Goal: Task Accomplishment & Management: Complete application form

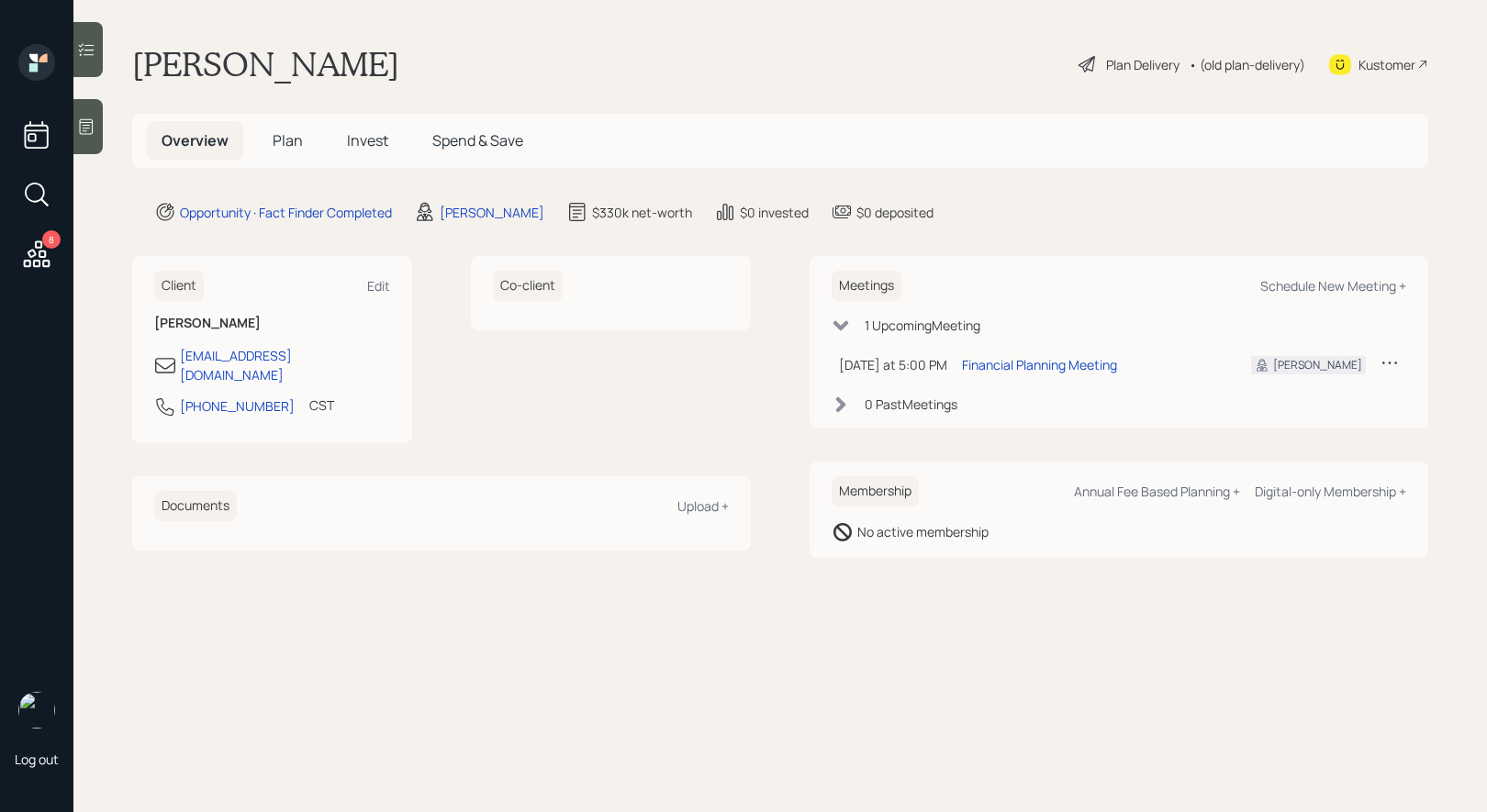
click at [1079, 70] on icon at bounding box center [1086, 64] width 17 height 17
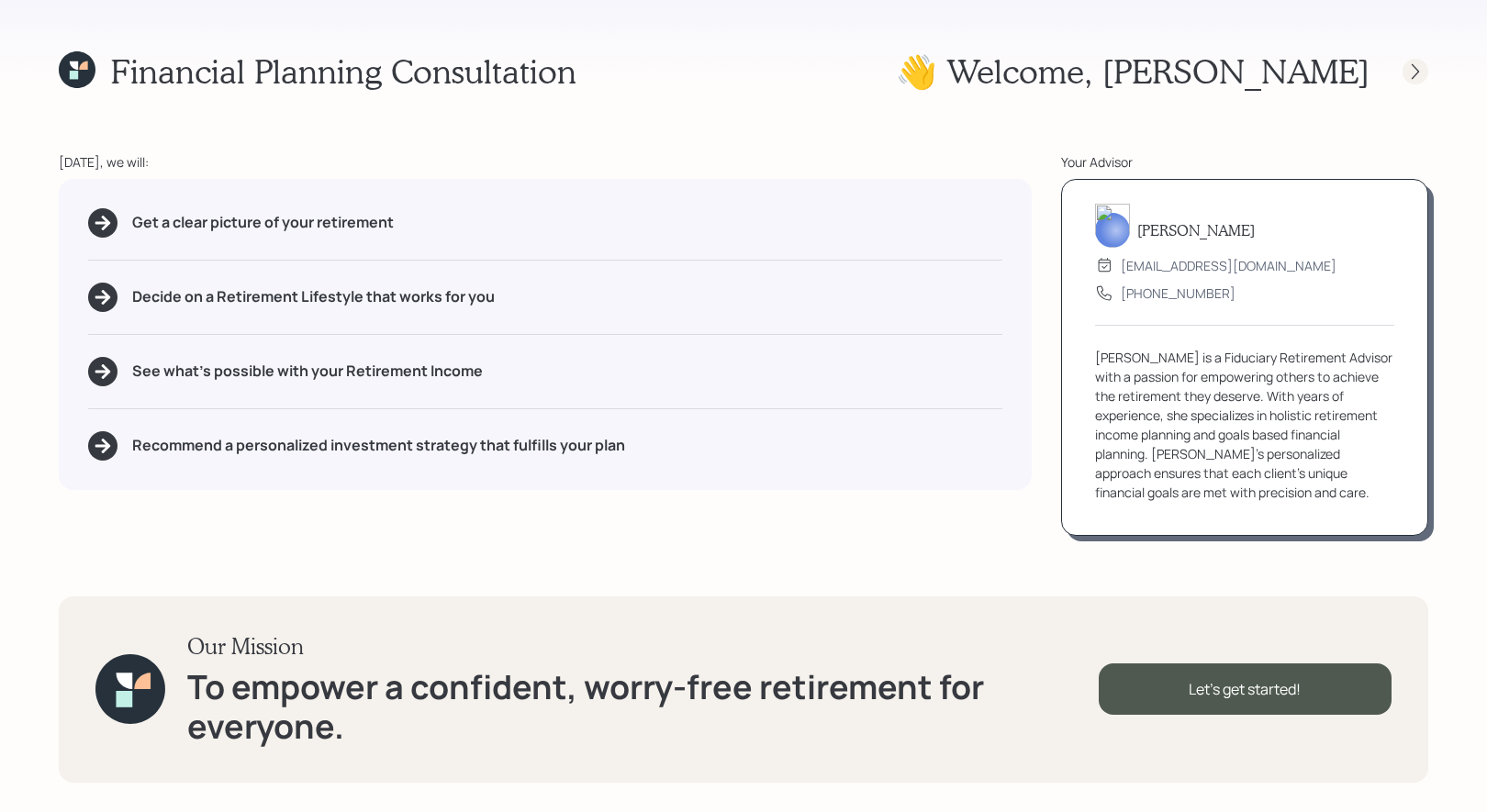
click at [1420, 70] on icon at bounding box center [1415, 72] width 19 height 19
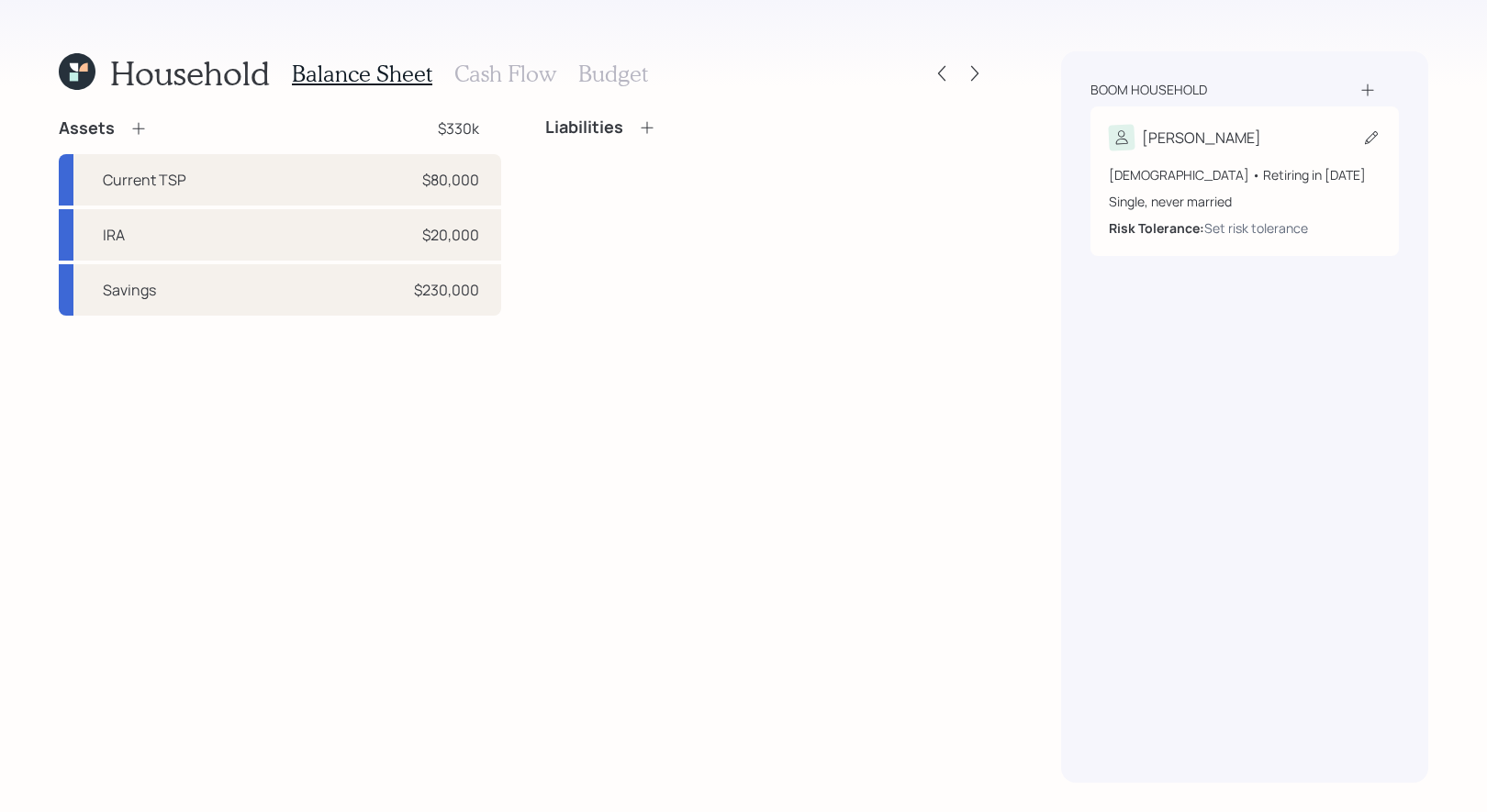
click at [1370, 139] on icon at bounding box center [1371, 137] width 19 height 19
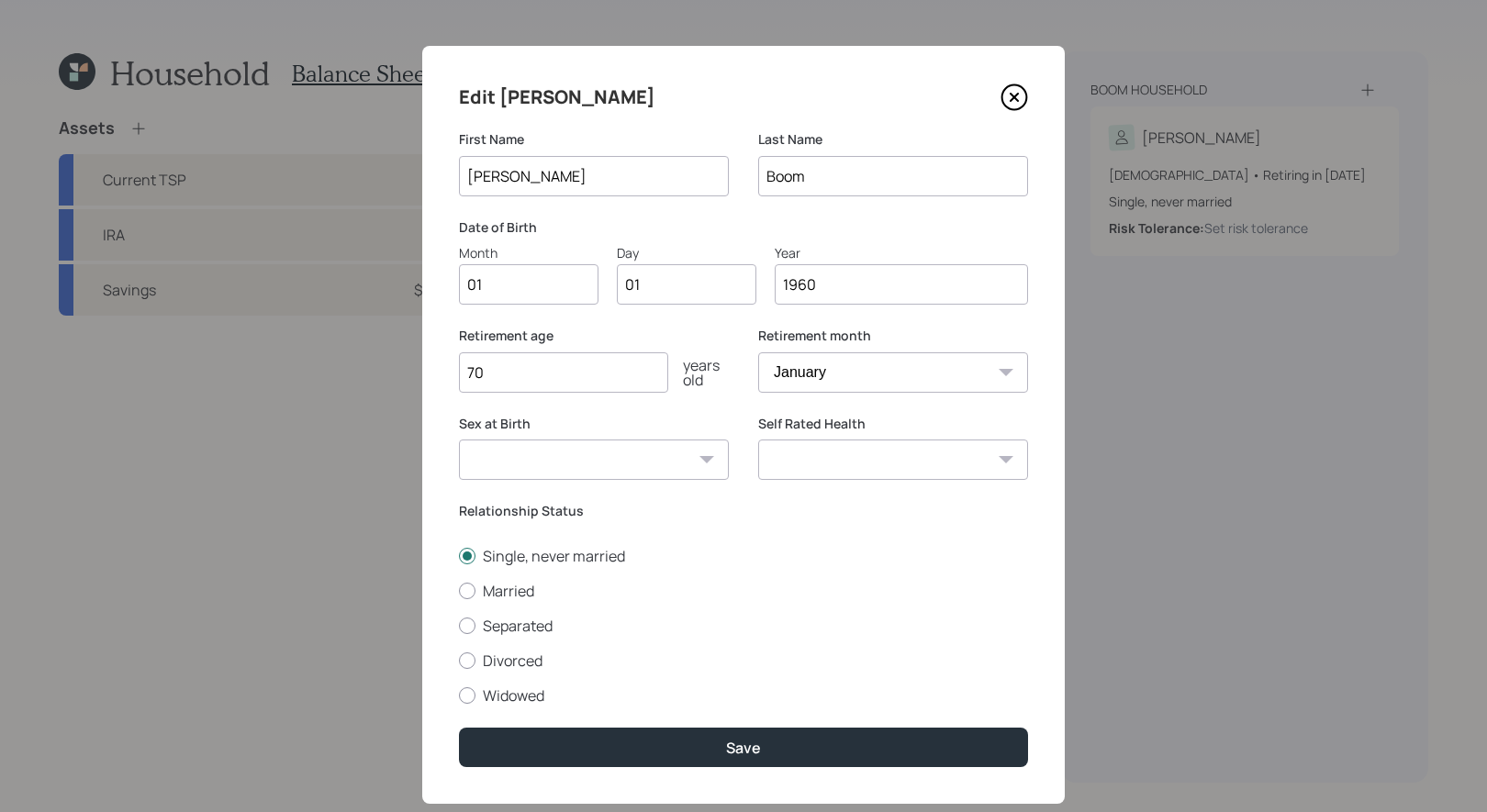
click at [511, 291] on input "01" at bounding box center [529, 284] width 139 height 40
type input "05"
type input "0"
type input "20"
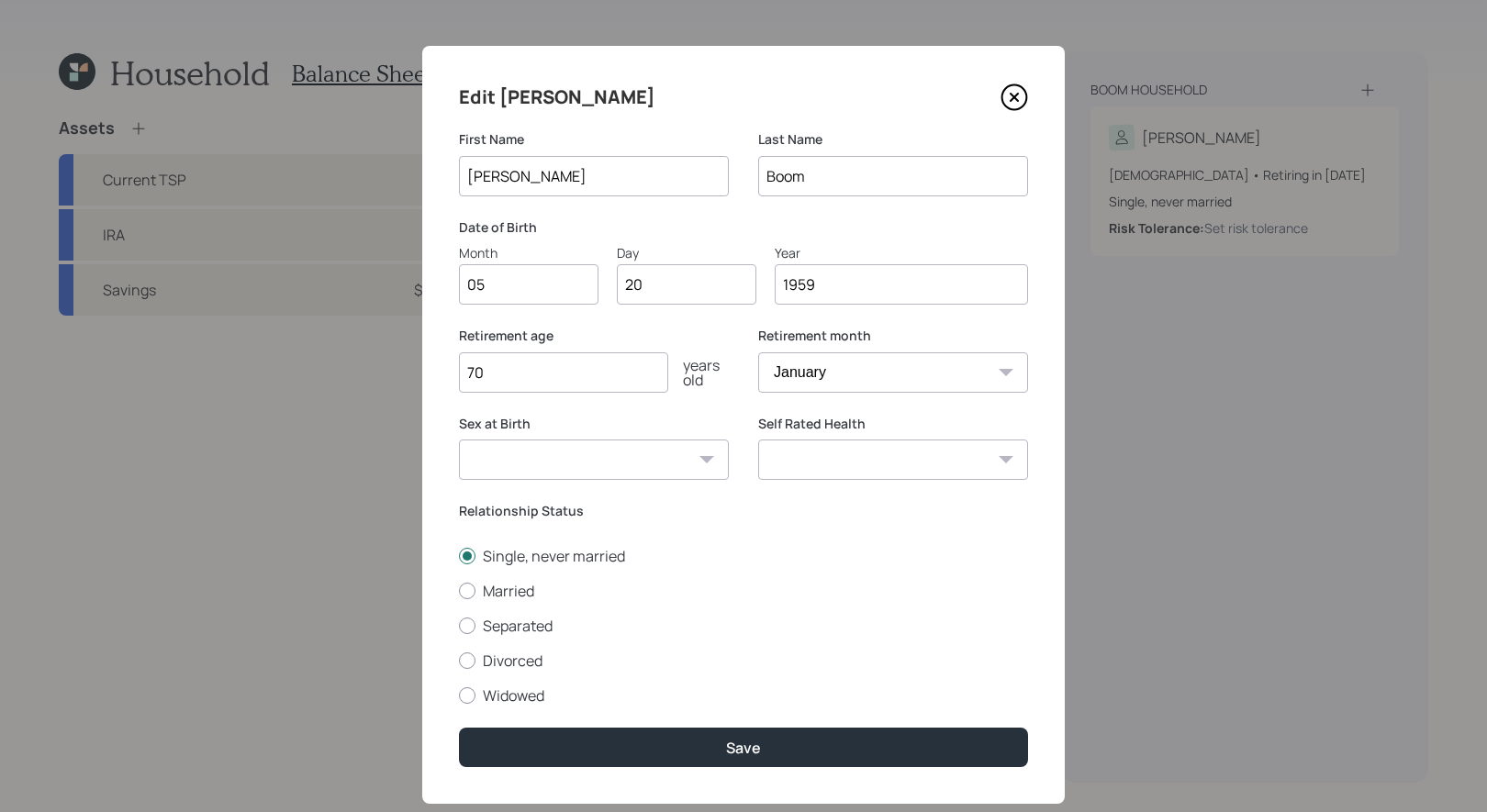
type input "1959"
click at [939, 382] on select "January February March April May June July August September October November De…" at bounding box center [893, 372] width 270 height 40
select select "5"
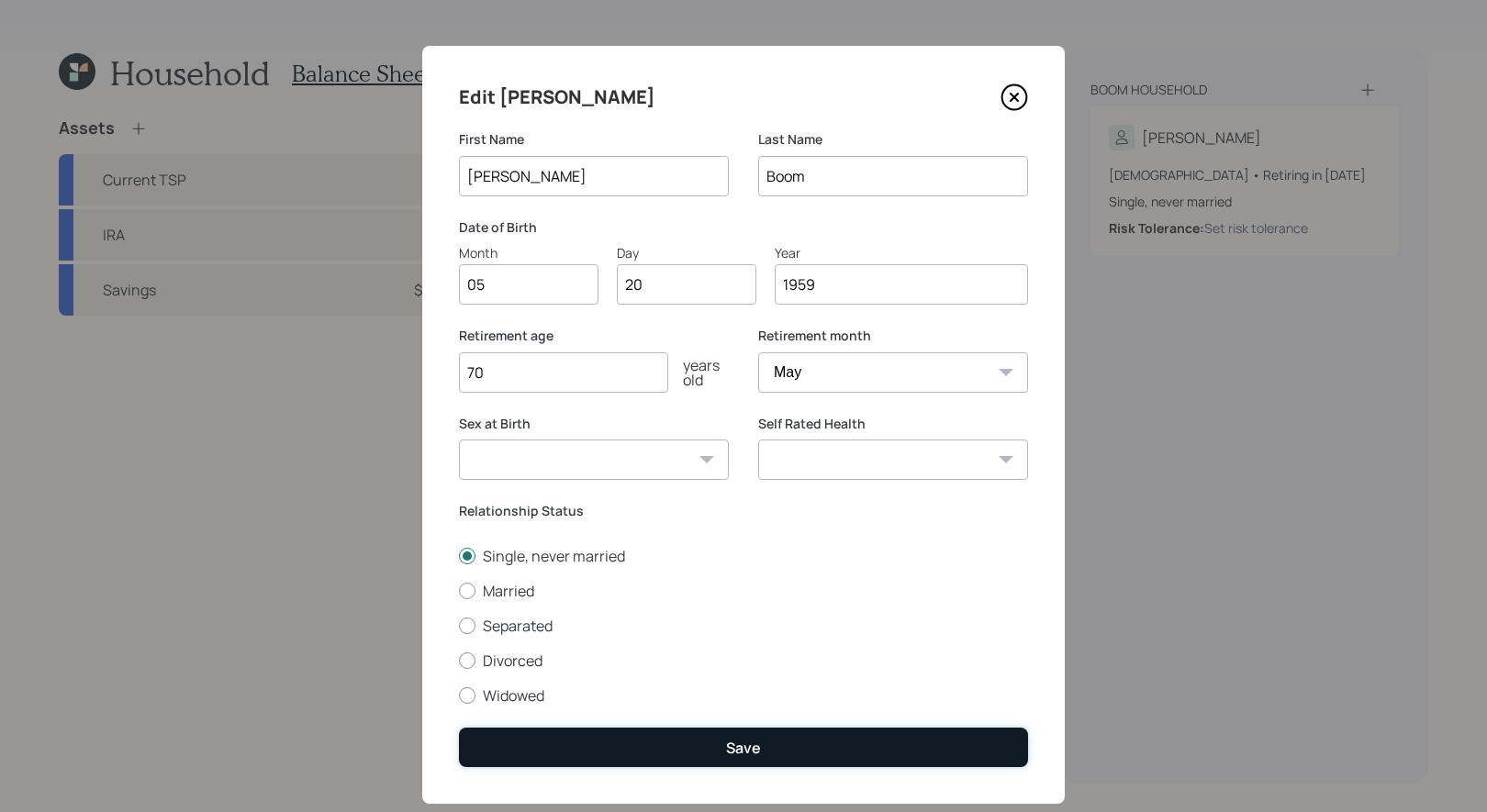
click at [749, 742] on div "Save" at bounding box center [744, 748] width 35 height 21
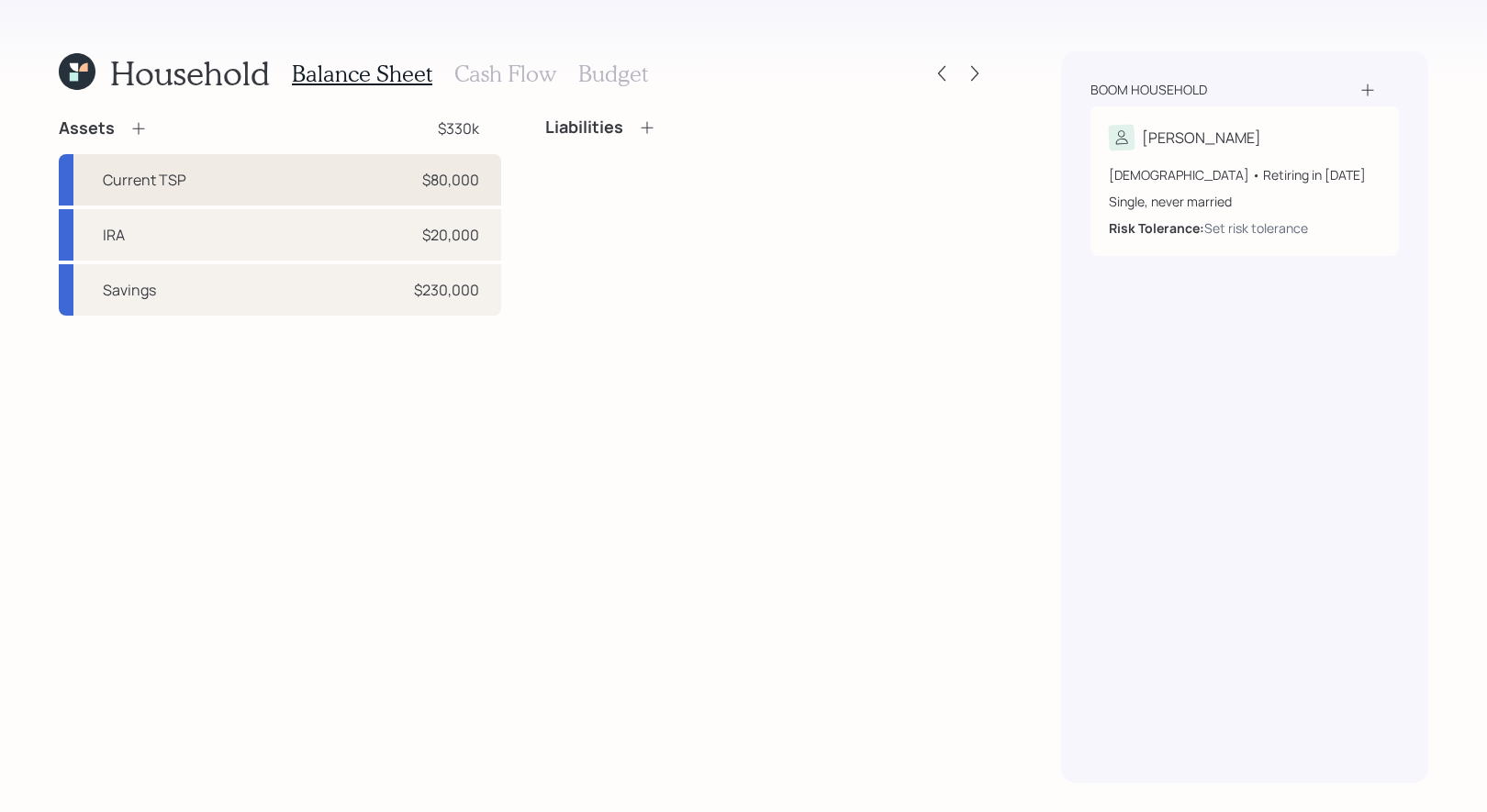
click at [248, 182] on div "Current TSP $80,000" at bounding box center [280, 179] width 443 height 51
select select "company_sponsored"
select select "balanced"
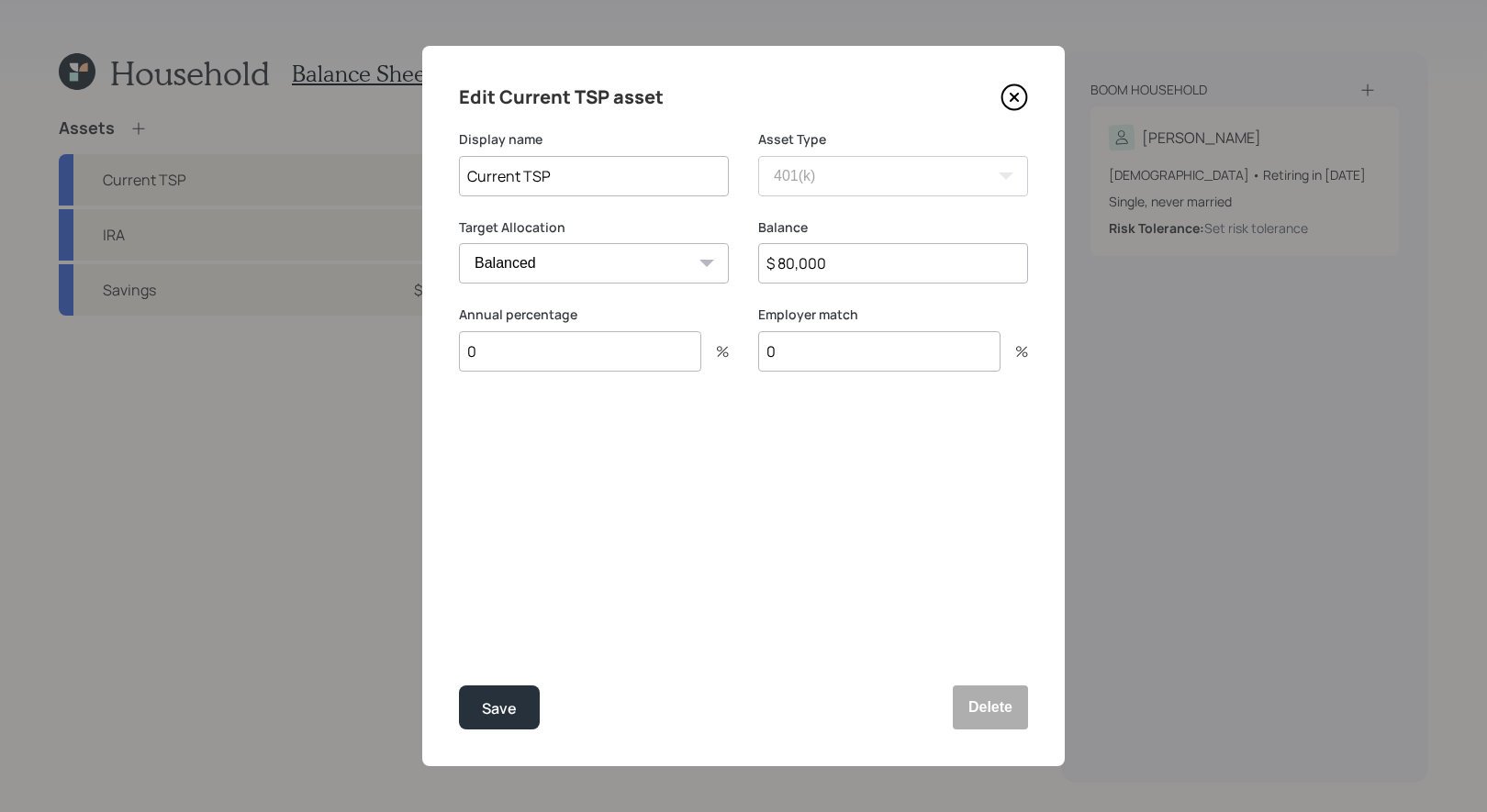
click at [532, 366] on input "0" at bounding box center [580, 351] width 242 height 40
click at [506, 350] on input "0" at bounding box center [580, 351] width 242 height 40
type input "100"
click at [528, 440] on div "Select..." at bounding box center [577, 442] width 234 height 31
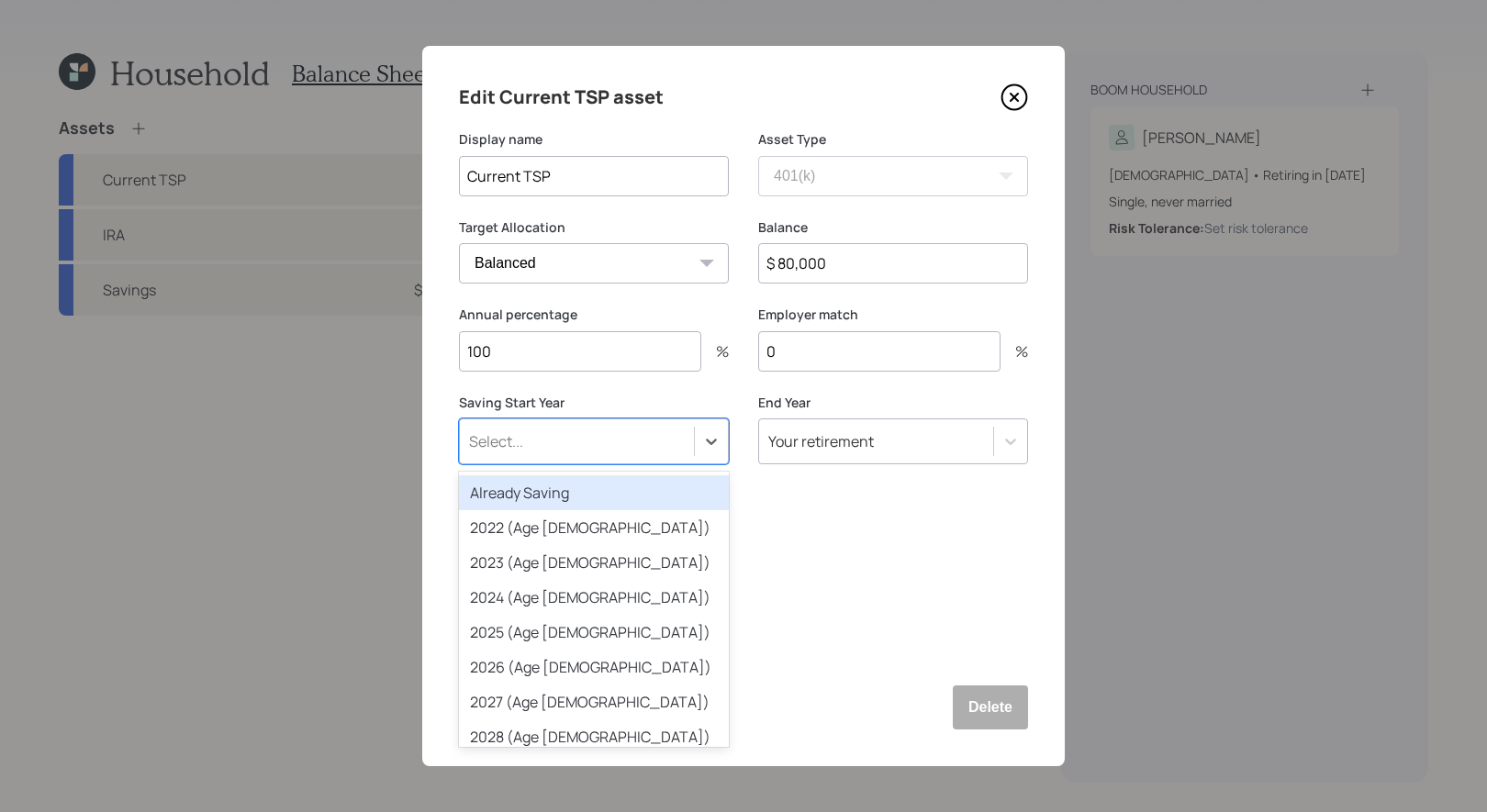
click at [525, 494] on div "Already Saving" at bounding box center [595, 493] width 270 height 35
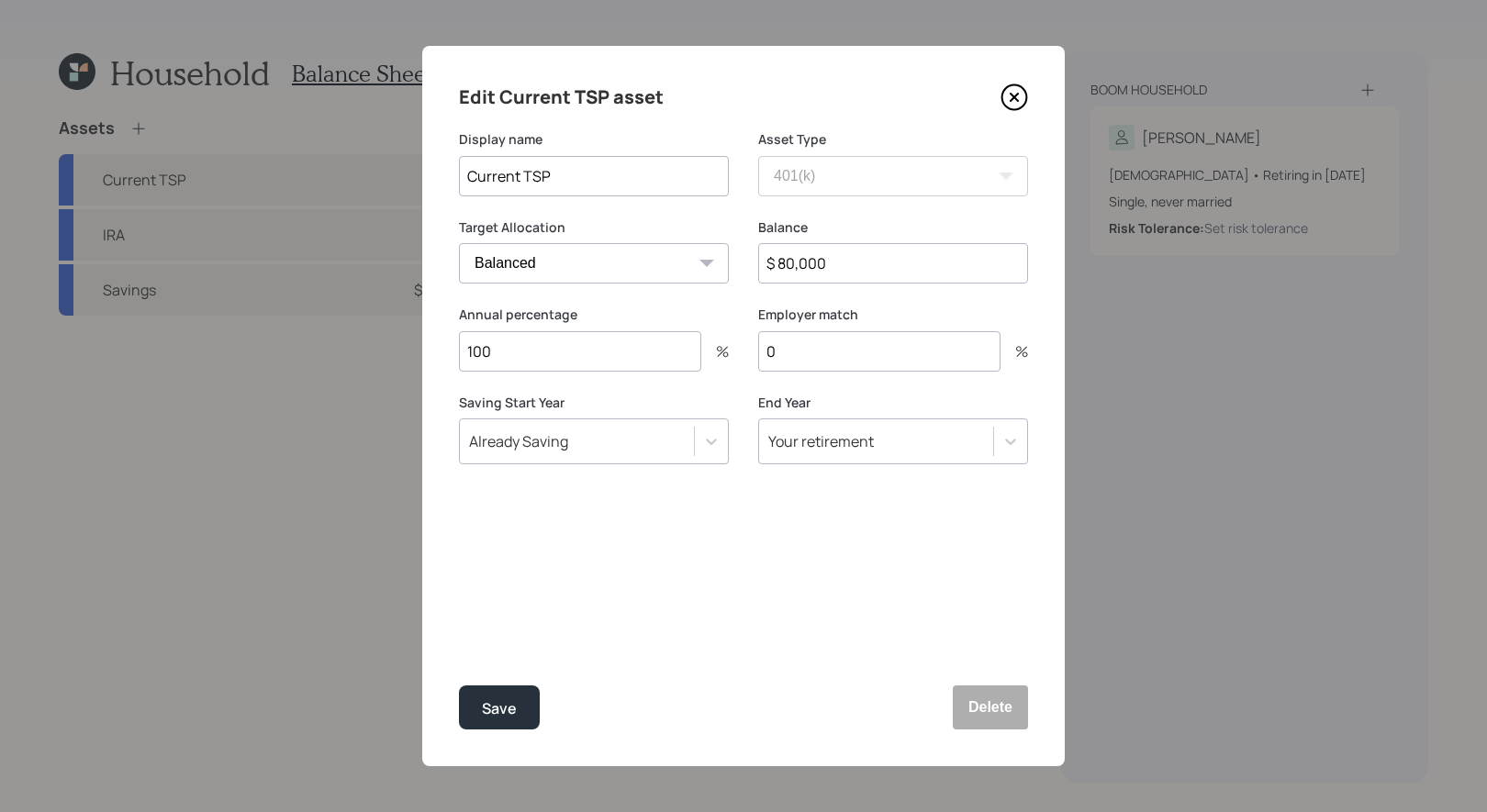
click at [790, 358] on input "0" at bounding box center [879, 351] width 242 height 40
type input "5"
click at [698, 594] on div "Edit Current TSP asset Display name Current TSP Asset Type SEP IRA IRA Roth IRA…" at bounding box center [744, 406] width 643 height 721
click at [511, 707] on div "Save" at bounding box center [500, 708] width 35 height 24
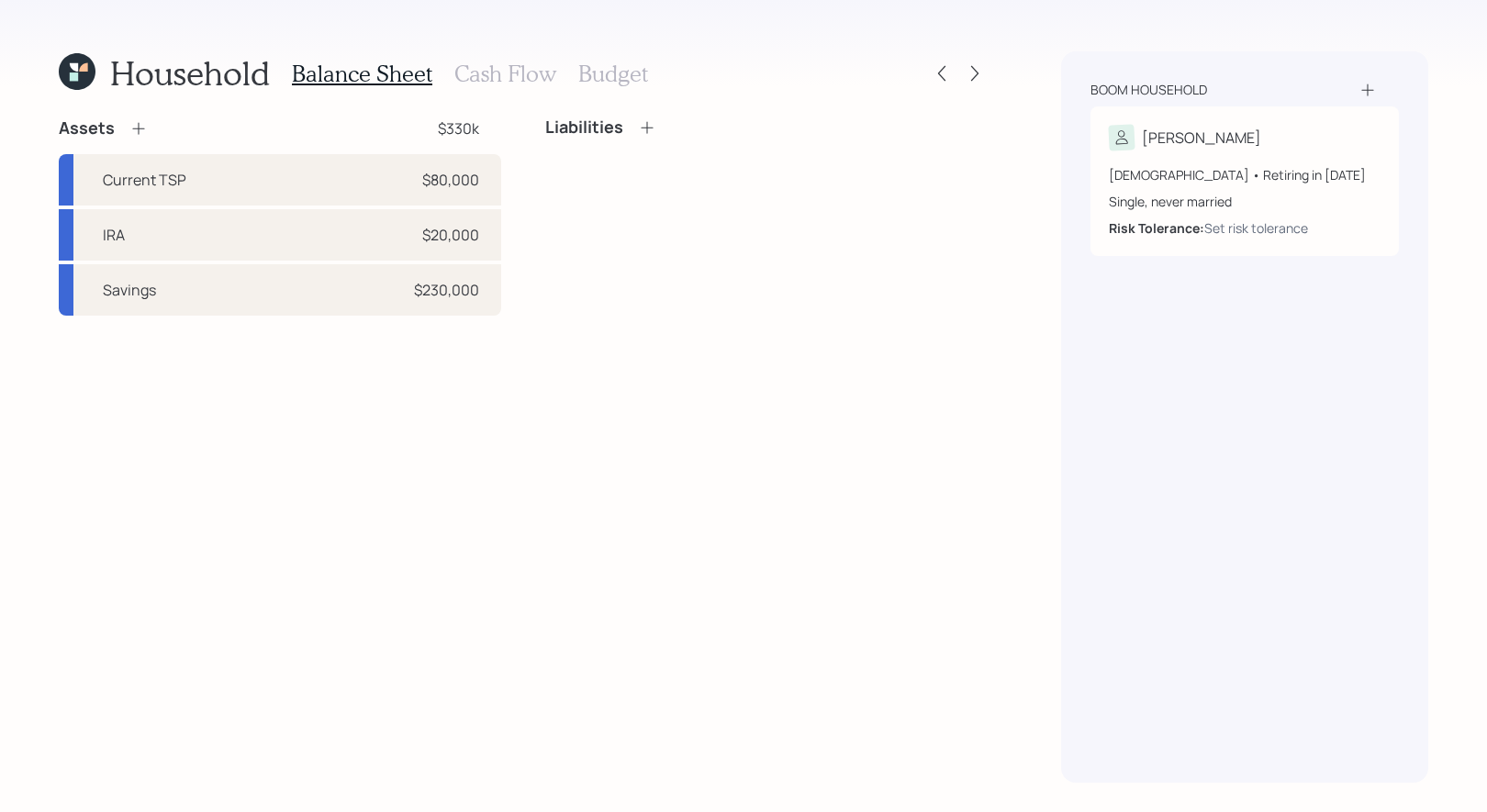
click at [136, 124] on icon at bounding box center [138, 128] width 19 height 19
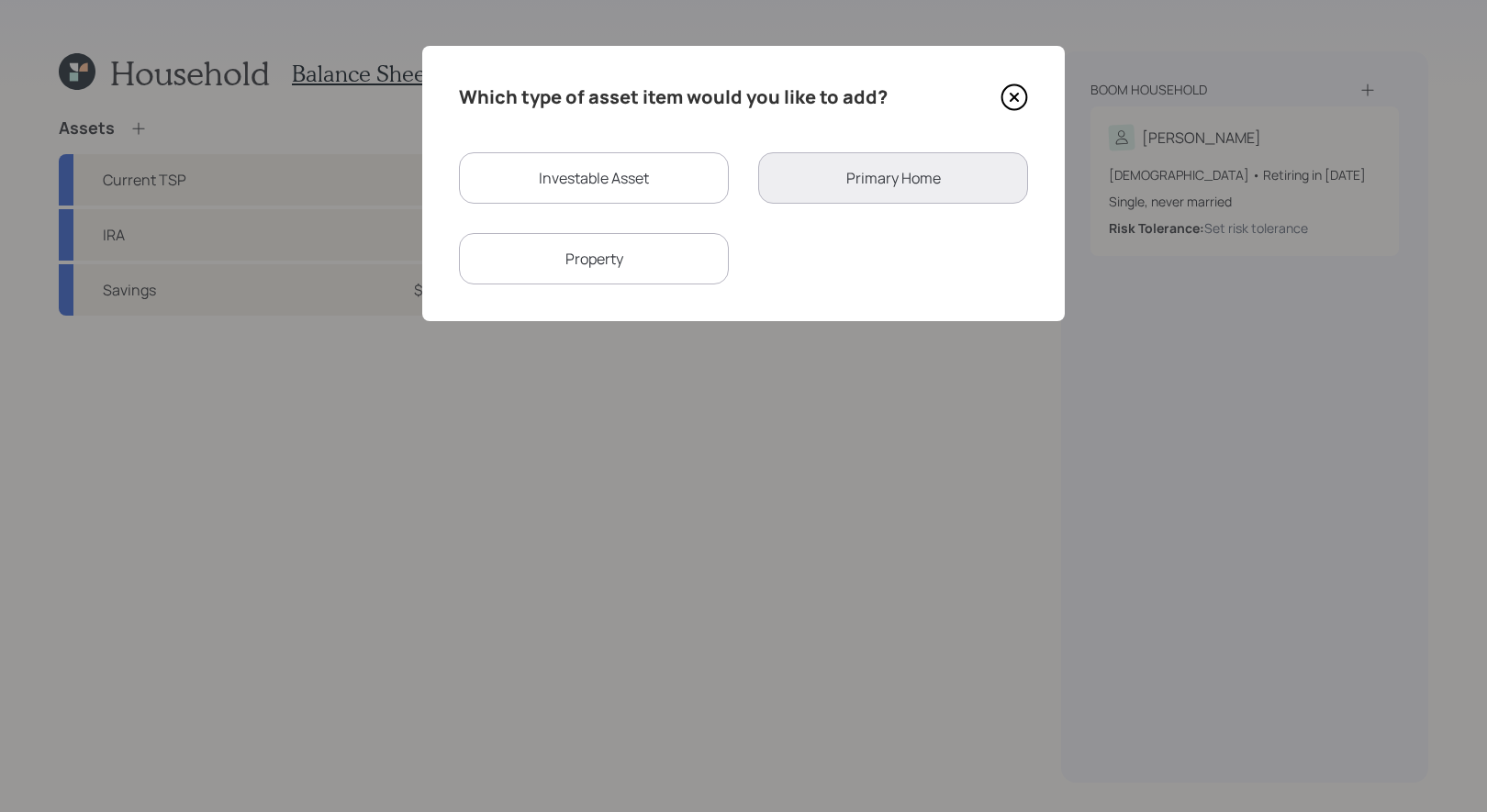
click at [550, 172] on div "Investable Asset" at bounding box center [595, 178] width 270 height 51
select select "taxable"
select select "balanced"
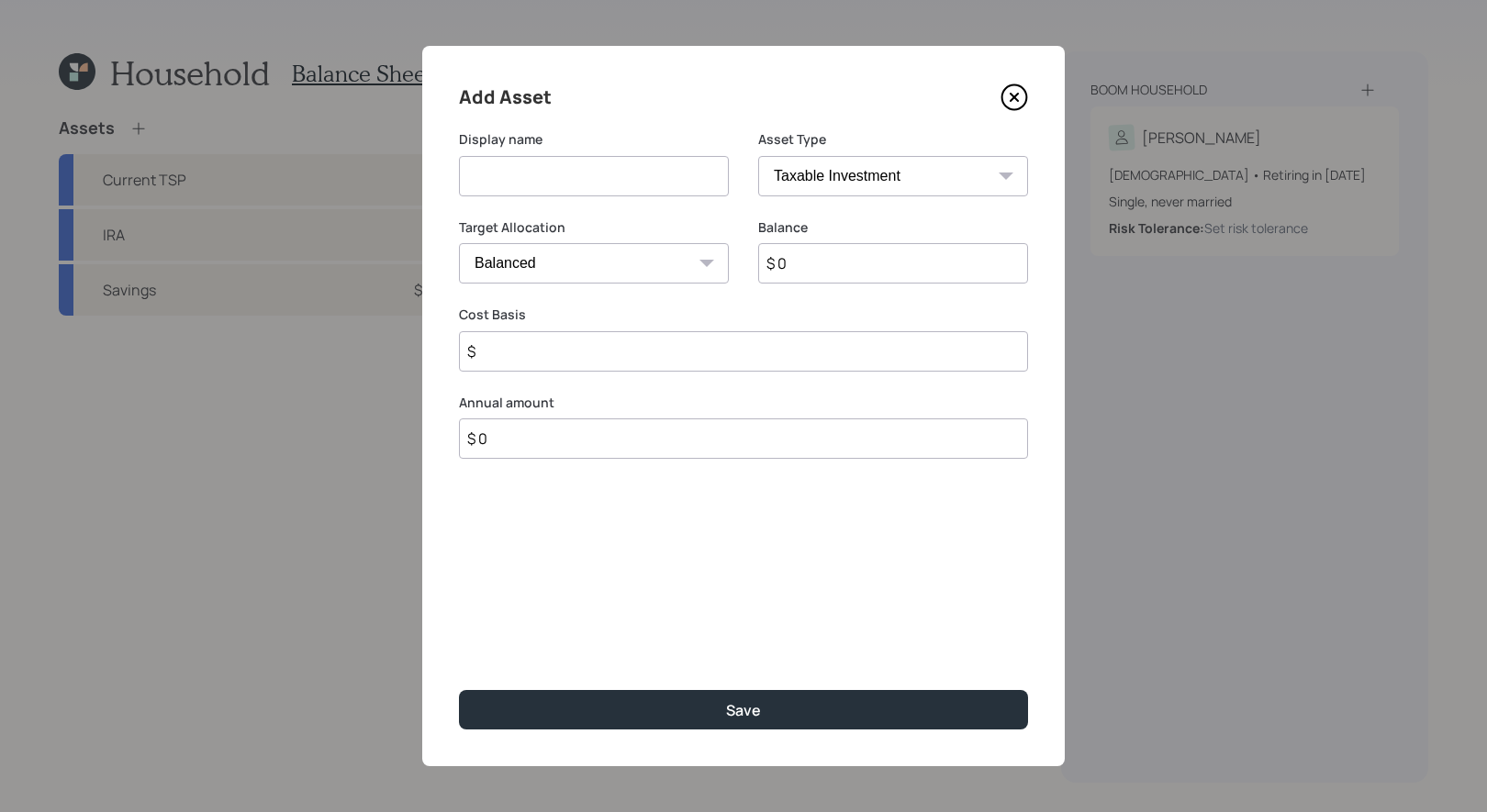
click at [525, 180] on input at bounding box center [595, 175] width 270 height 40
type input "CD"
click at [810, 273] on input "$ 0" at bounding box center [893, 263] width 270 height 40
type input "$ 100,000"
click at [625, 270] on select "Cash Conservative Balanced Aggressive" at bounding box center [595, 263] width 270 height 40
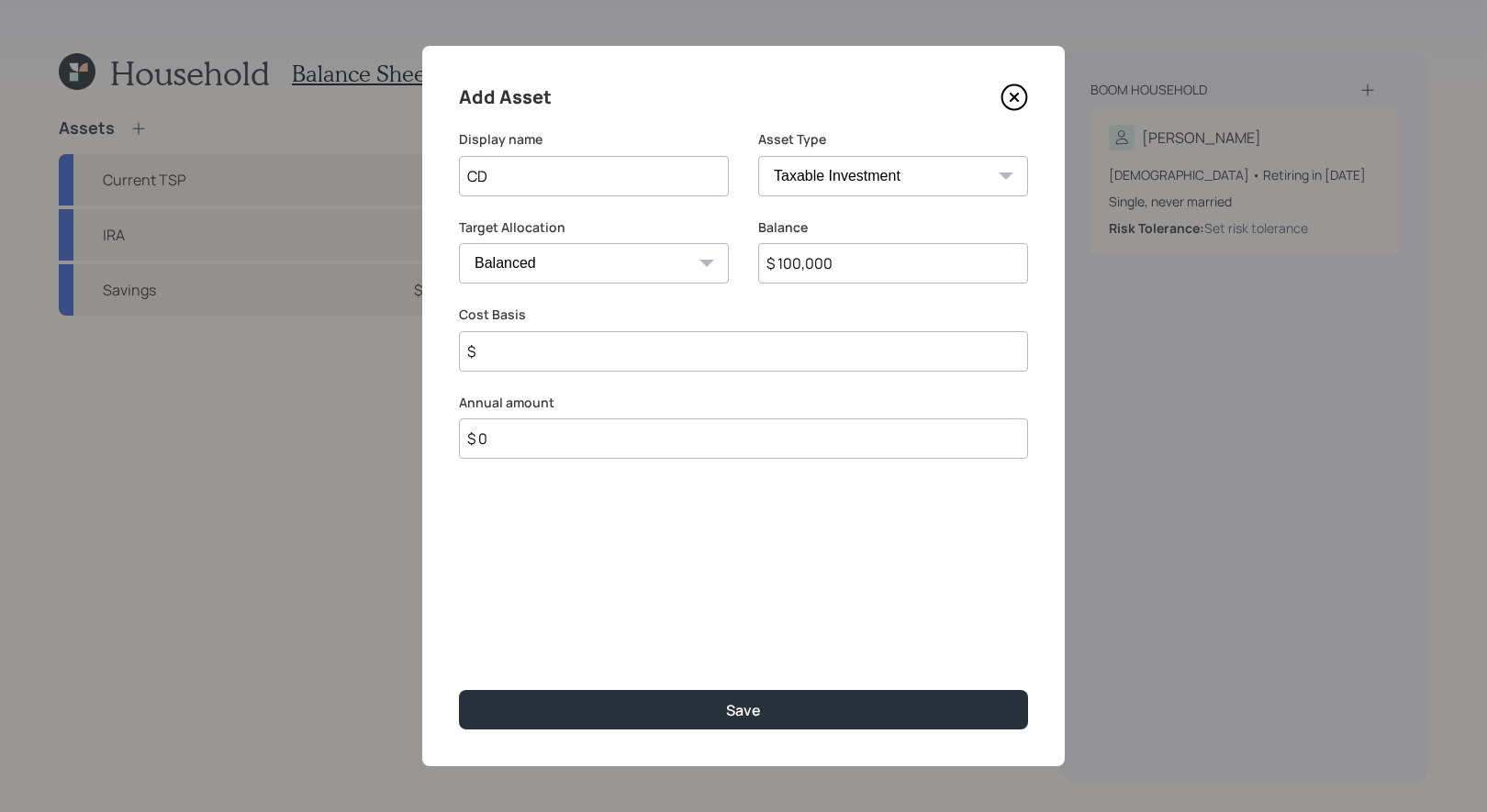
select select "conservative"
click at [587, 359] on input "$" at bounding box center [744, 351] width 569 height 40
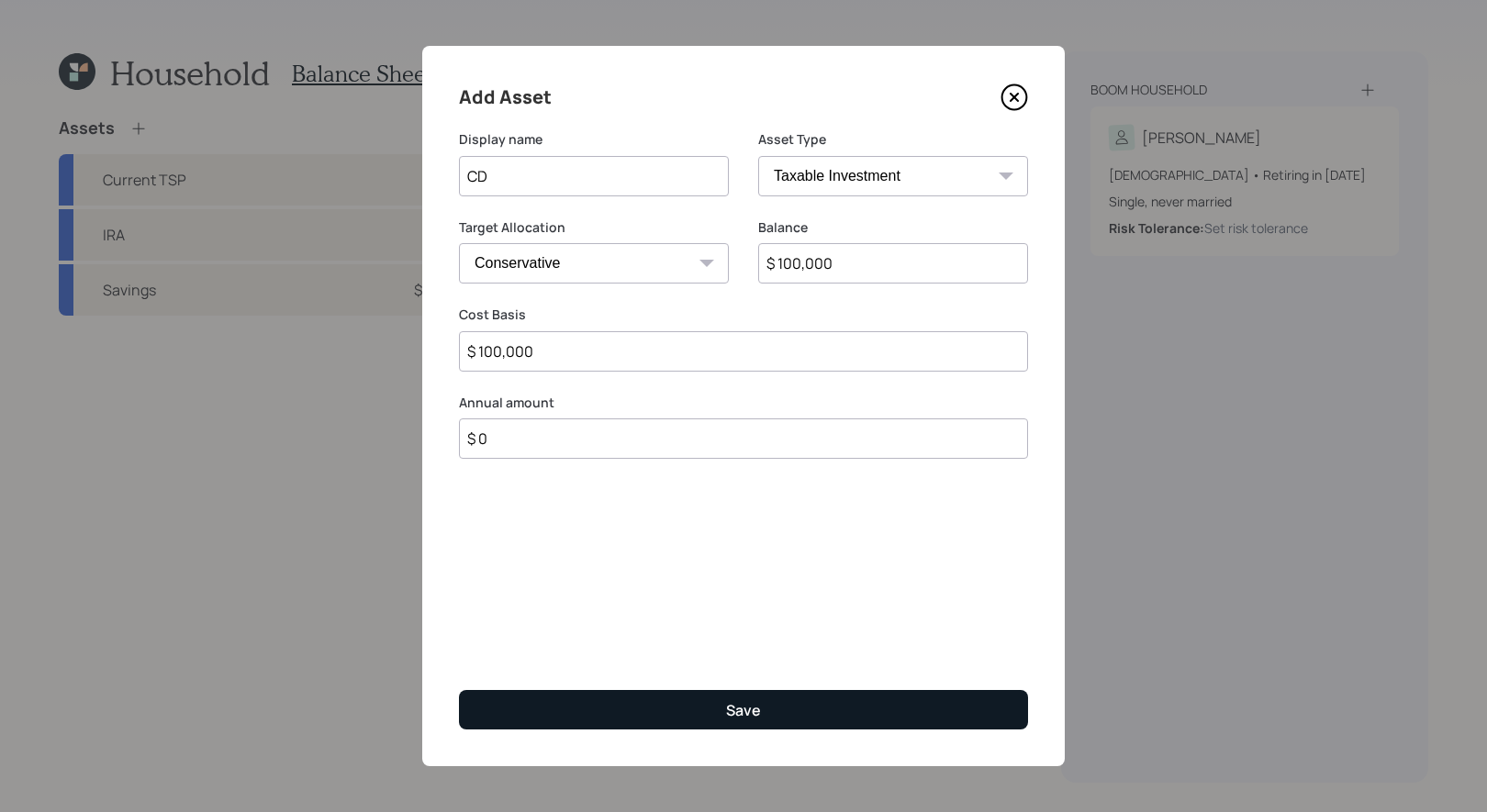
type input "$ 100,000"
click at [600, 705] on button "Save" at bounding box center [744, 710] width 569 height 39
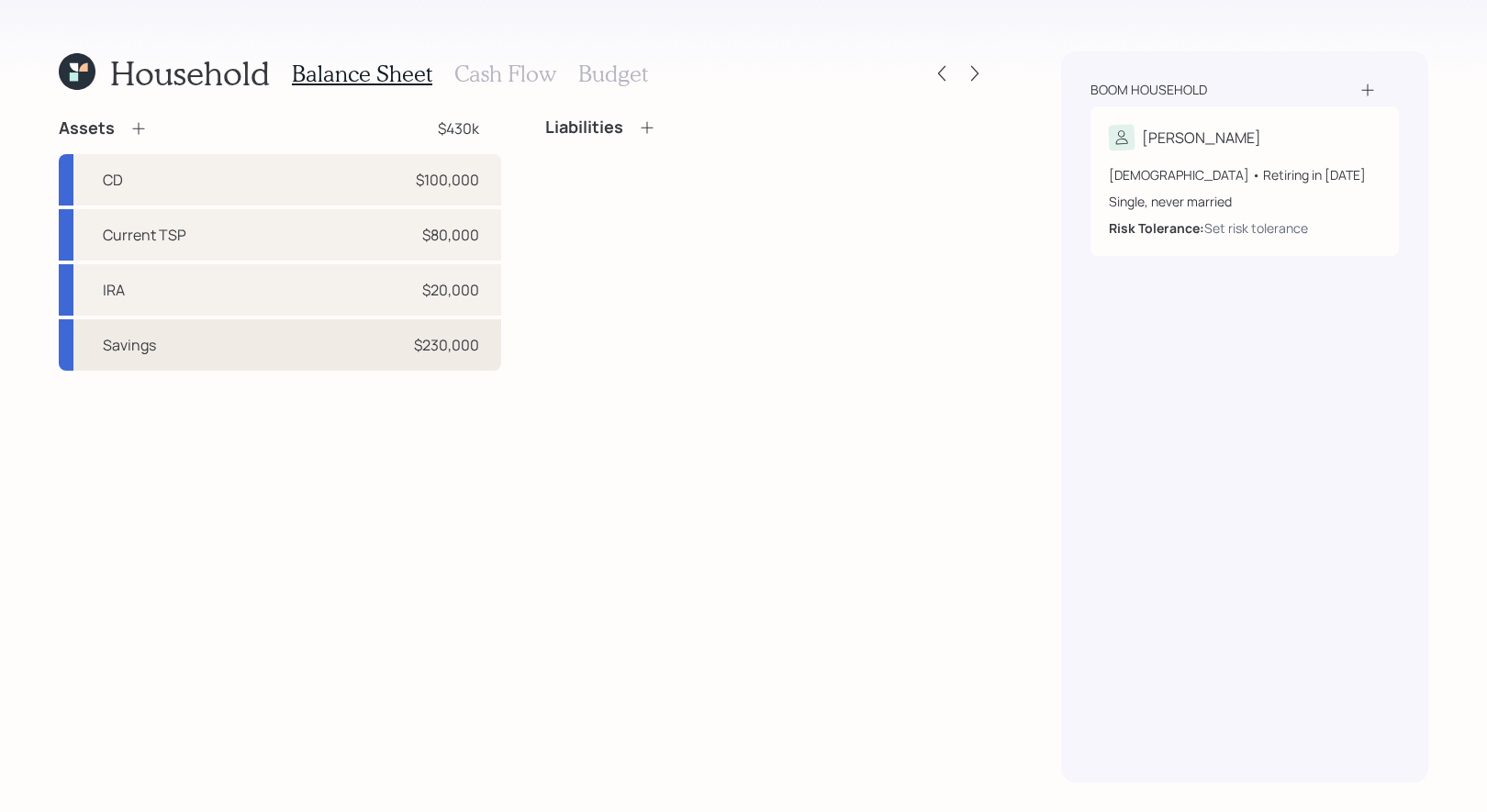
click at [219, 350] on div "Savings $230,000" at bounding box center [280, 345] width 443 height 51
select select "taxable"
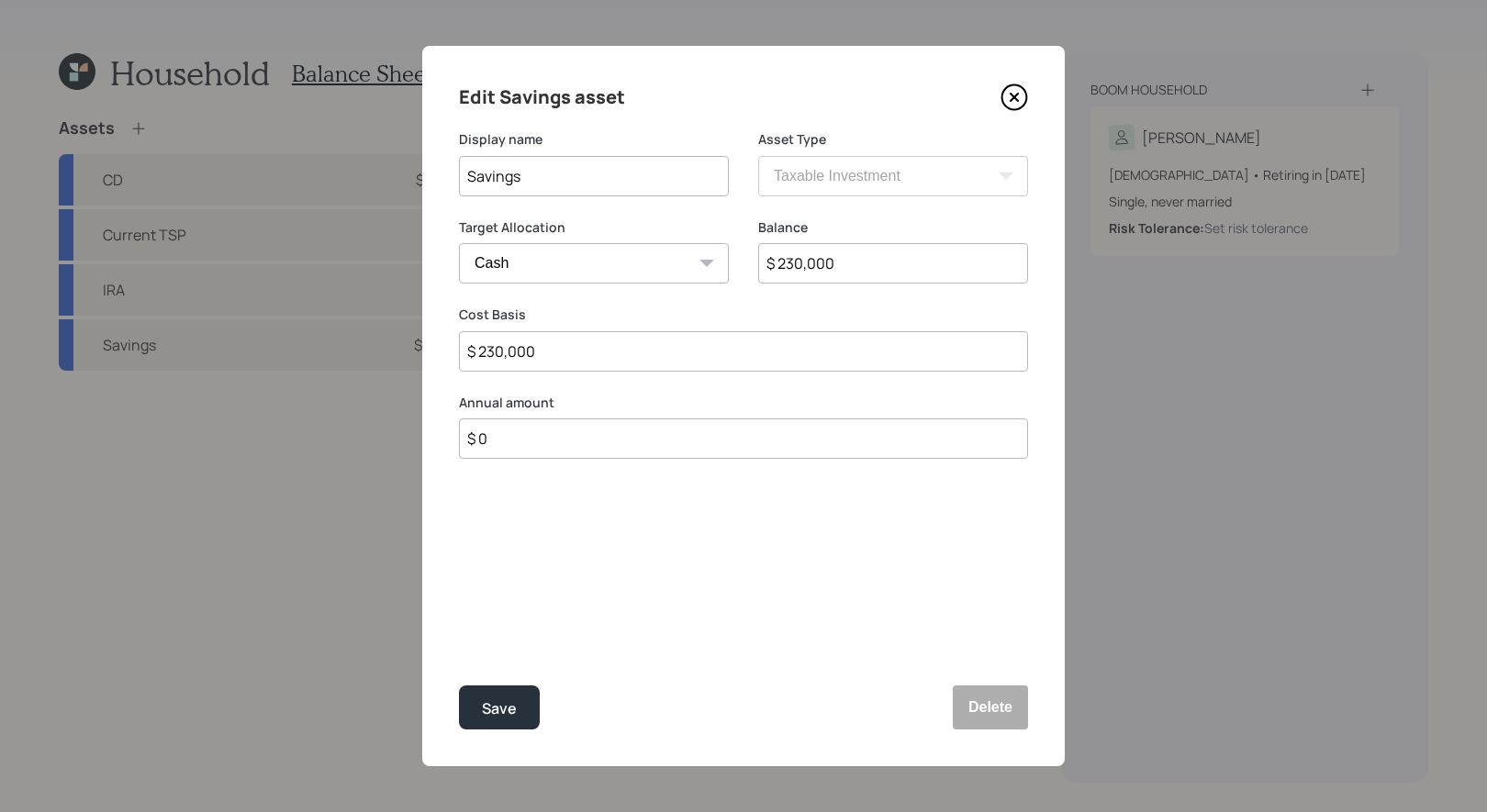
click at [872, 266] on input "$ 230,000" at bounding box center [893, 263] width 270 height 40
type input "$ 1"
type input "$ 13"
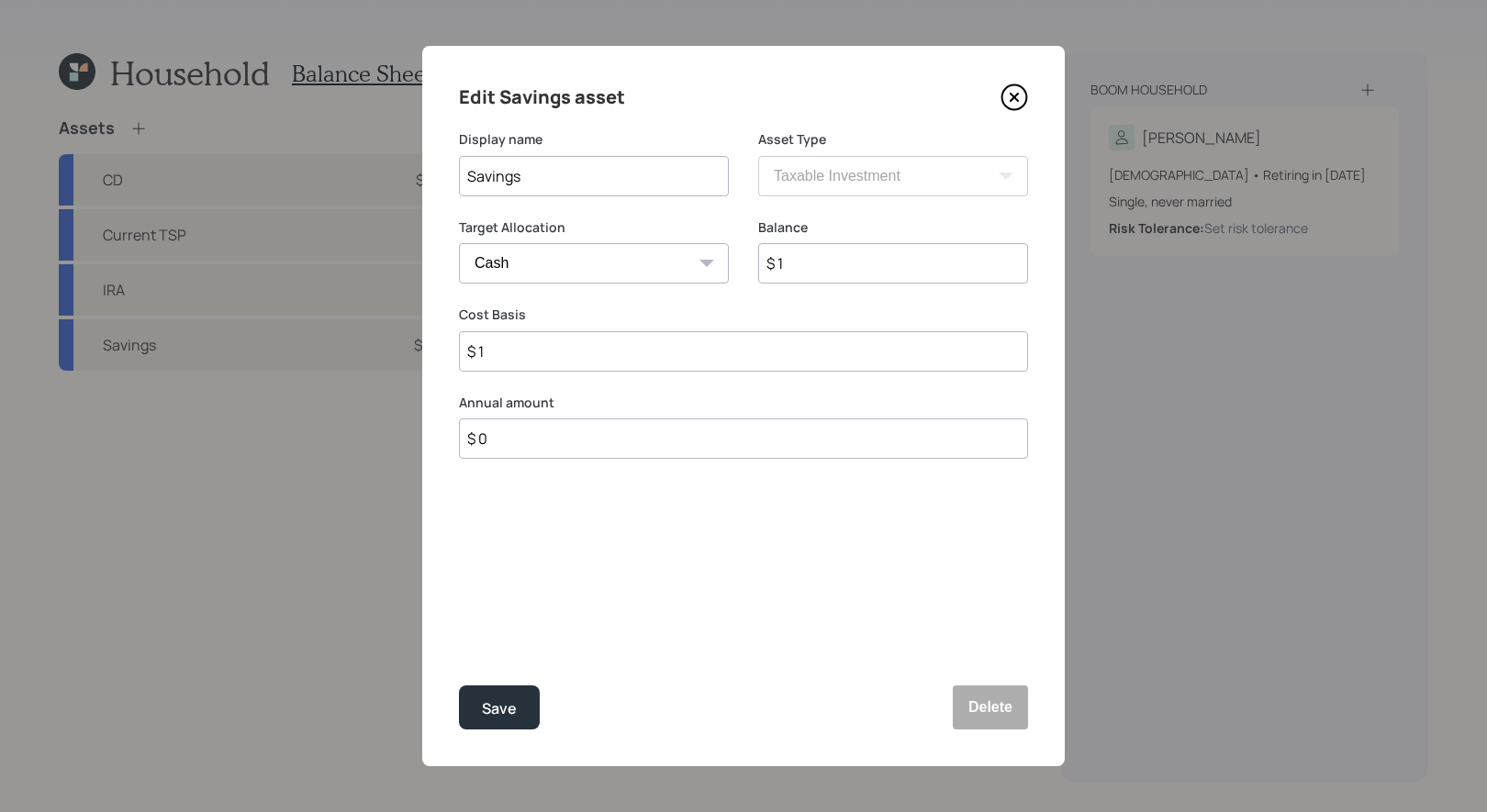
type input "$ 13"
type input "$ 130"
type input "$ 1,300"
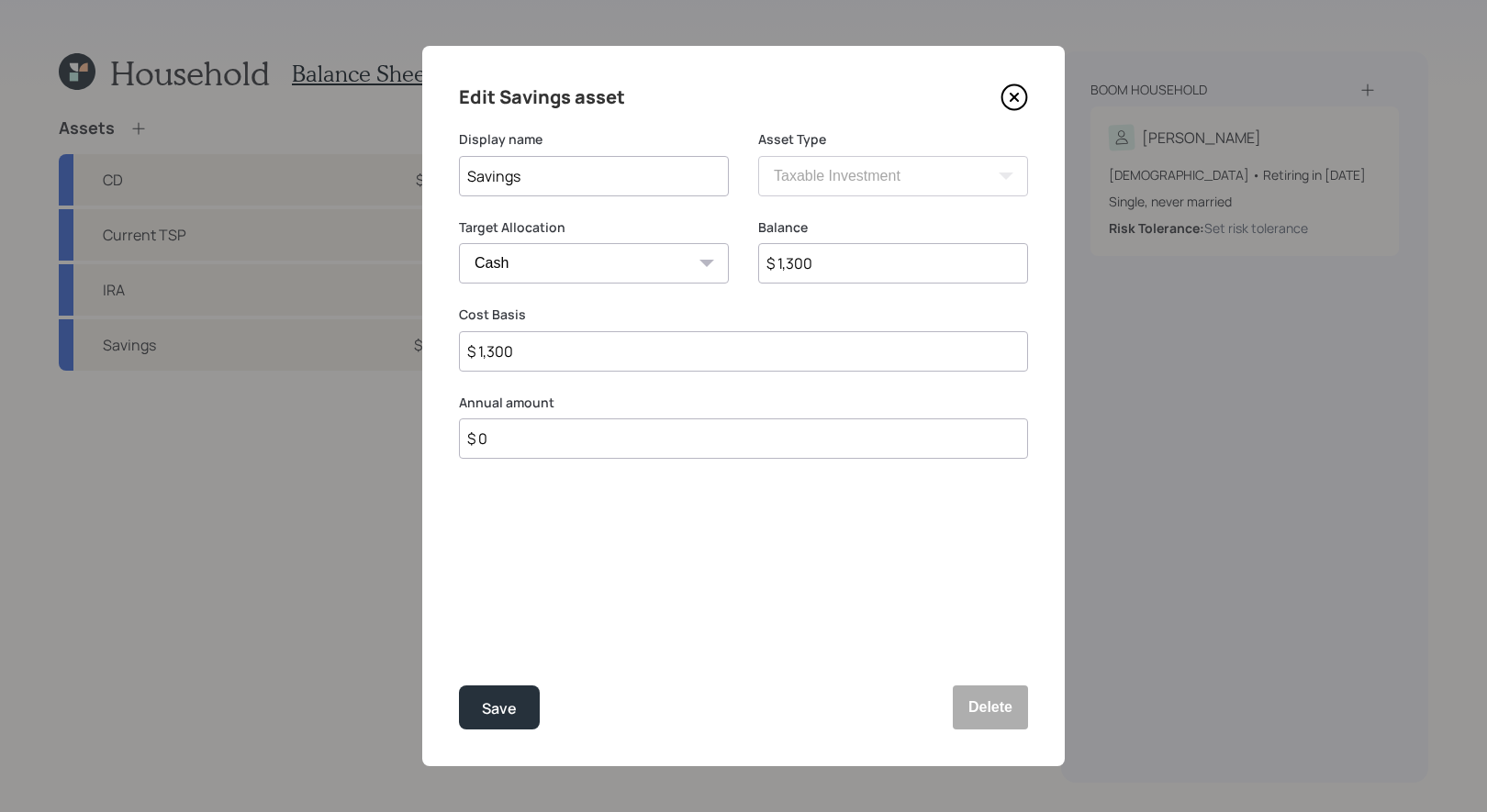
type input "$ 13,000"
type input "$ 130,000"
type input "$ 1,300,000"
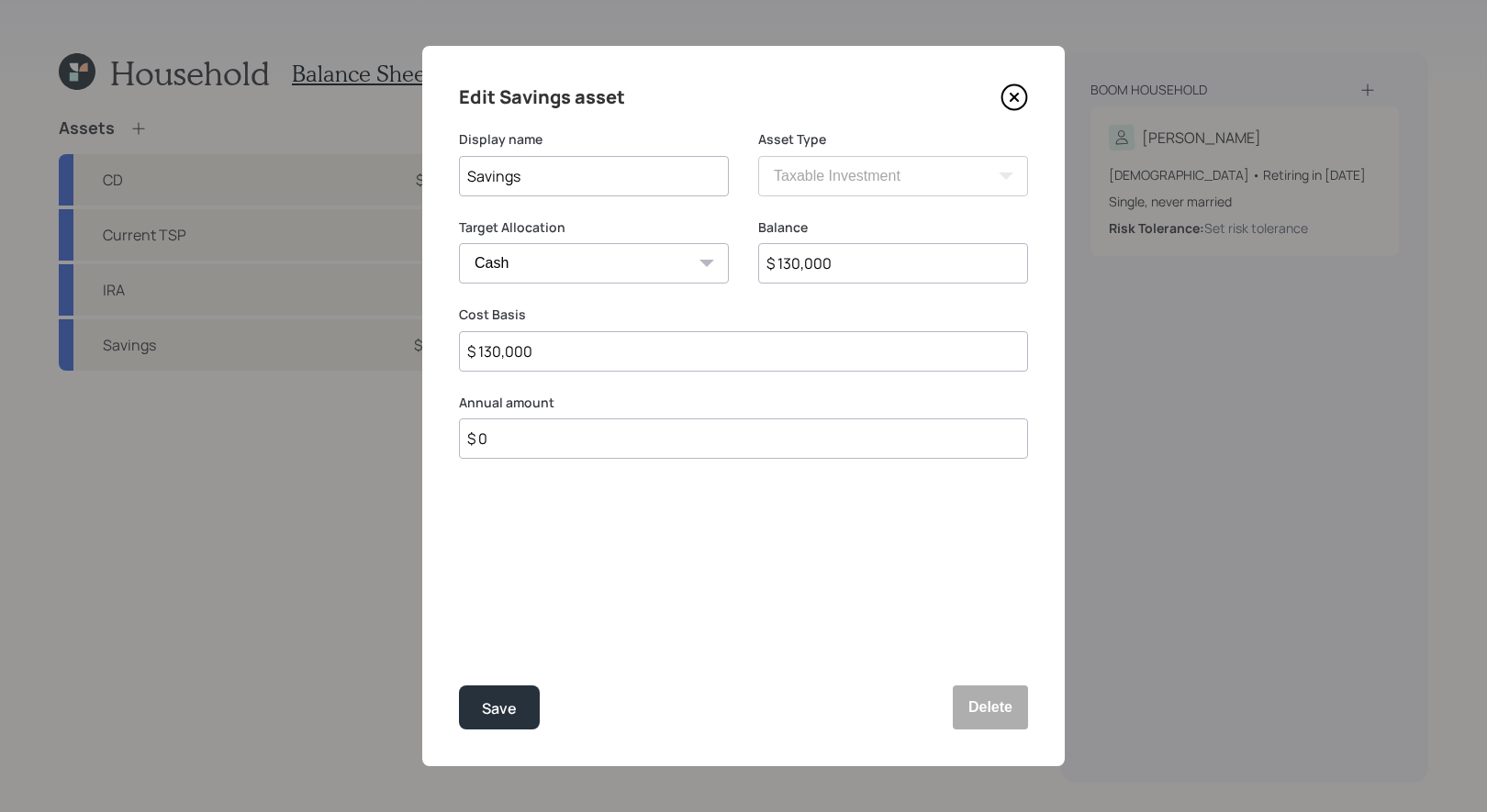
type input "$ 1,300,000"
type input "$ 130,000"
click at [499, 708] on div "Save" at bounding box center [500, 708] width 35 height 24
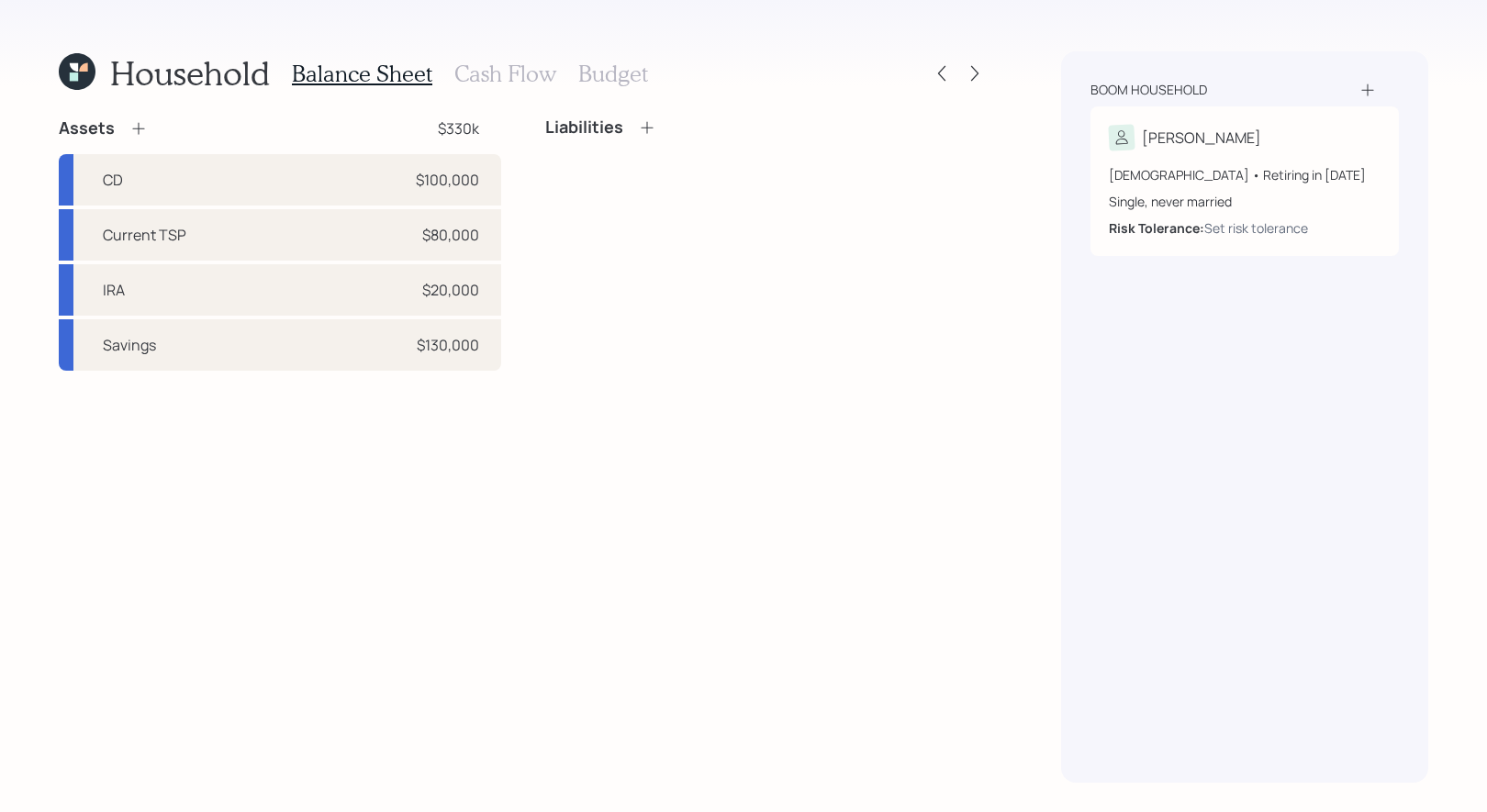
click at [478, 75] on h3 "Cash Flow" at bounding box center [505, 73] width 102 height 26
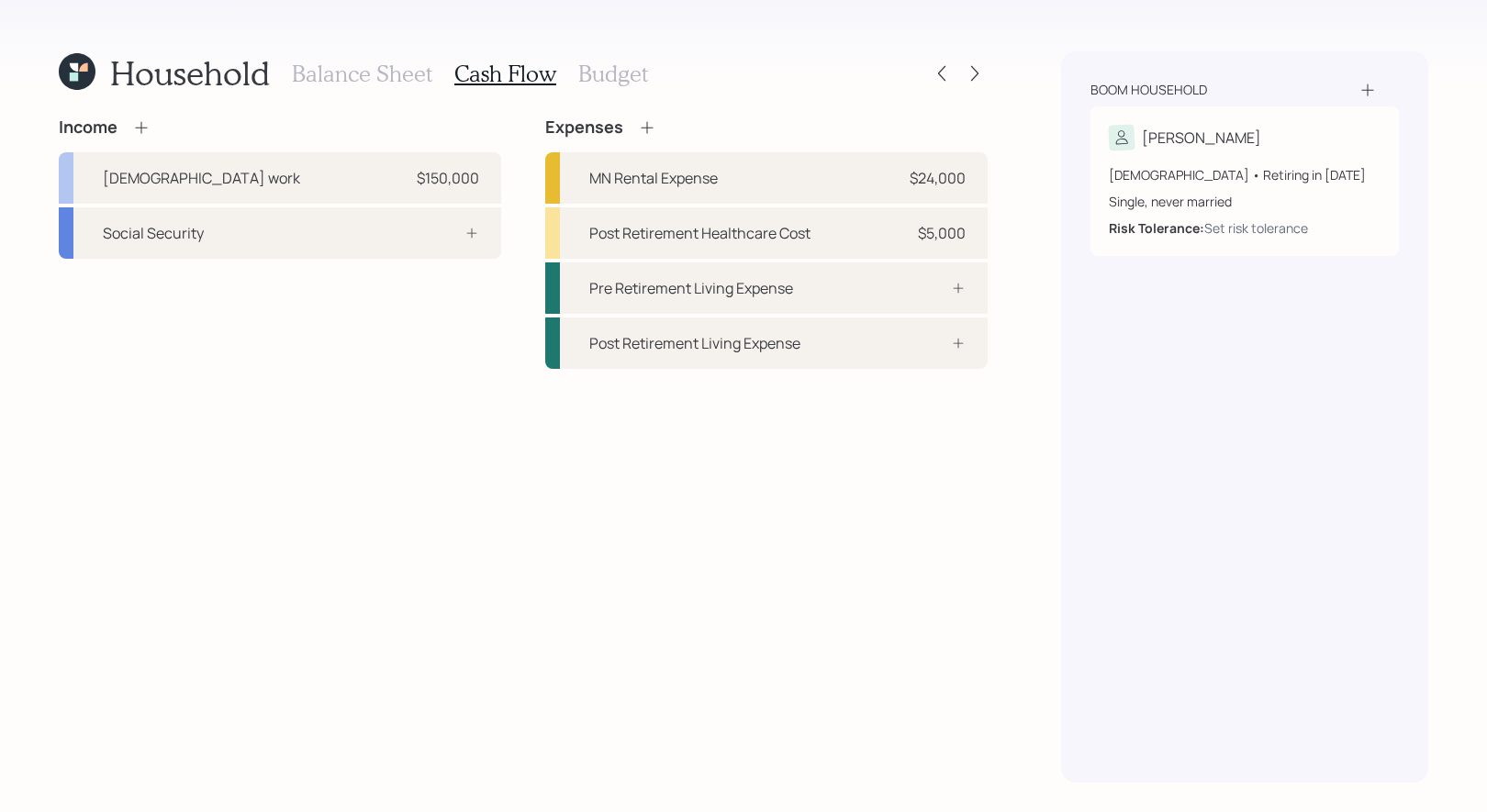
click at [402, 72] on h3 "Balance Sheet" at bounding box center [361, 73] width 140 height 26
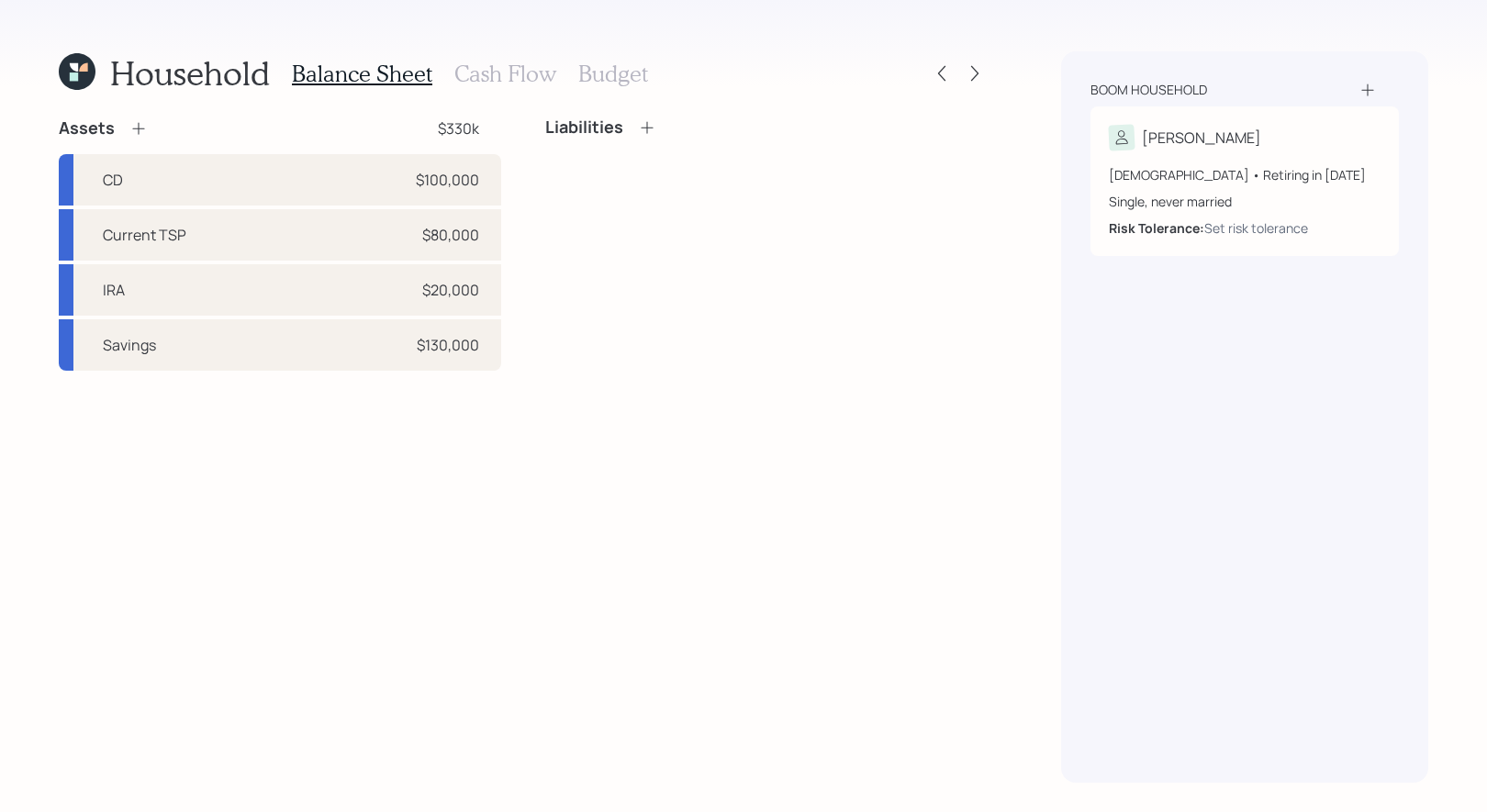
click at [647, 127] on icon at bounding box center [647, 127] width 12 height 12
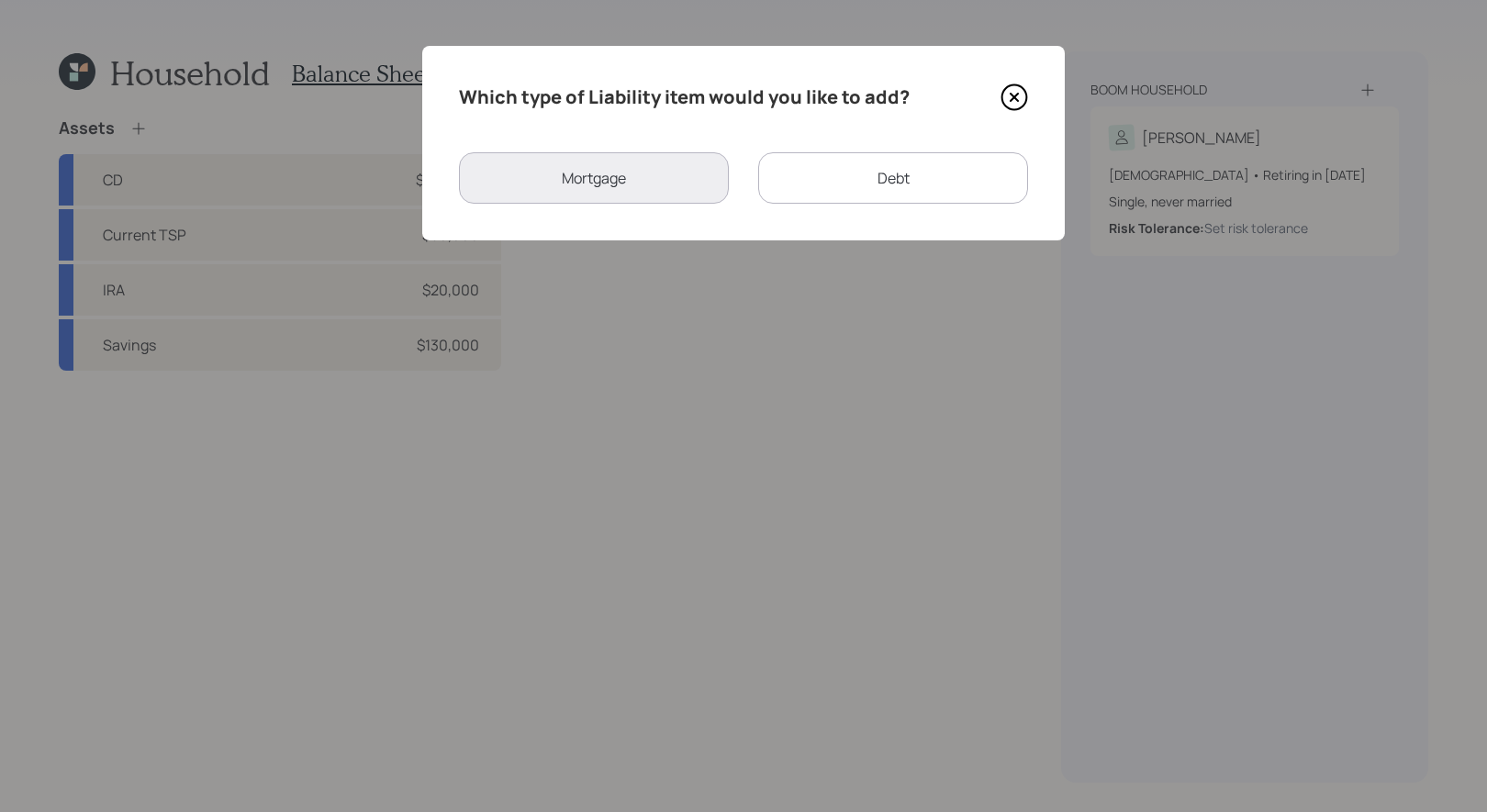
click at [851, 168] on div "Debt" at bounding box center [893, 178] width 270 height 51
select select "credit_card"
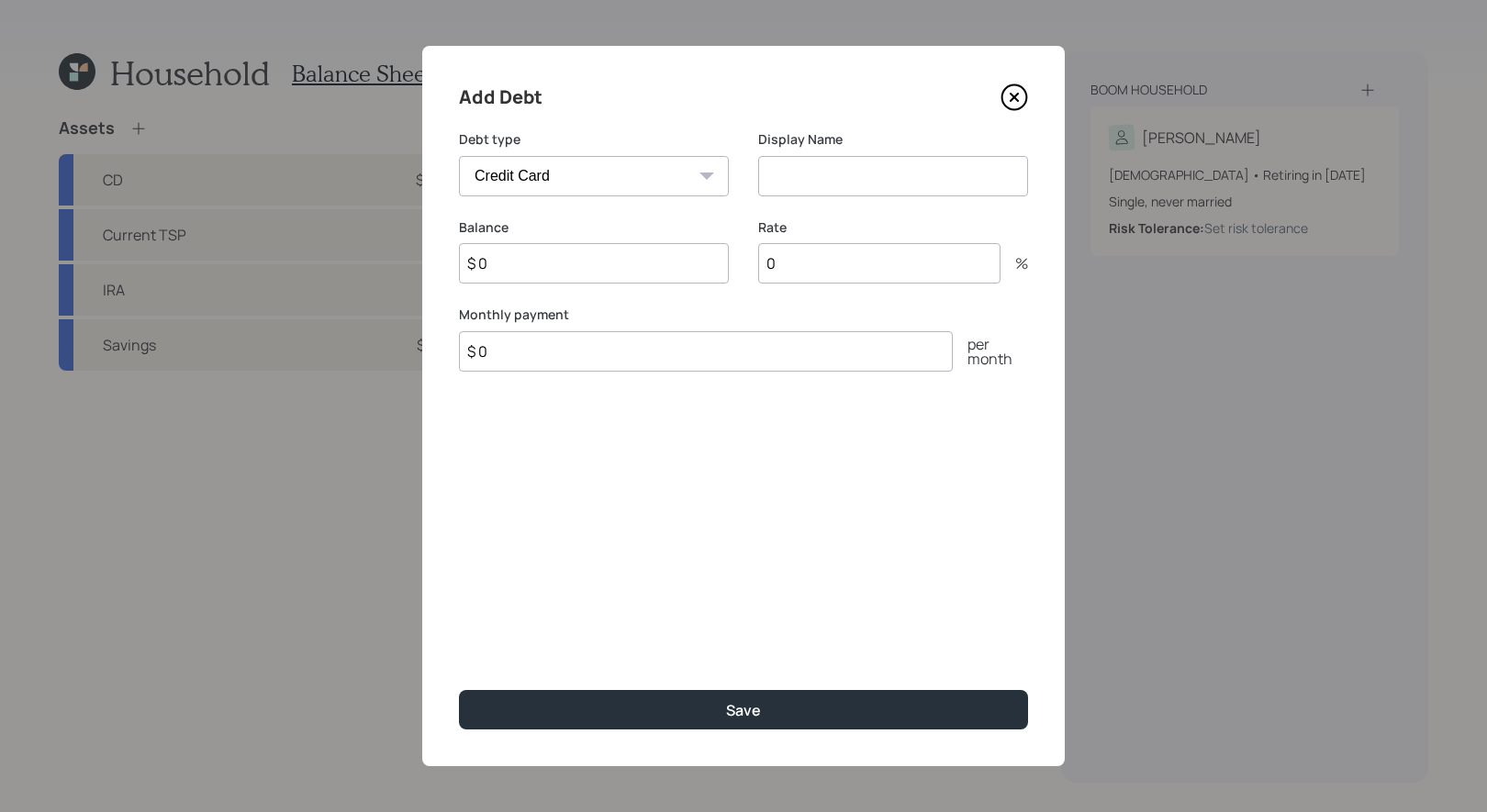
click at [824, 166] on input at bounding box center [893, 175] width 270 height 40
type input "Tax Bill"
click at [670, 174] on select "Car Credit Card Medical Student Other" at bounding box center [595, 175] width 270 height 40
select select "other"
click at [571, 270] on input "$ 0" at bounding box center [595, 263] width 270 height 40
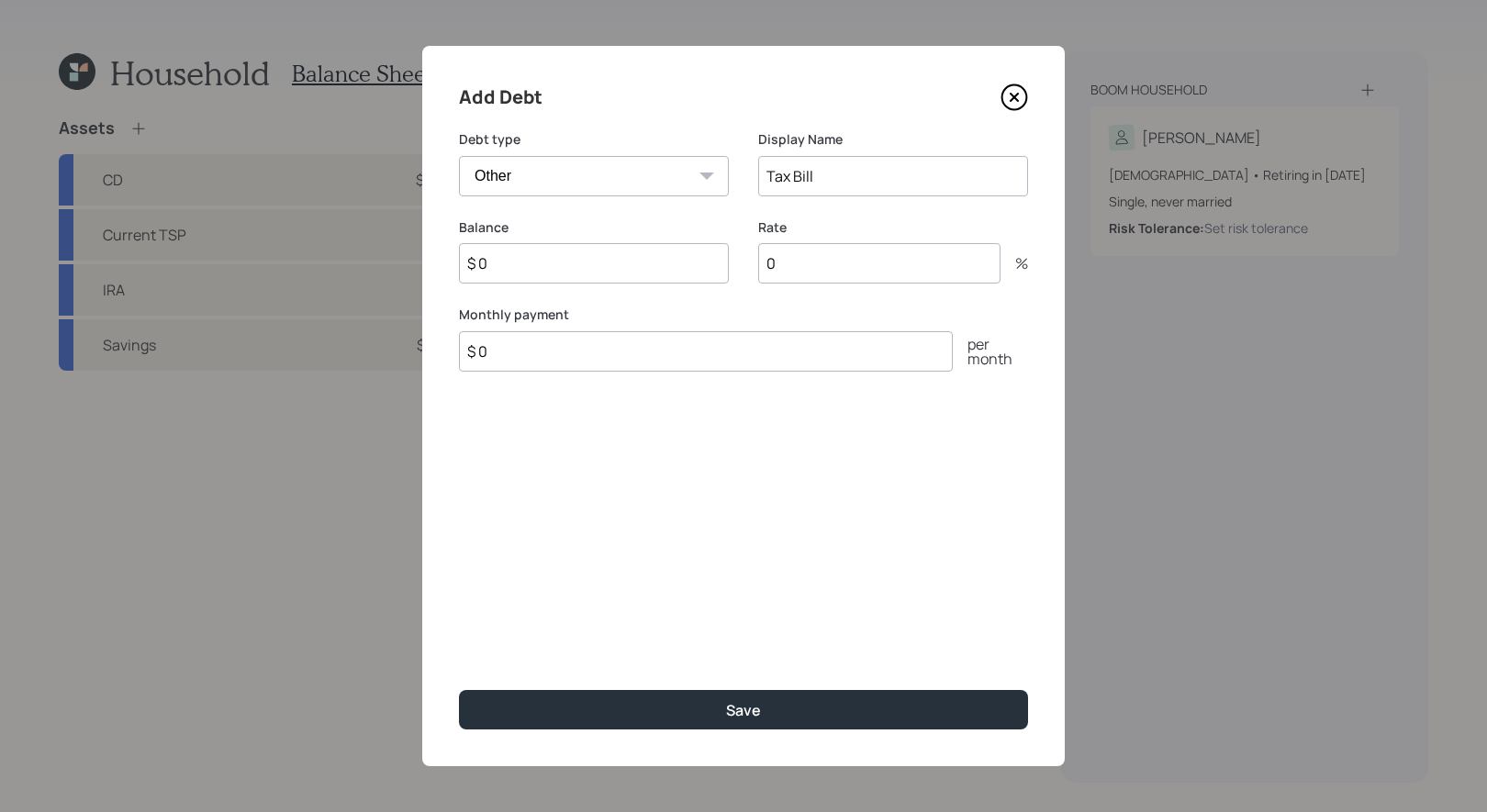
click at [571, 270] on input "$ 0" at bounding box center [595, 263] width 270 height 40
type input "$ 20,000"
click at [570, 360] on input "$ 0" at bounding box center [706, 351] width 494 height 40
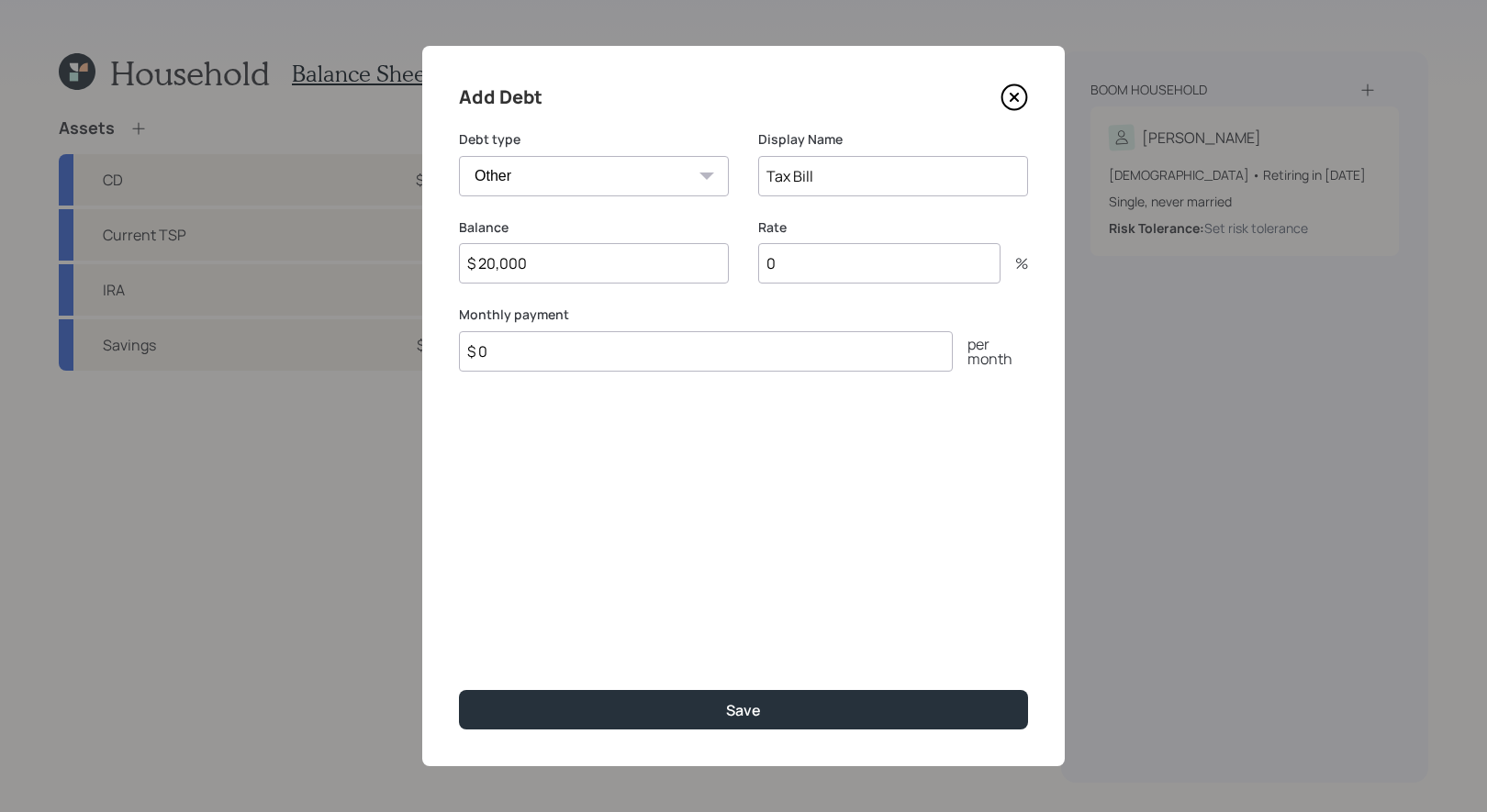
click at [1017, 98] on icon at bounding box center [1015, 97] width 27 height 27
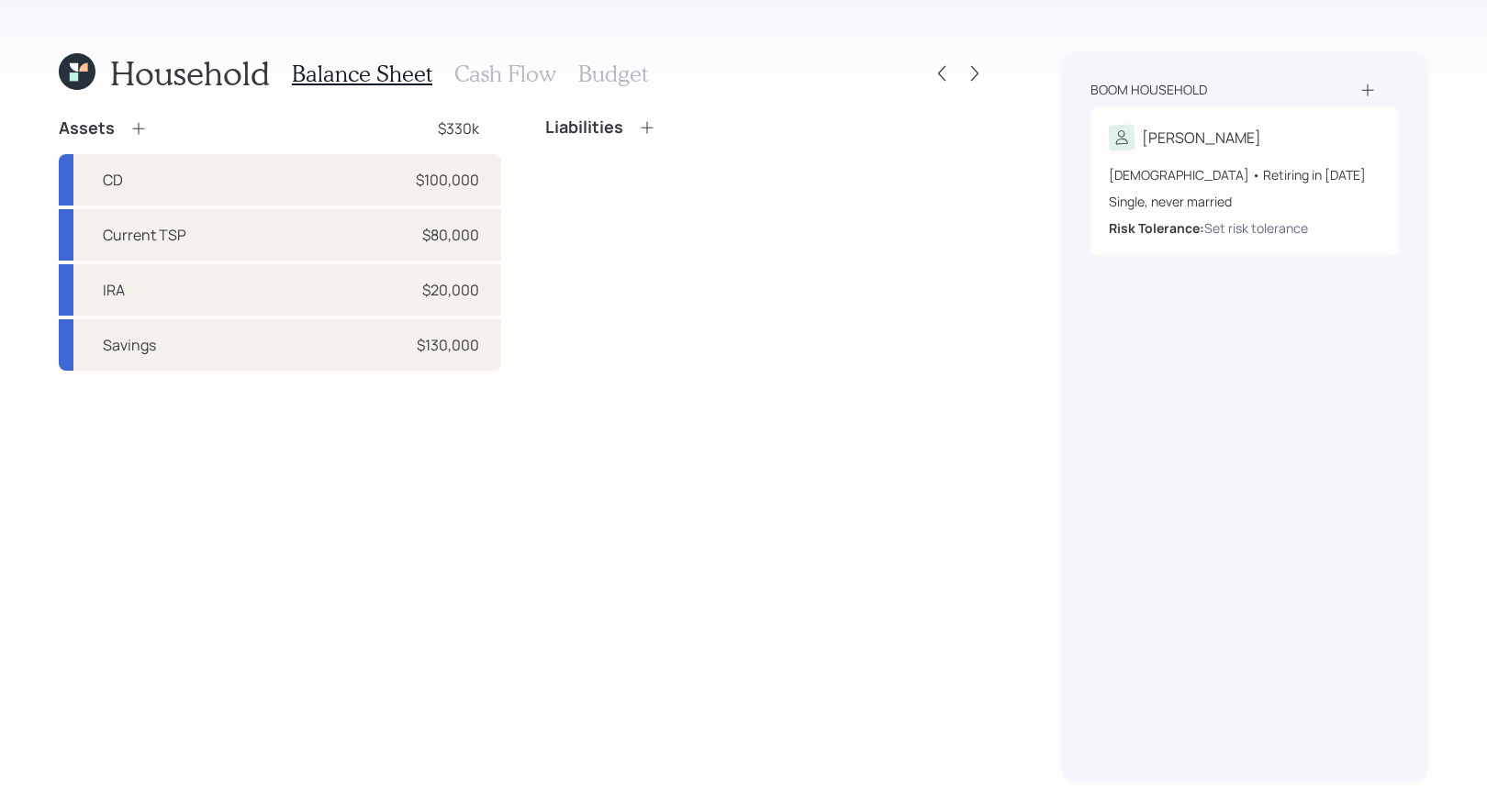
click at [517, 74] on h3 "Cash Flow" at bounding box center [505, 73] width 102 height 26
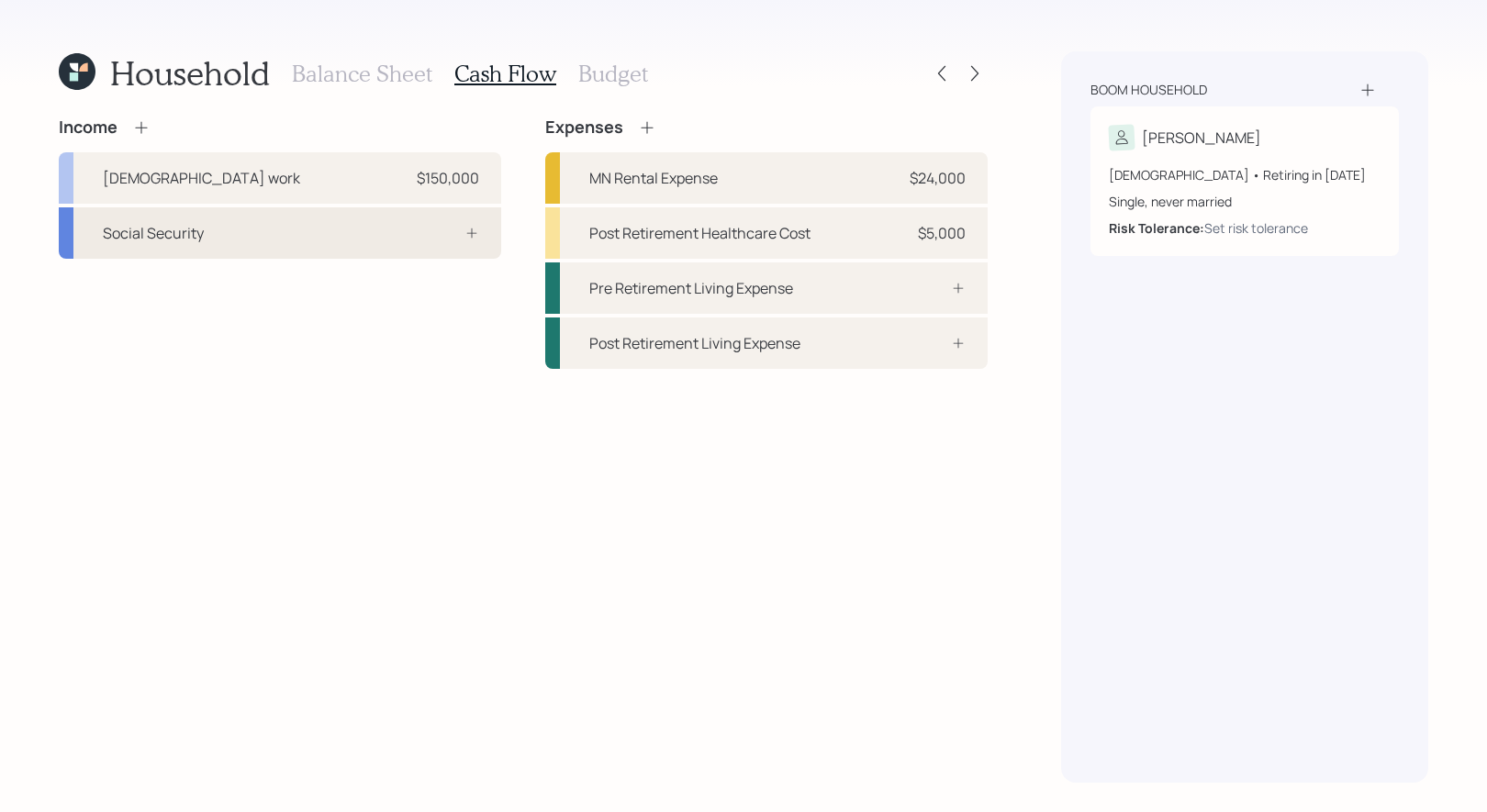
click at [248, 227] on div "Social Security" at bounding box center [280, 233] width 443 height 51
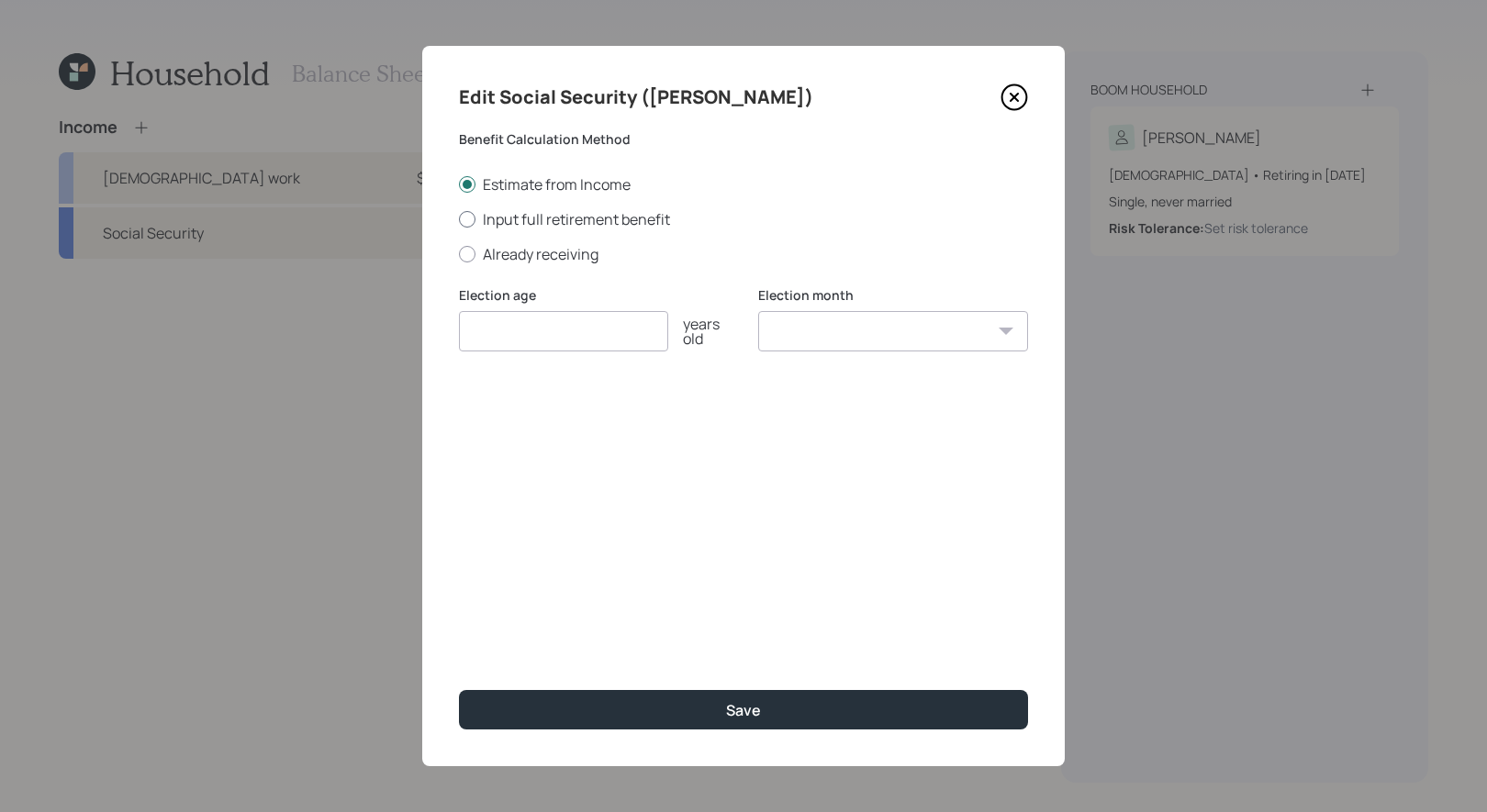
click at [471, 218] on div at bounding box center [467, 219] width 17 height 17
click at [459, 218] on input "Input full retirement benefit" at bounding box center [458, 218] width 1 height 1
radio input "true"
click at [492, 332] on input "number" at bounding box center [564, 331] width 210 height 40
type input "67"
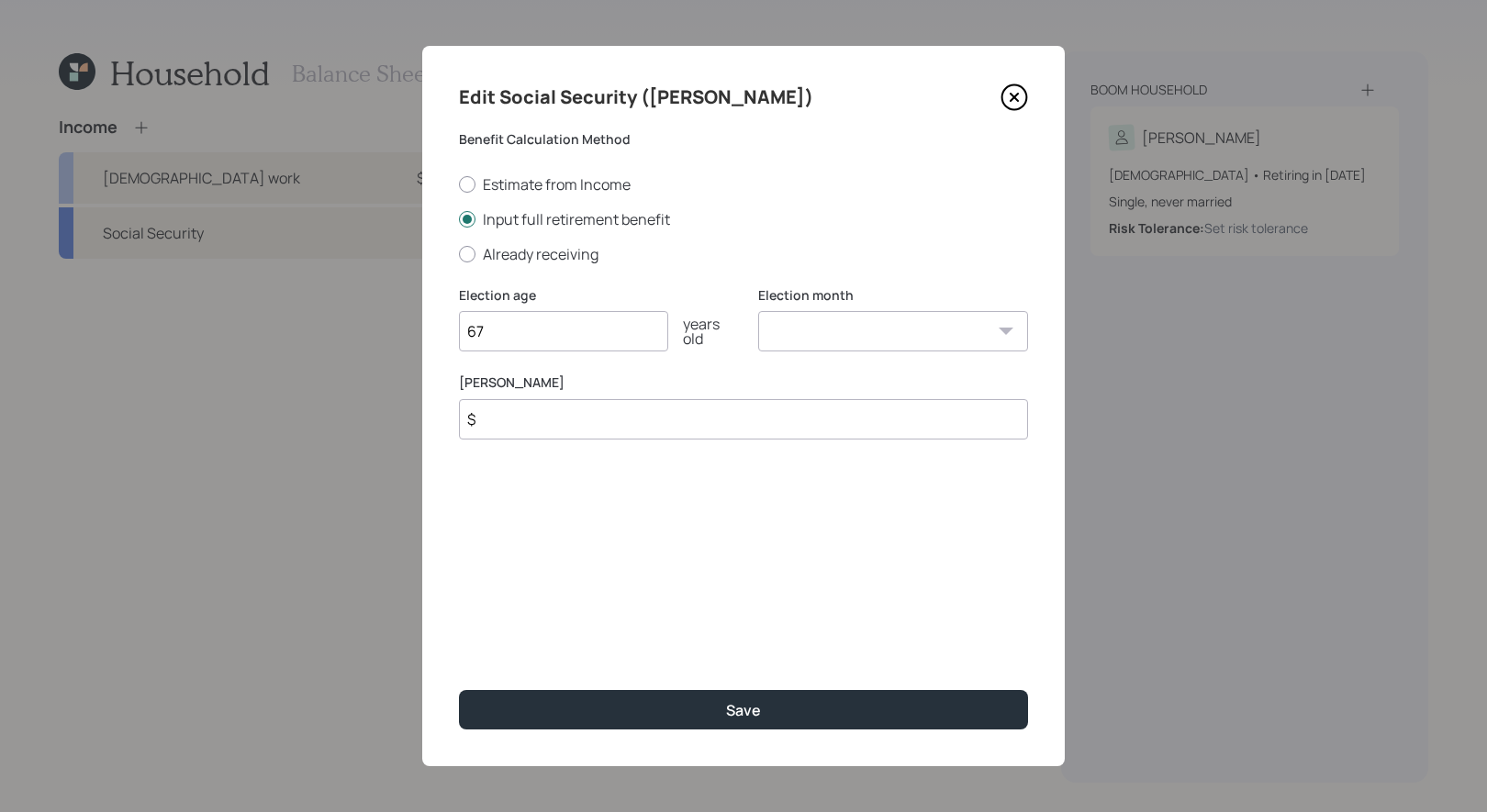
click at [781, 334] on select "January February March April May June July August September October November De…" at bounding box center [893, 331] width 270 height 40
select select "5"
click at [545, 423] on input "$" at bounding box center [744, 419] width 569 height 40
click at [504, 333] on input "67" at bounding box center [564, 331] width 210 height 40
type input "6"
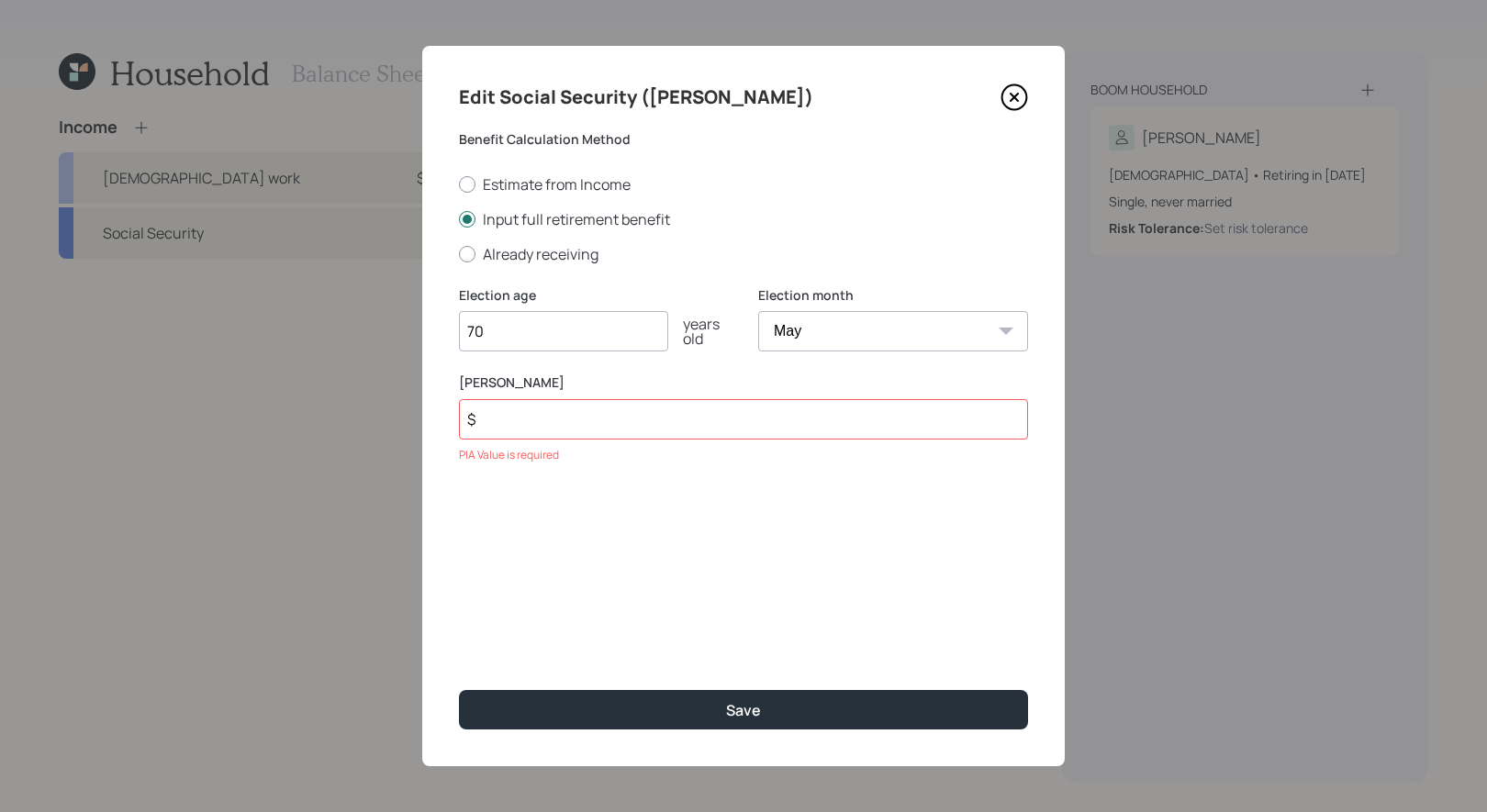
type input "70"
click at [504, 421] on input "$" at bounding box center [744, 419] width 569 height 40
type input "$ 3,075"
click at [595, 606] on div "Edit Social Security (Linda) Benefit Calculation Method Estimate from Income In…" at bounding box center [744, 406] width 643 height 721
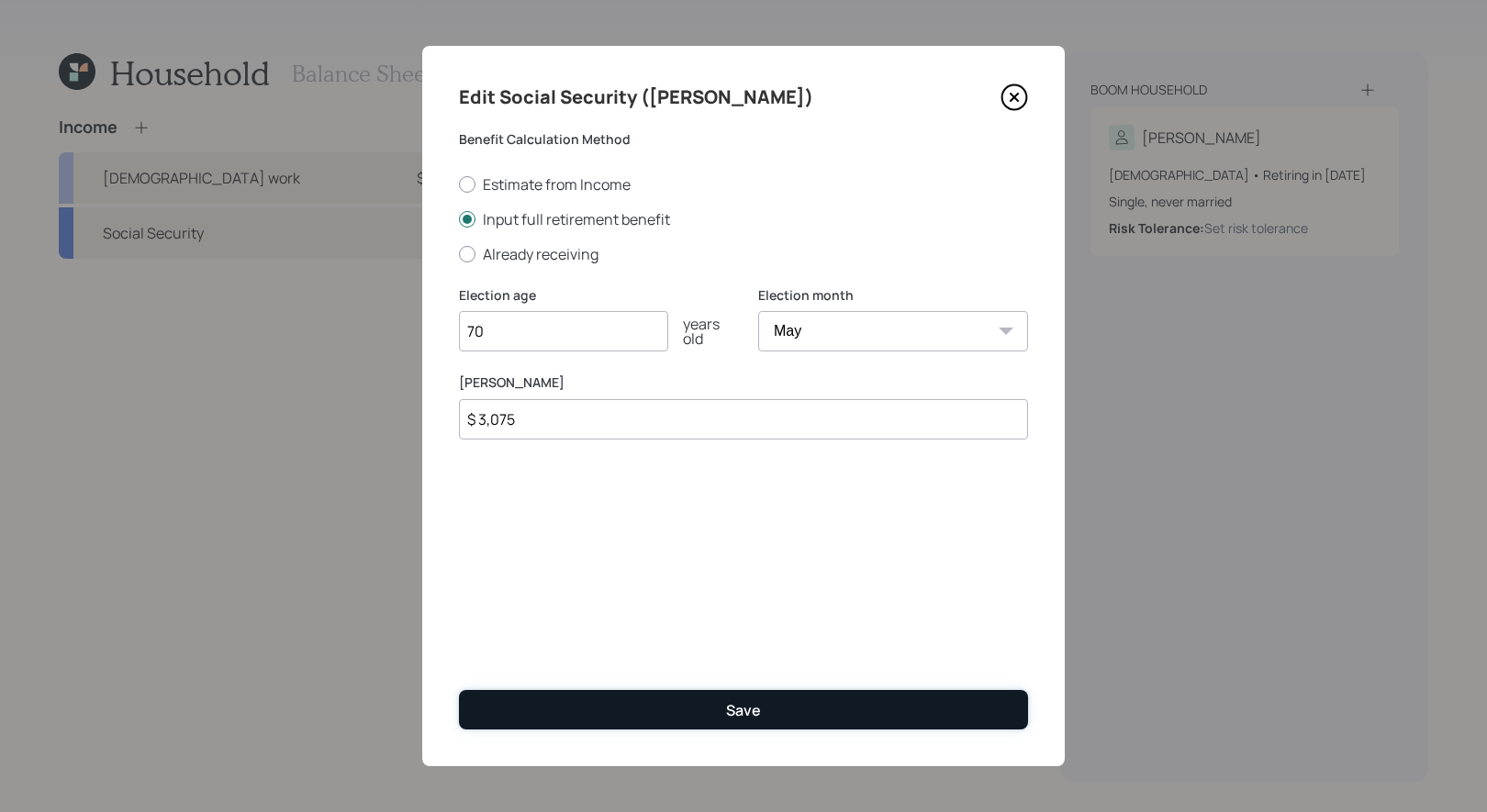
click at [623, 710] on button "Save" at bounding box center [744, 710] width 569 height 39
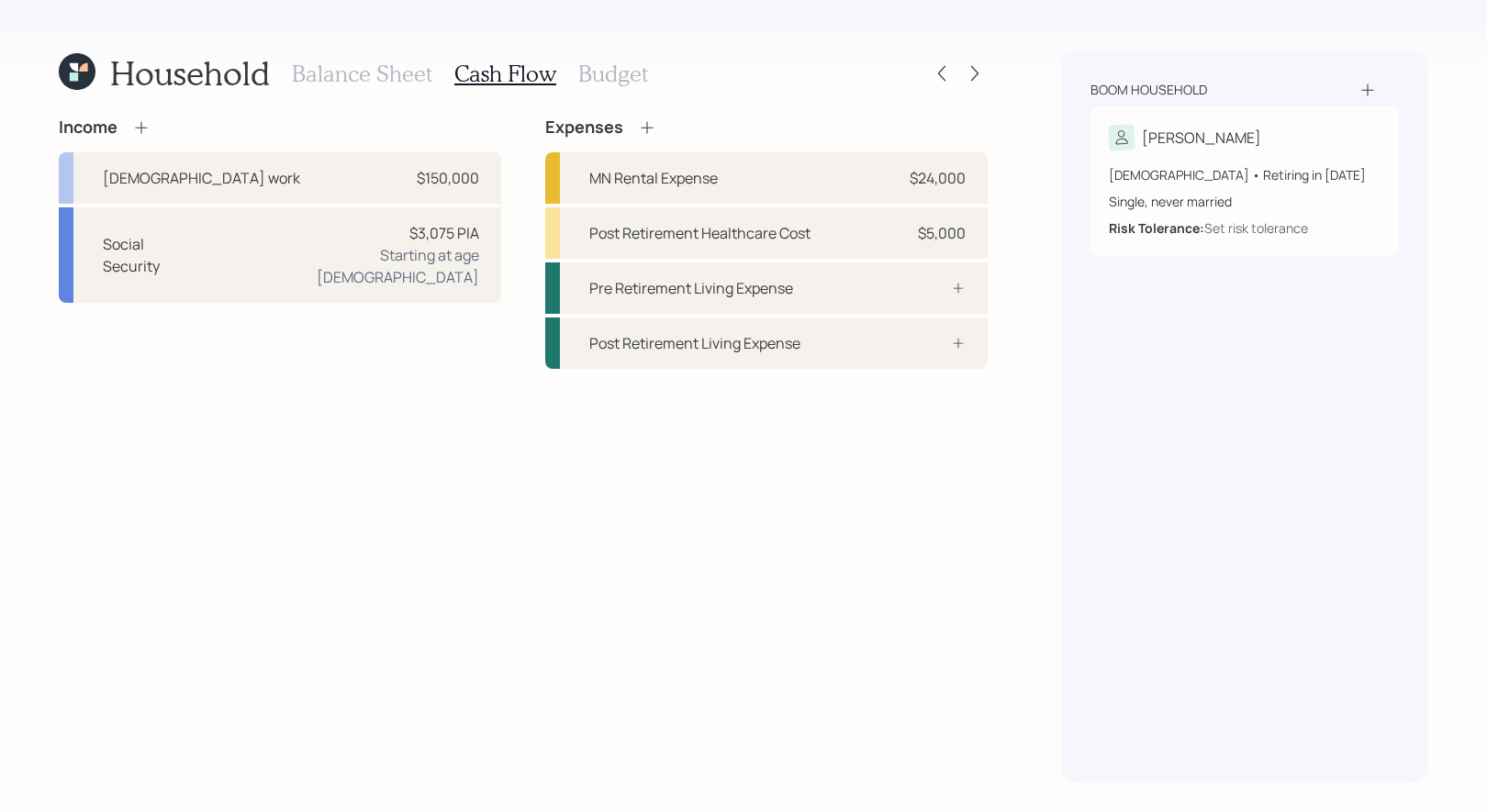
click at [139, 127] on icon at bounding box center [141, 127] width 19 height 19
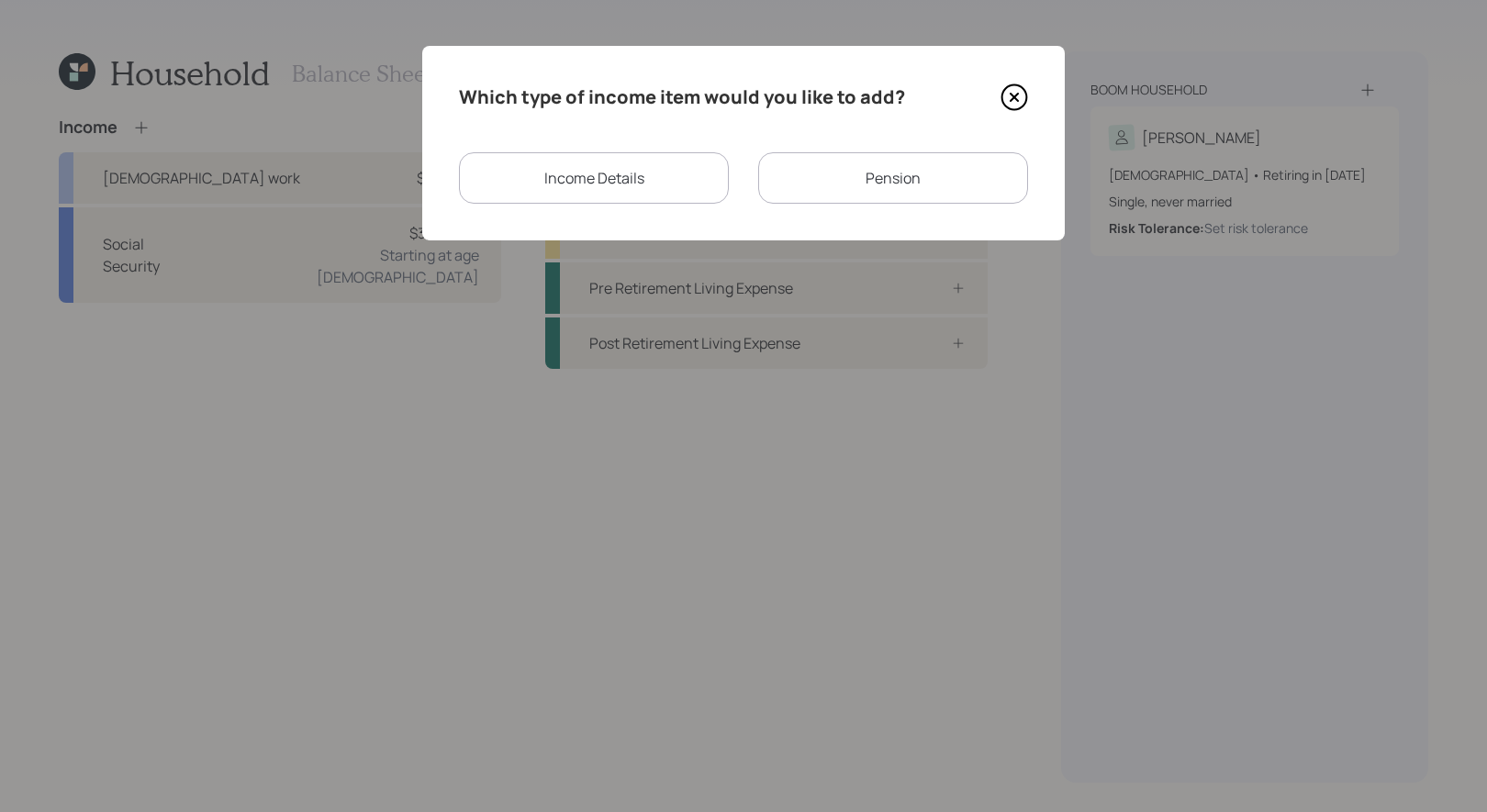
click at [869, 182] on div "Pension" at bounding box center [893, 178] width 270 height 51
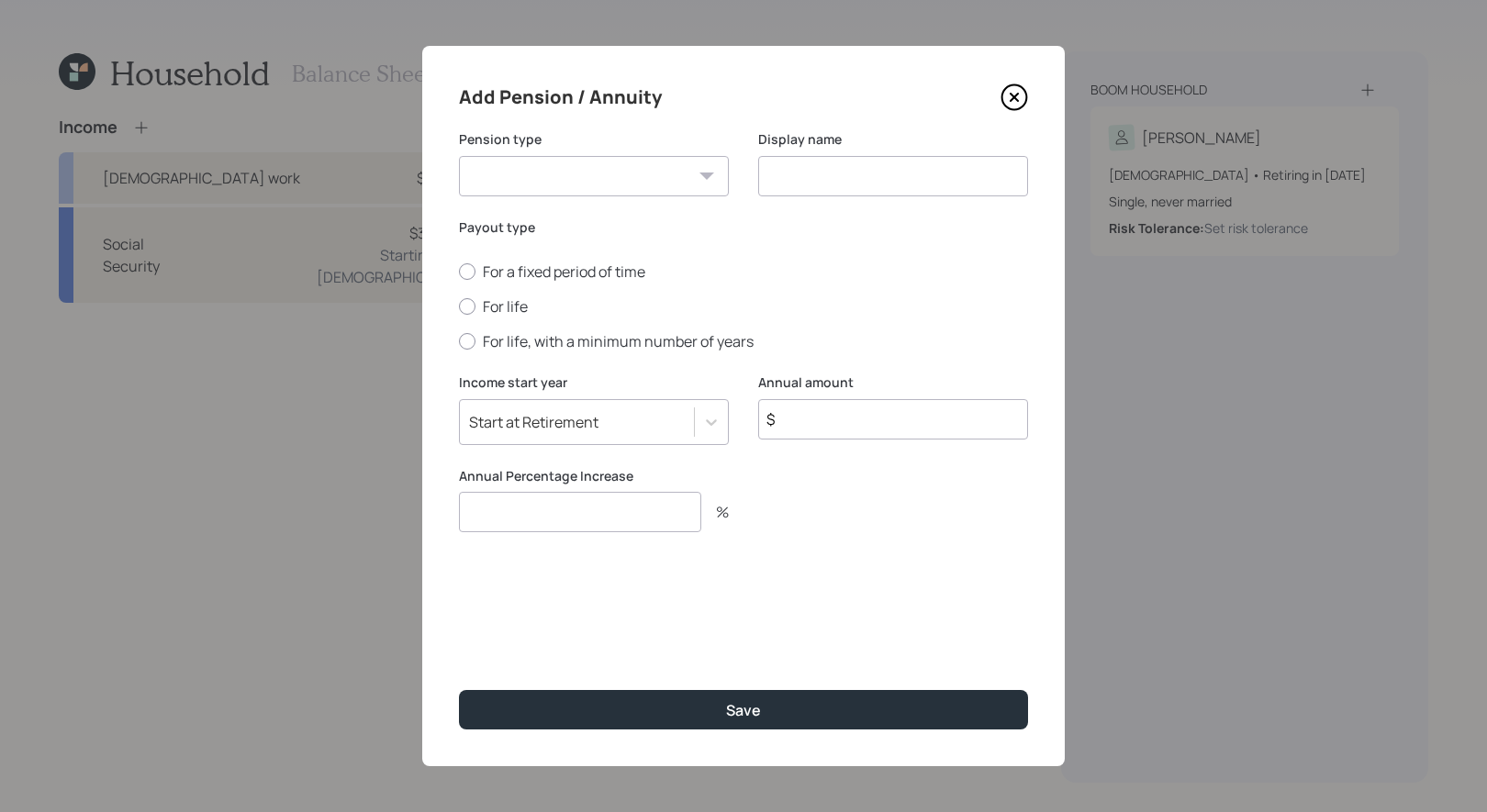
click at [595, 180] on select "Pension Annuity" at bounding box center [595, 175] width 270 height 40
select select "pension"
click at [875, 183] on input at bounding box center [893, 175] width 270 height 40
type input "Pension"
click at [465, 310] on div at bounding box center [467, 307] width 17 height 17
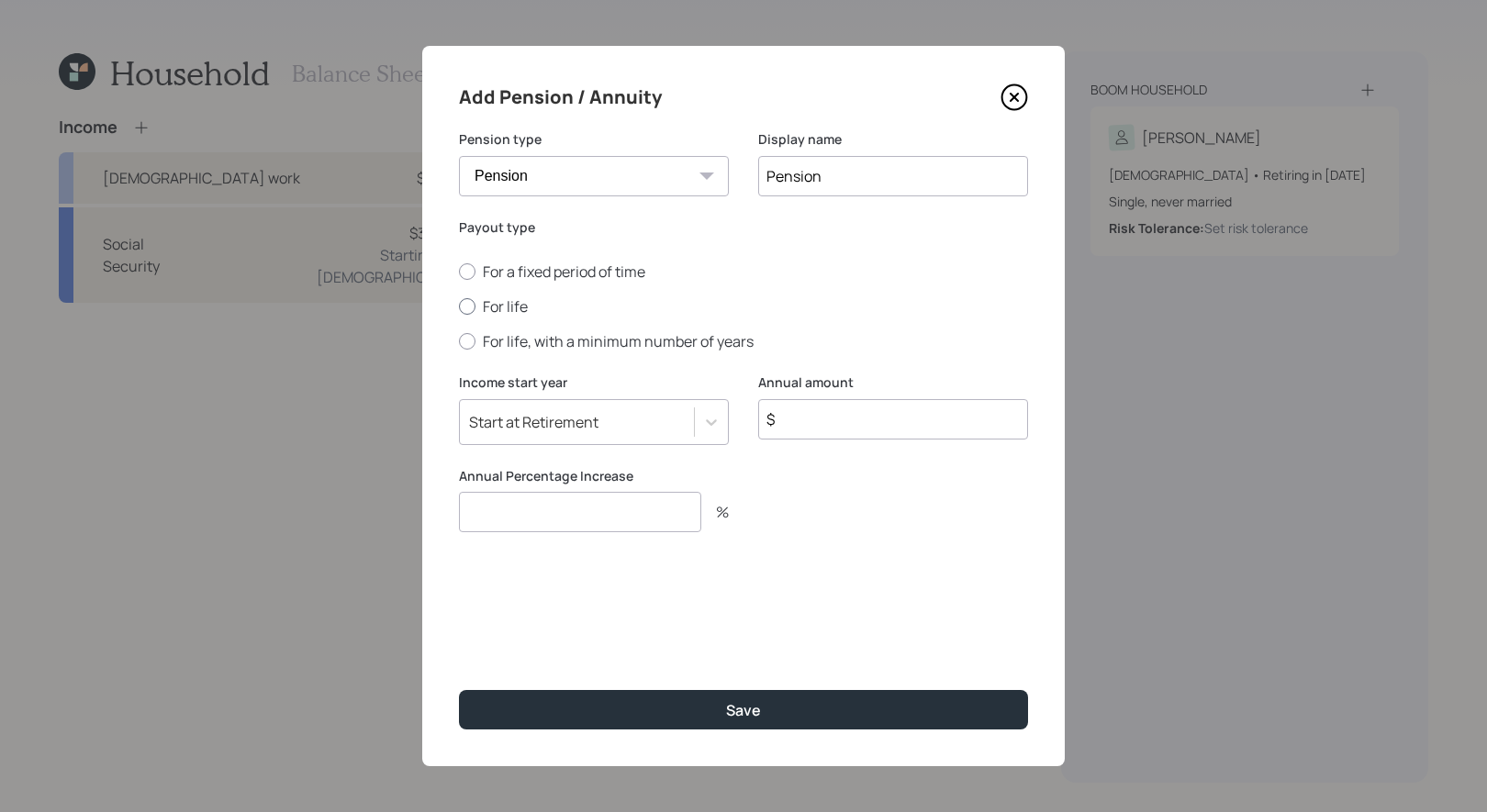
click at [459, 308] on input "For life" at bounding box center [458, 307] width 1 height 1
radio input "true"
click at [821, 424] on input "$" at bounding box center [893, 419] width 270 height 40
click at [840, 419] on input "$ 18,200" at bounding box center [893, 419] width 270 height 40
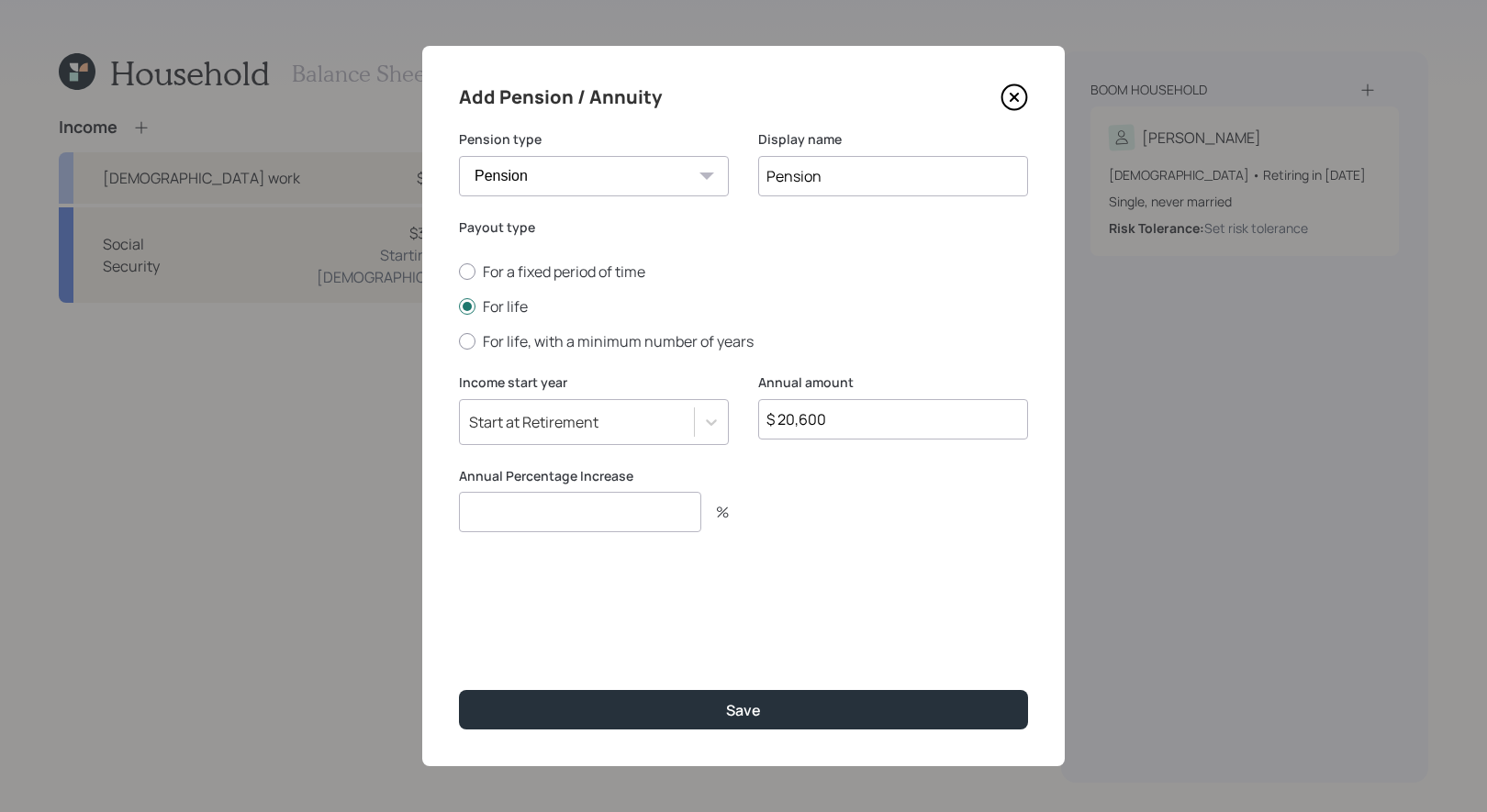
type input "$ 20,600"
click at [504, 511] on input "number" at bounding box center [580, 511] width 242 height 40
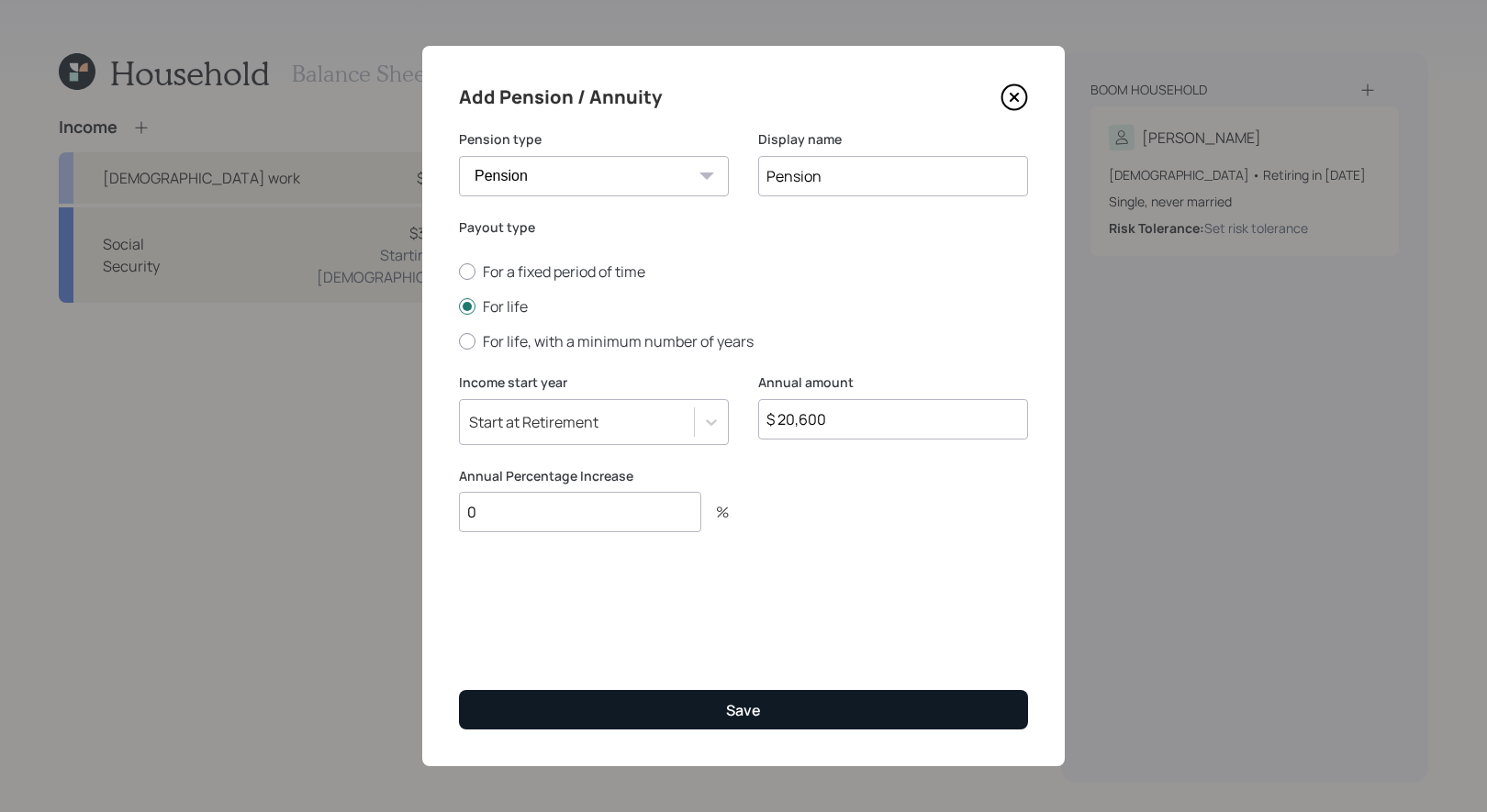
type input "0"
click at [556, 719] on button "Save" at bounding box center [744, 710] width 569 height 39
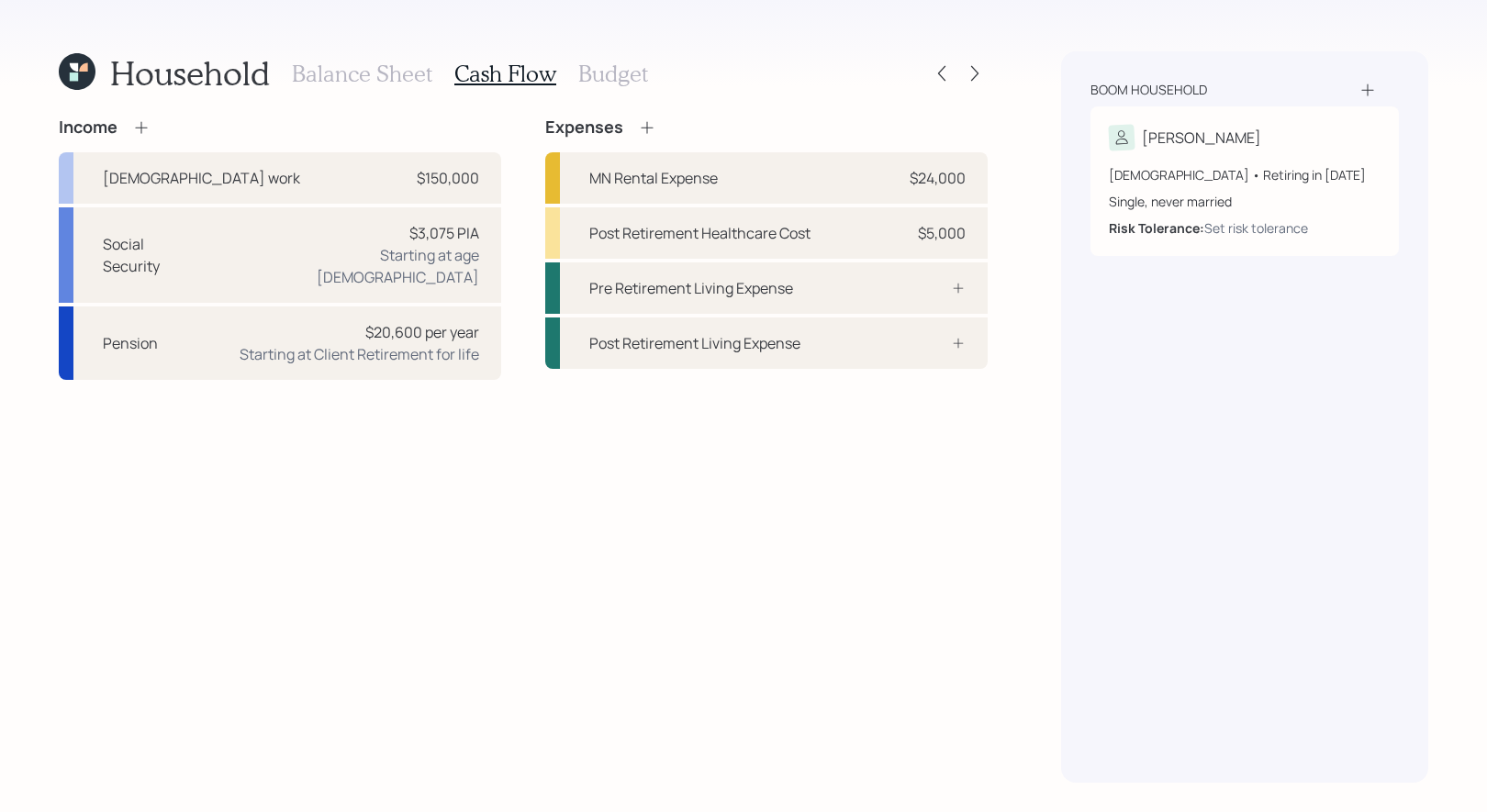
click at [593, 76] on h3 "Budget" at bounding box center [612, 73] width 70 height 26
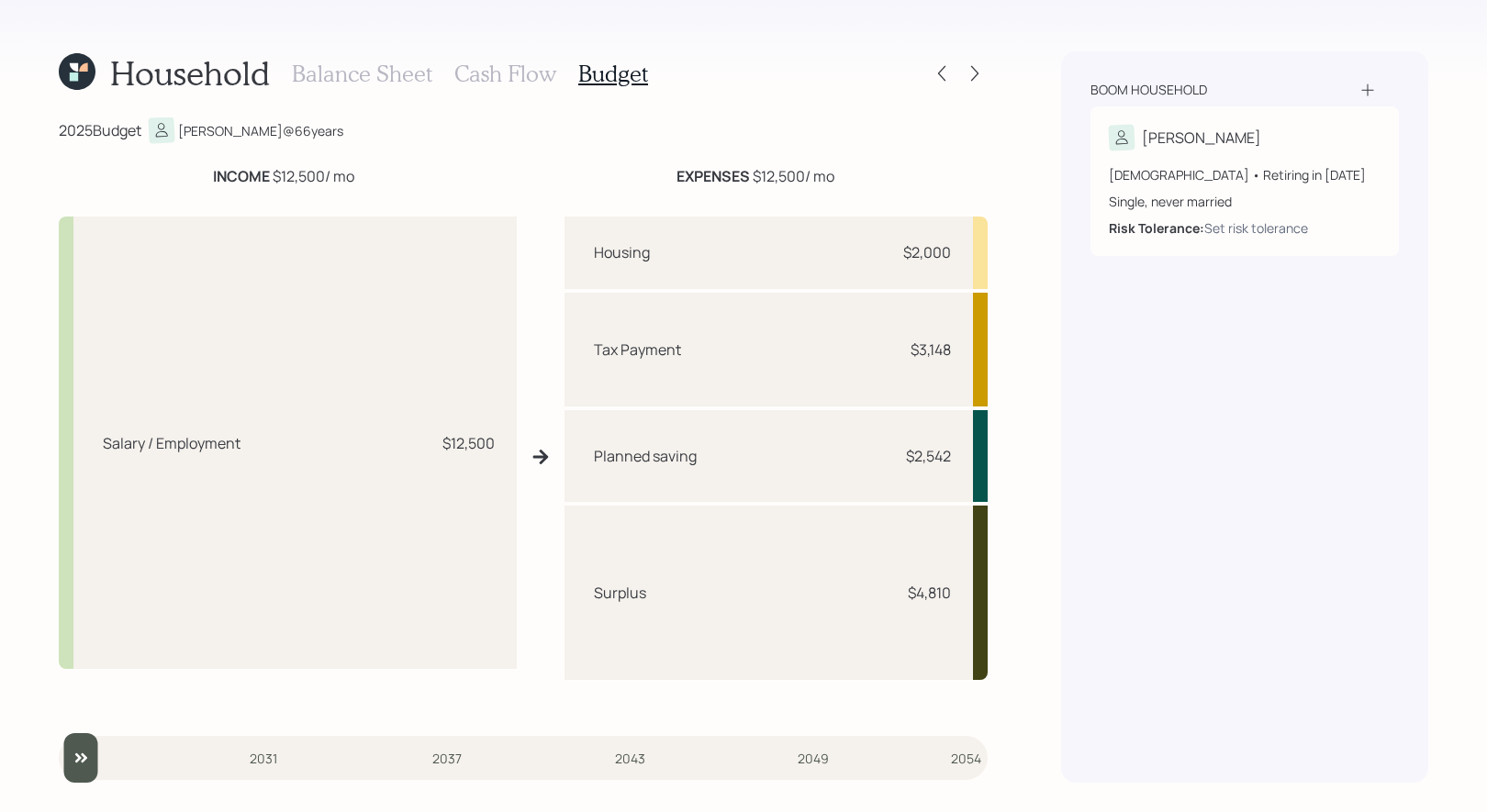
click at [491, 72] on h3 "Cash Flow" at bounding box center [505, 73] width 102 height 26
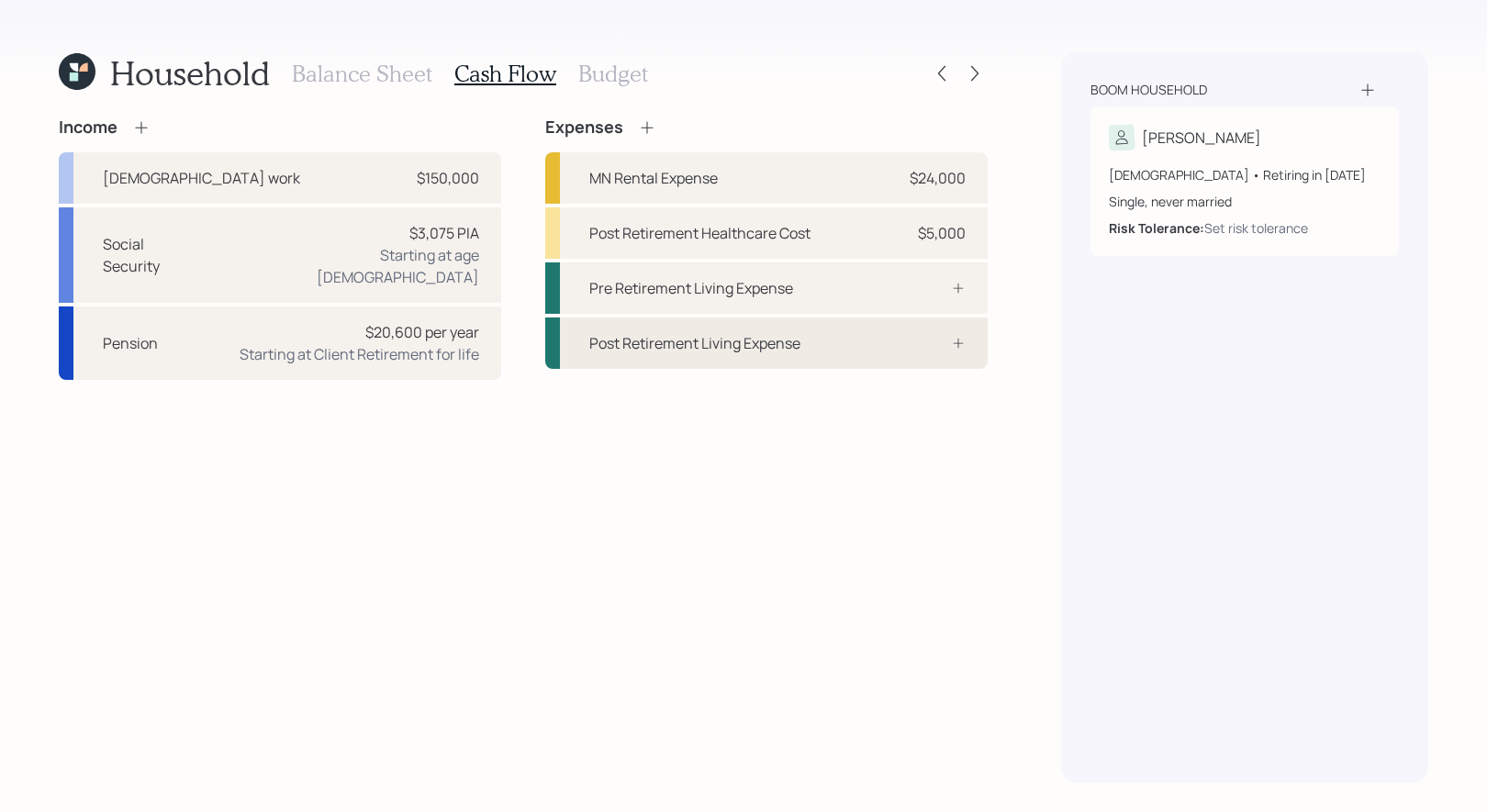
click at [709, 346] on div "Post Retirement Living Expense" at bounding box center [696, 343] width 212 height 22
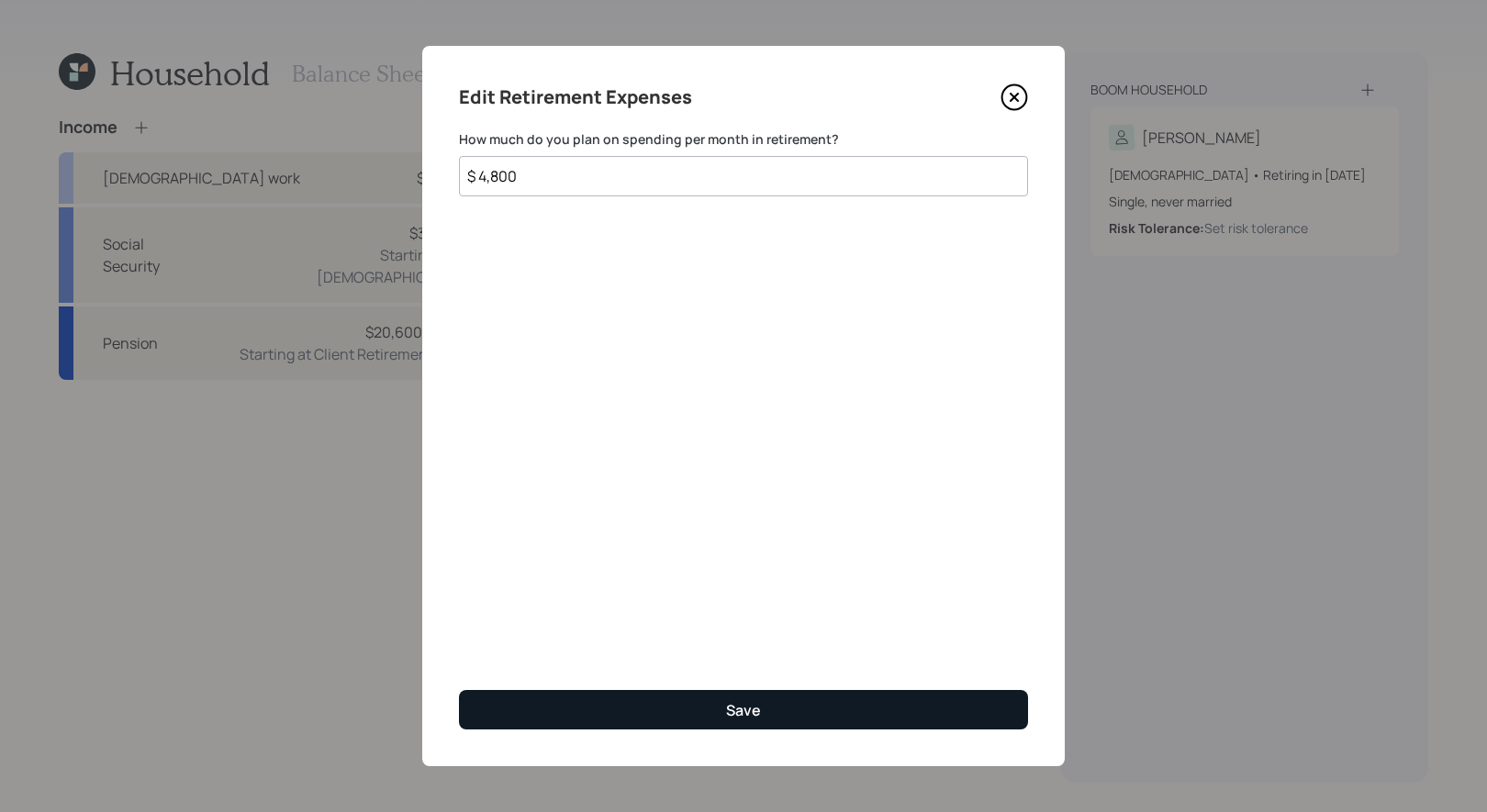
type input "$ 4,800"
click at [707, 708] on button "Save" at bounding box center [744, 710] width 569 height 39
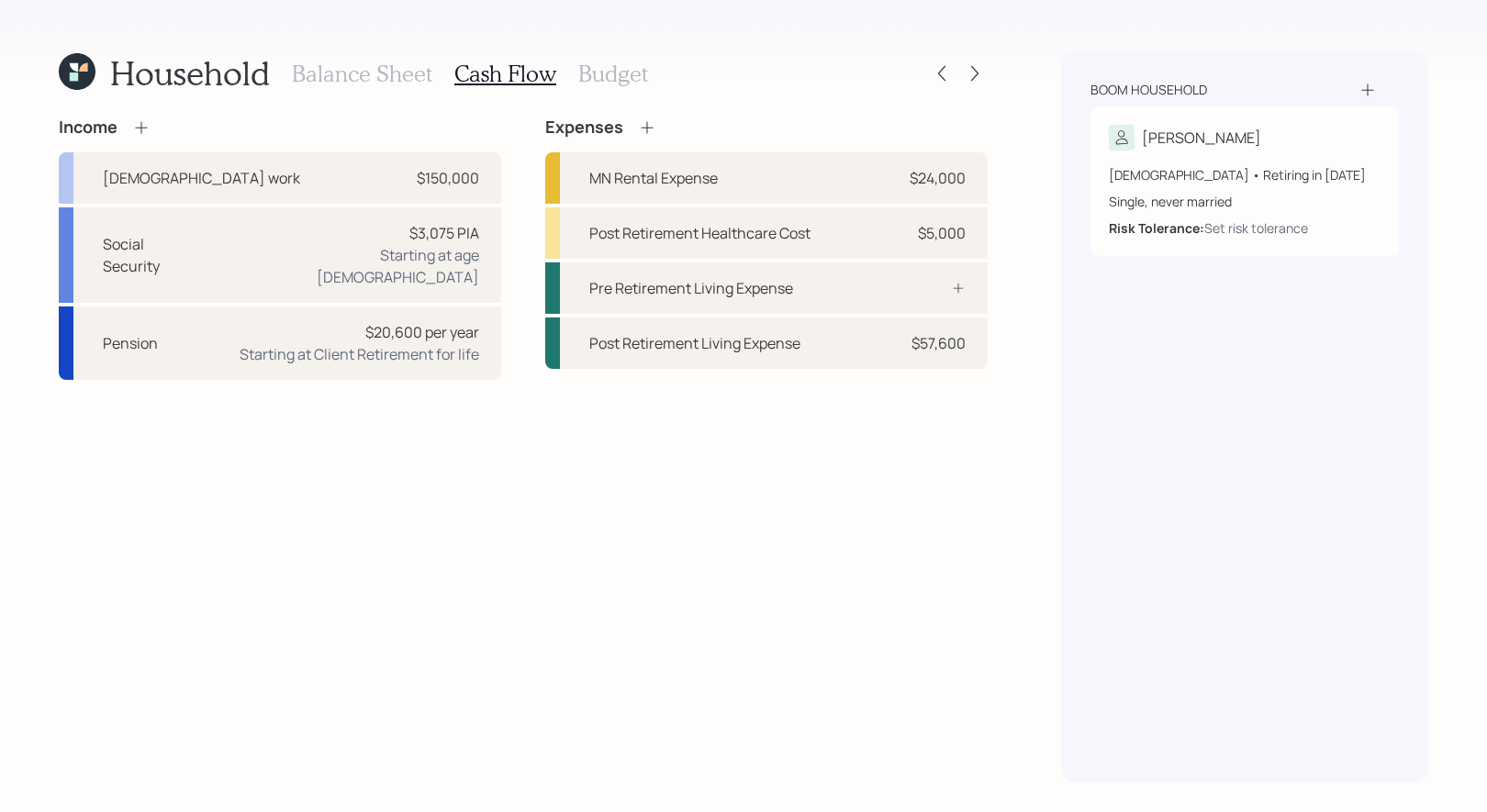
click at [646, 131] on icon at bounding box center [647, 127] width 12 height 12
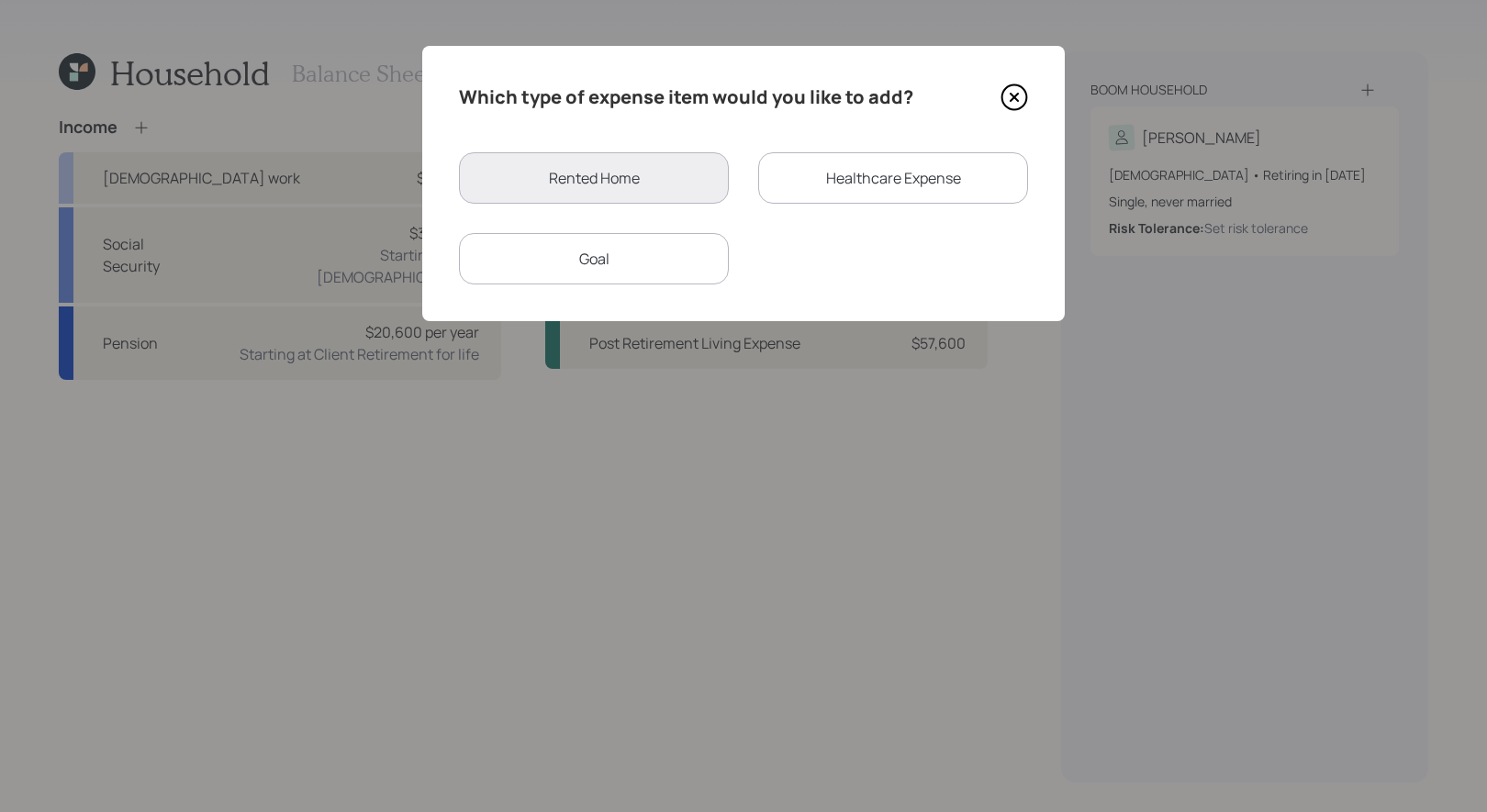
click at [682, 248] on div "Goal" at bounding box center [595, 259] width 270 height 51
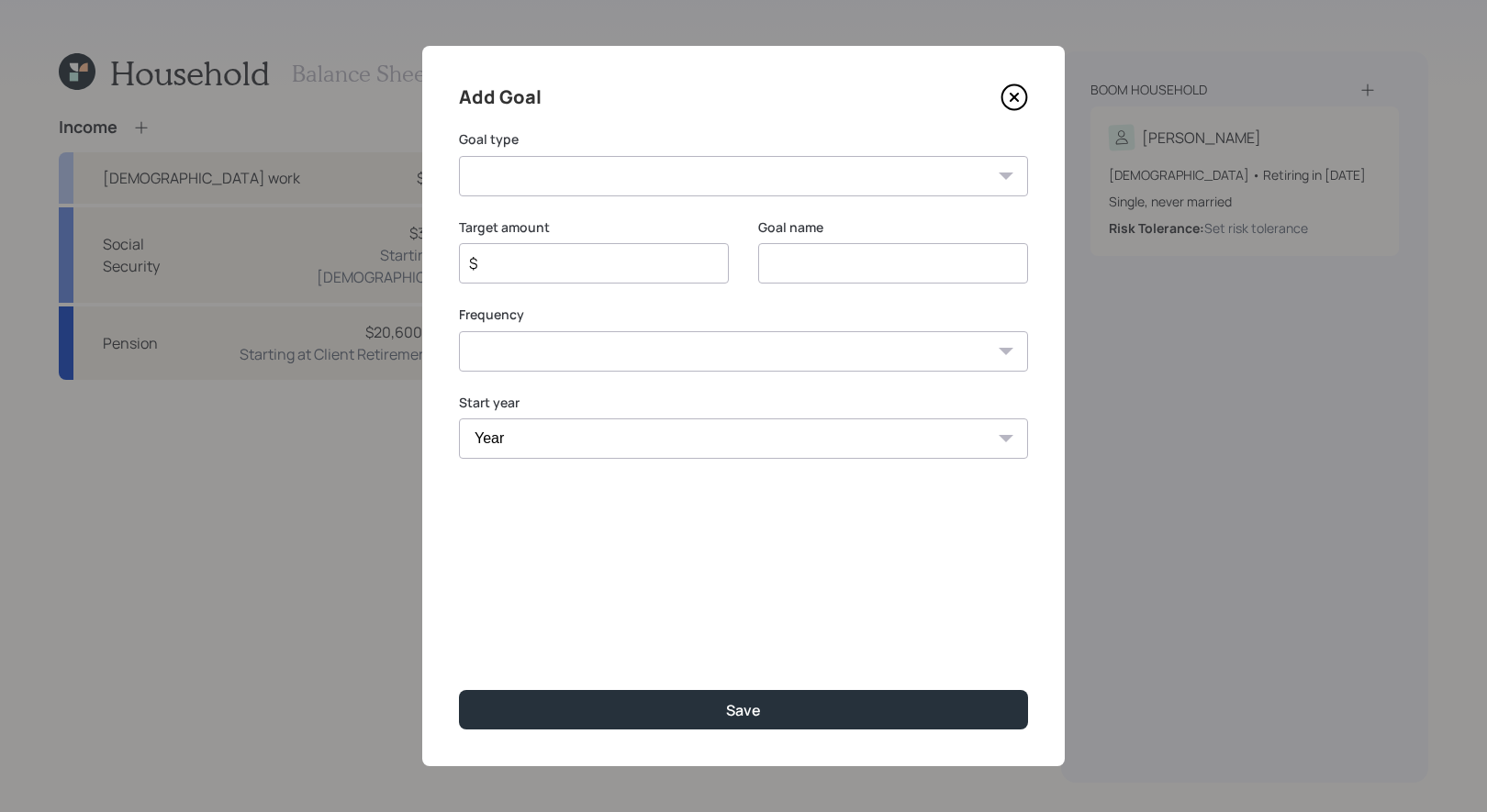
click at [812, 263] on input at bounding box center [893, 263] width 270 height 40
type input "Travel"
click at [624, 266] on input "$" at bounding box center [587, 263] width 239 height 22
type input "$ 3,000"
click at [694, 182] on select "Create an emergency fund Donate to charity Purchase a home Make a purchase Supp…" at bounding box center [744, 175] width 569 height 40
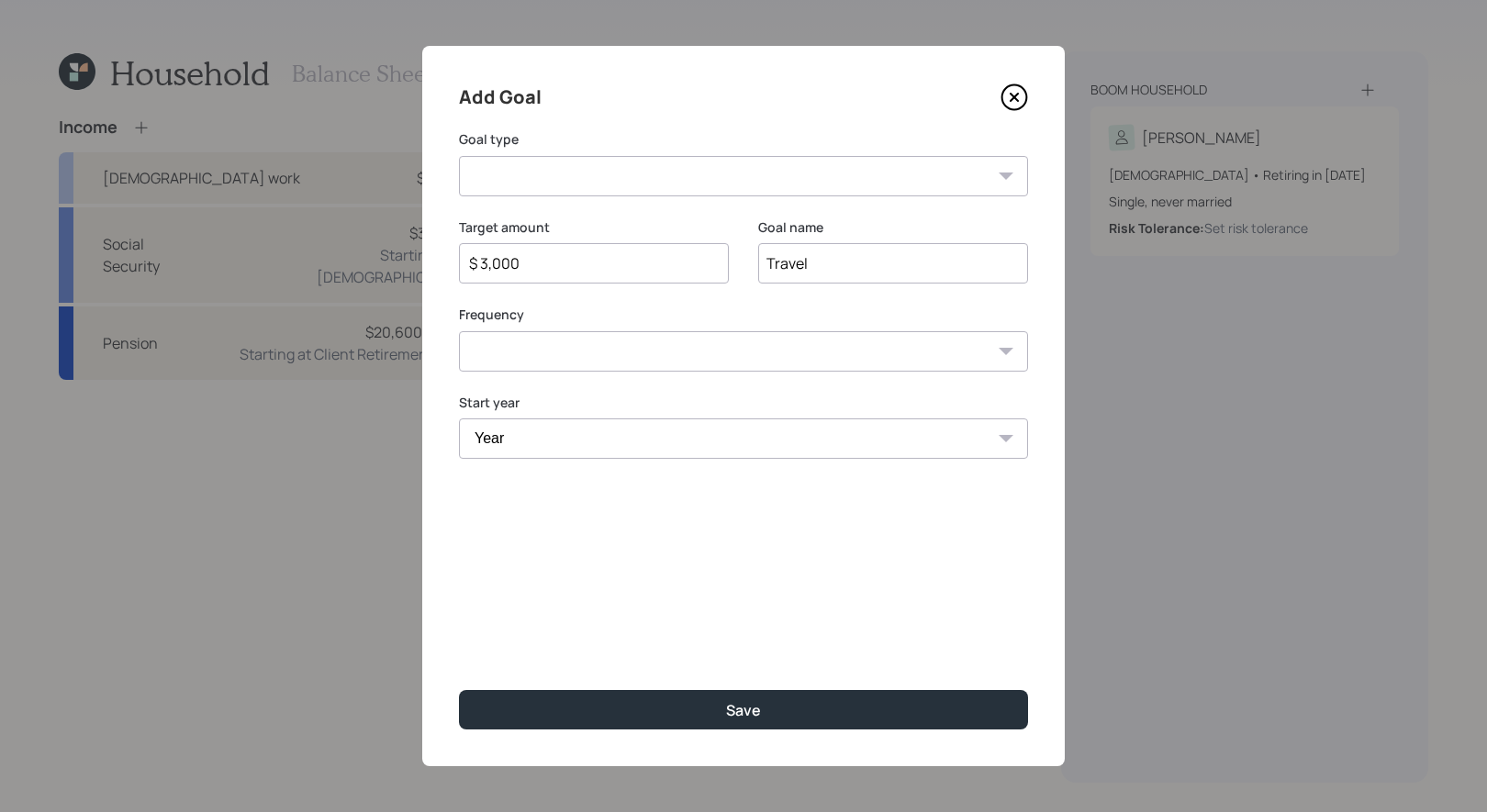
select select "vacation"
click at [656, 347] on select "One time Every 1 year Every 2 years Every 3 years Every 4 years Every 5 years E…" at bounding box center [744, 351] width 569 height 40
select select "1"
click at [595, 443] on select "Year 2025 2026 2027 2028 2029 2030 2031 2032 2033 2034 2035 2036 2037 2038 2039…" at bounding box center [595, 438] width 270 height 40
select select "2025"
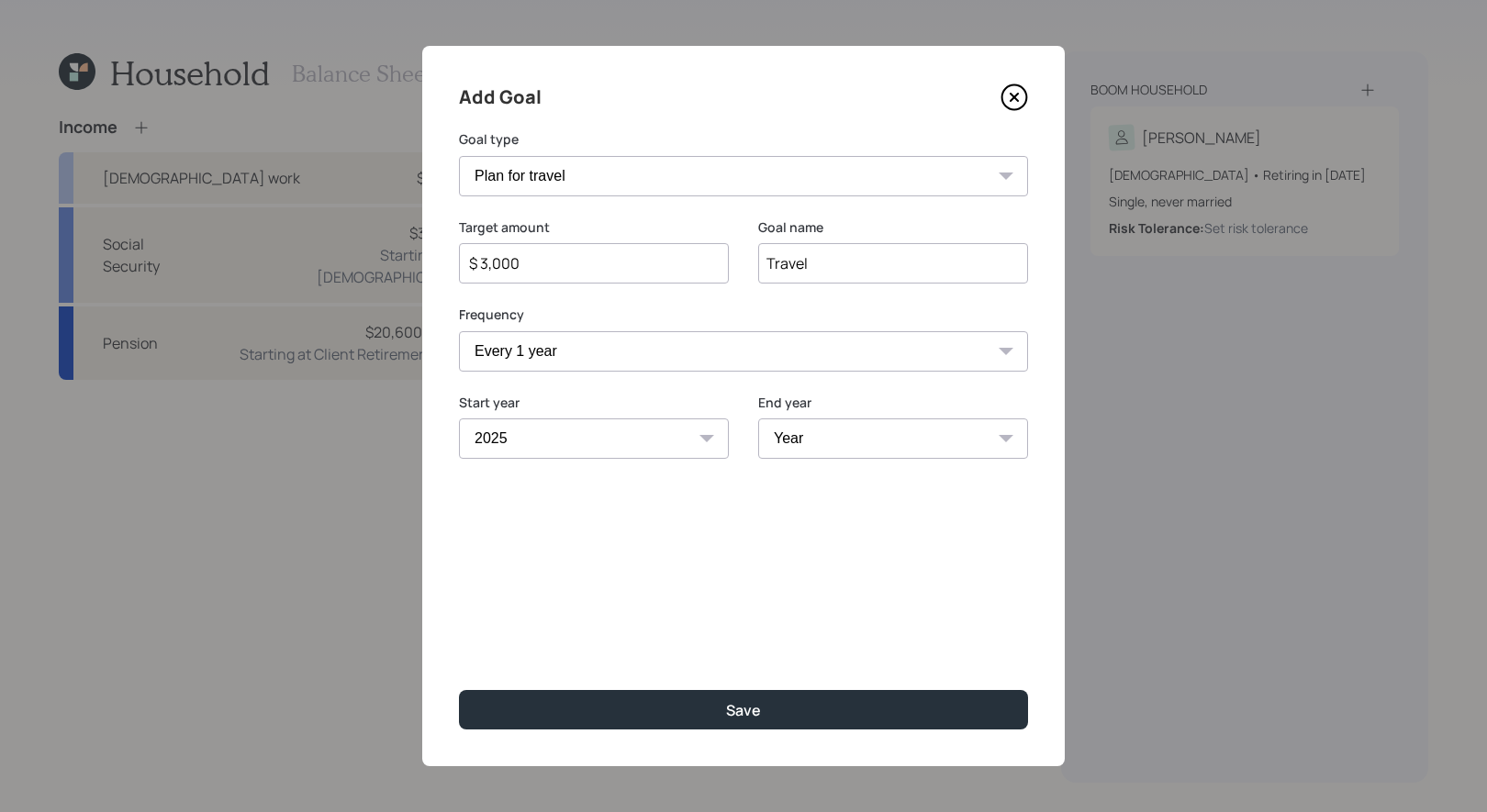
click at [860, 442] on select "Year 2025 2026 2027 2028 2029 2030 2031 2032 2033 2034 2035 2036 2037 2038 2039…" at bounding box center [893, 438] width 270 height 40
select select "2050"
click at [488, 267] on input "$ 3,000" at bounding box center [587, 263] width 239 height 22
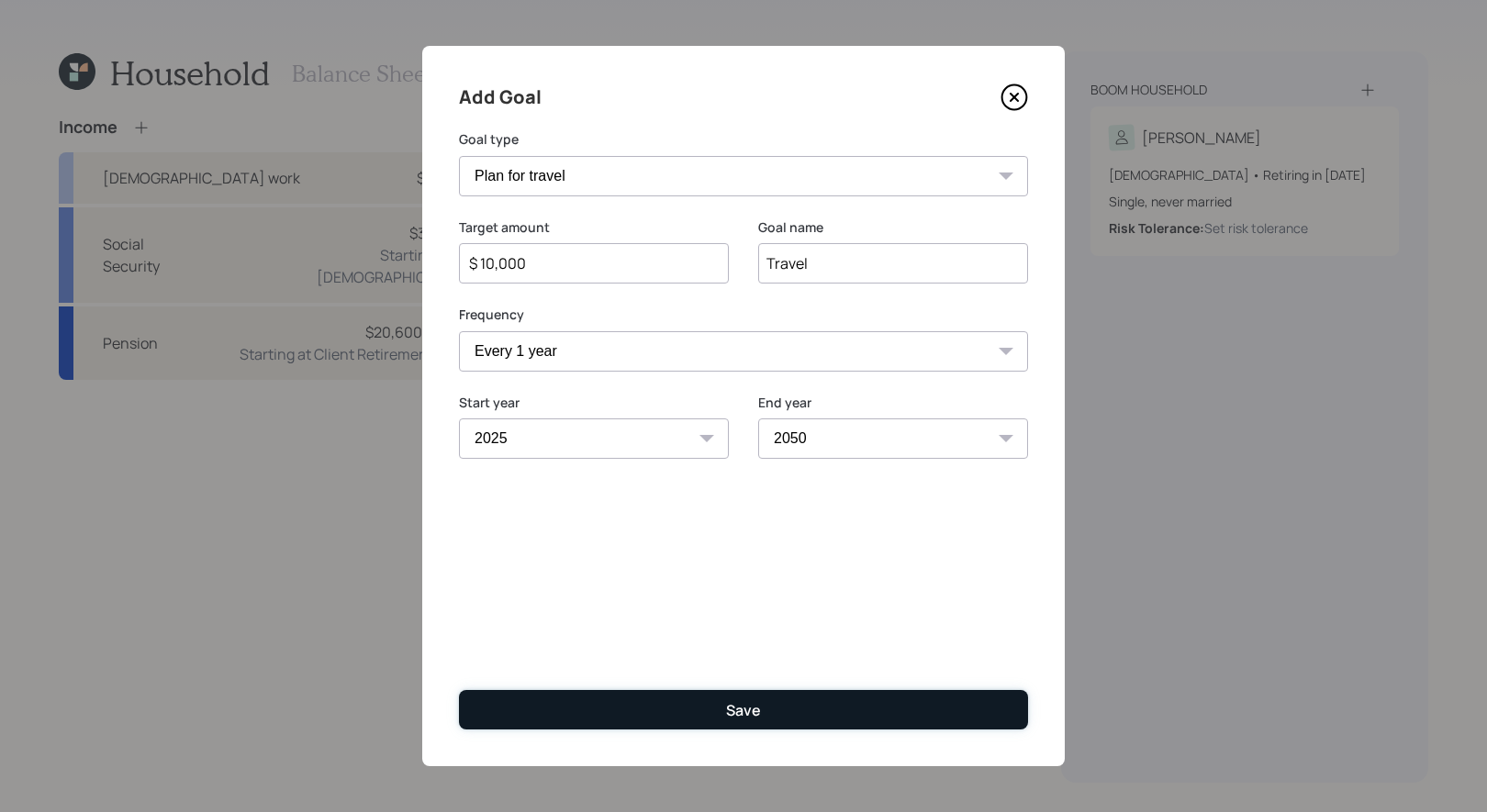
click at [730, 713] on div "Save" at bounding box center [744, 710] width 35 height 21
type input "$"
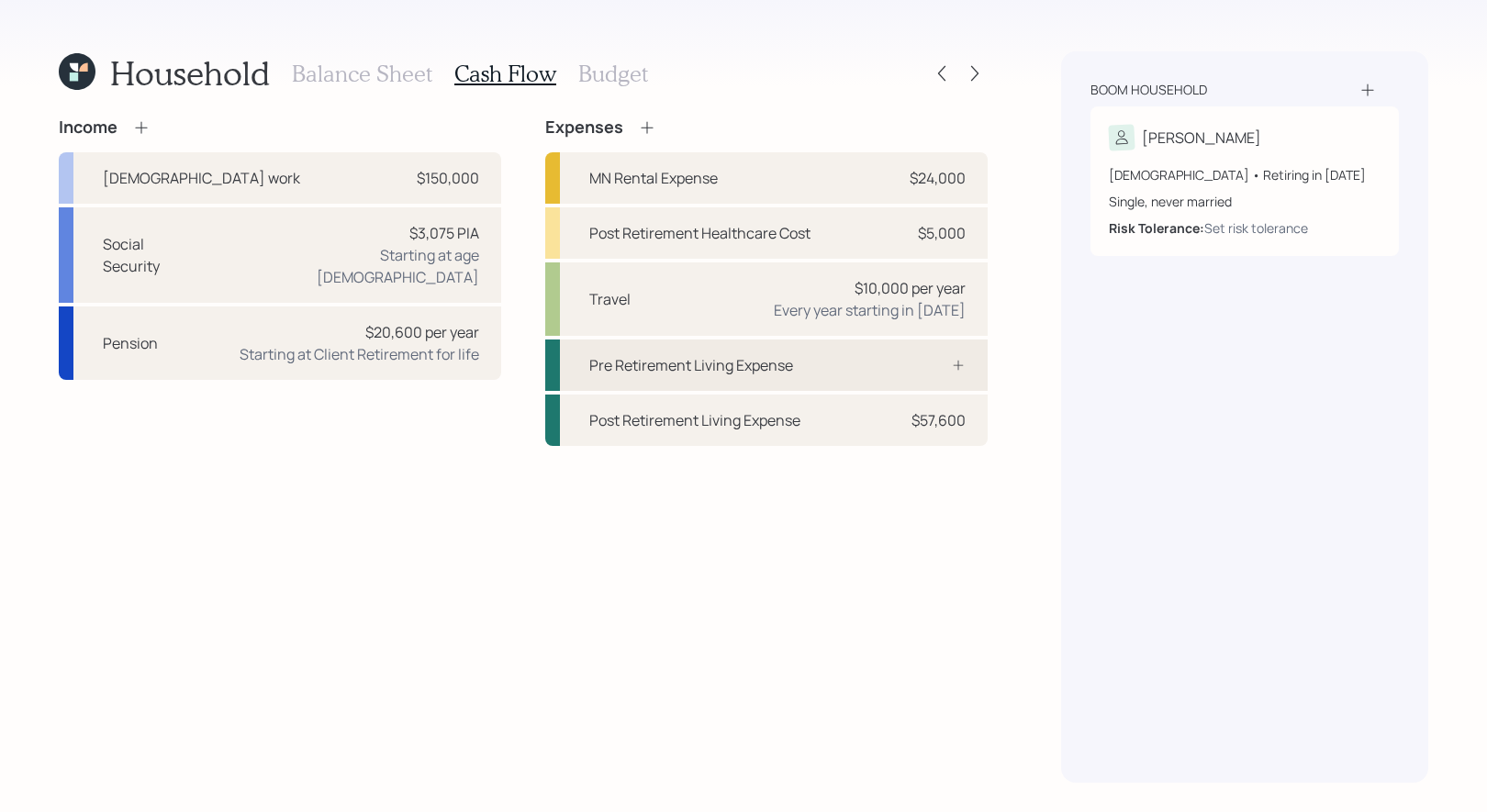
click at [884, 370] on div "Pre Retirement Living Expense" at bounding box center [767, 365] width 443 height 51
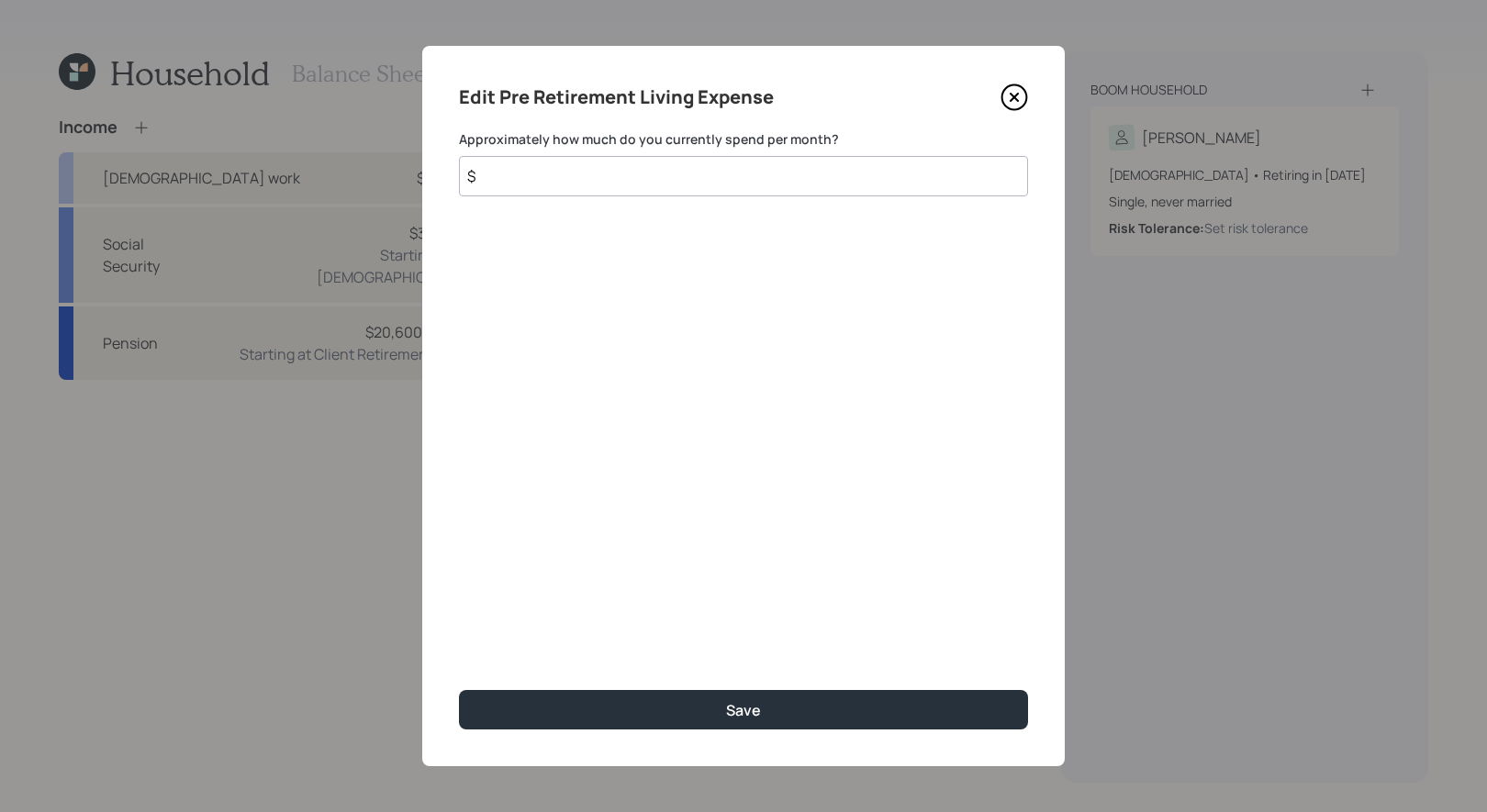
click at [1015, 93] on icon at bounding box center [1015, 97] width 27 height 27
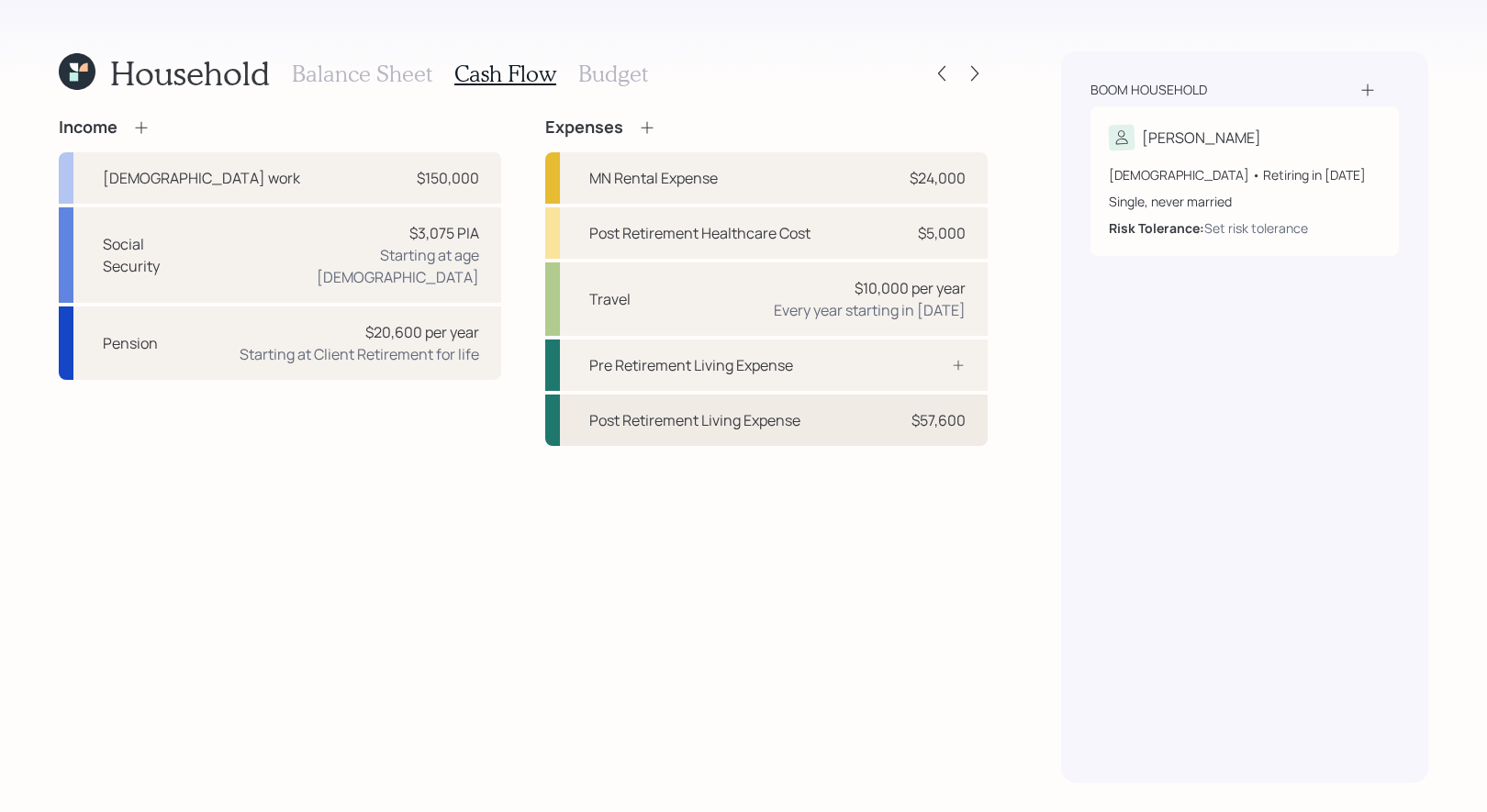
click at [861, 426] on div "Post Retirement Living Expense $57,600" at bounding box center [767, 420] width 443 height 51
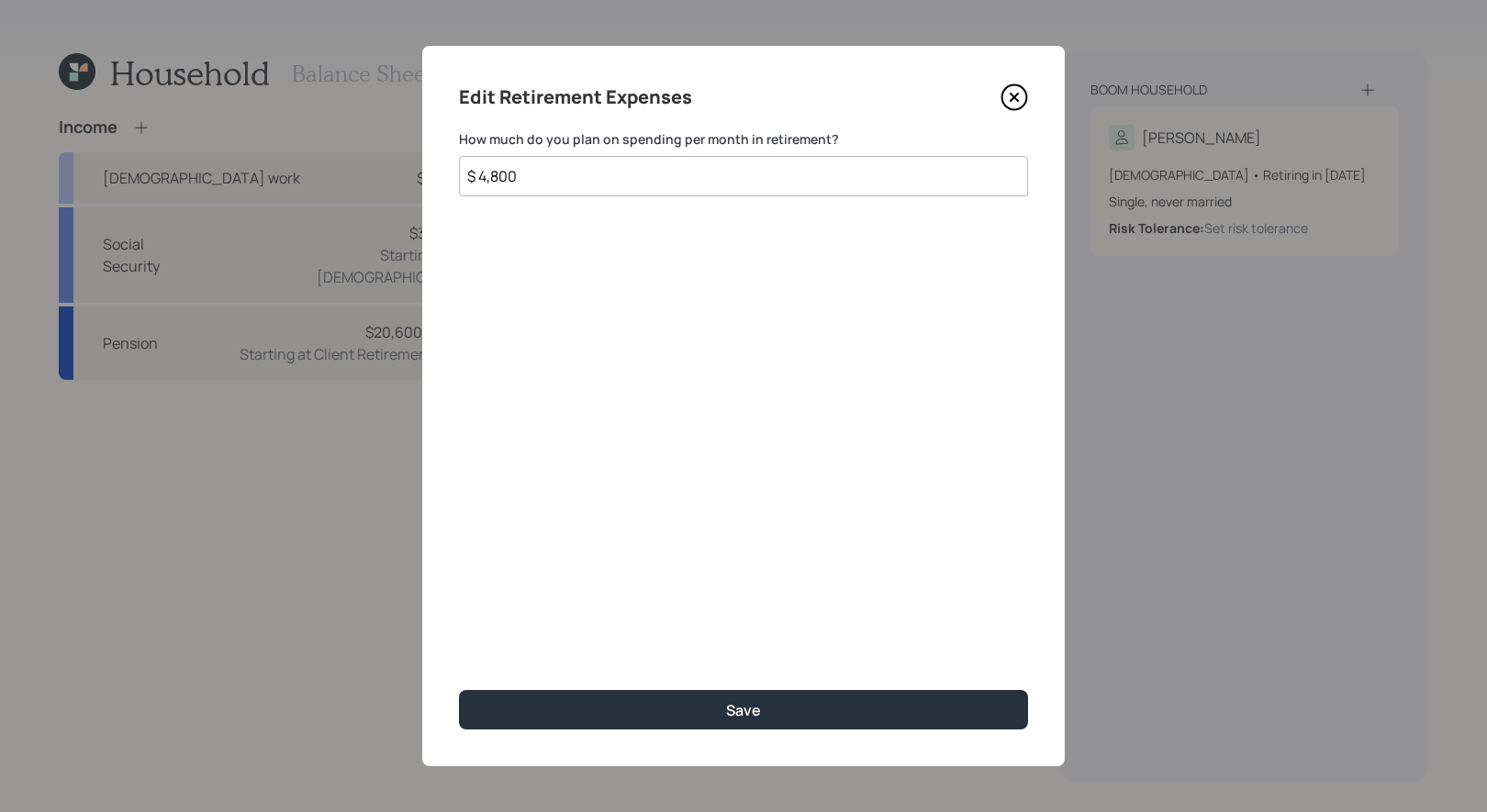
click at [1007, 95] on icon at bounding box center [1015, 97] width 27 height 27
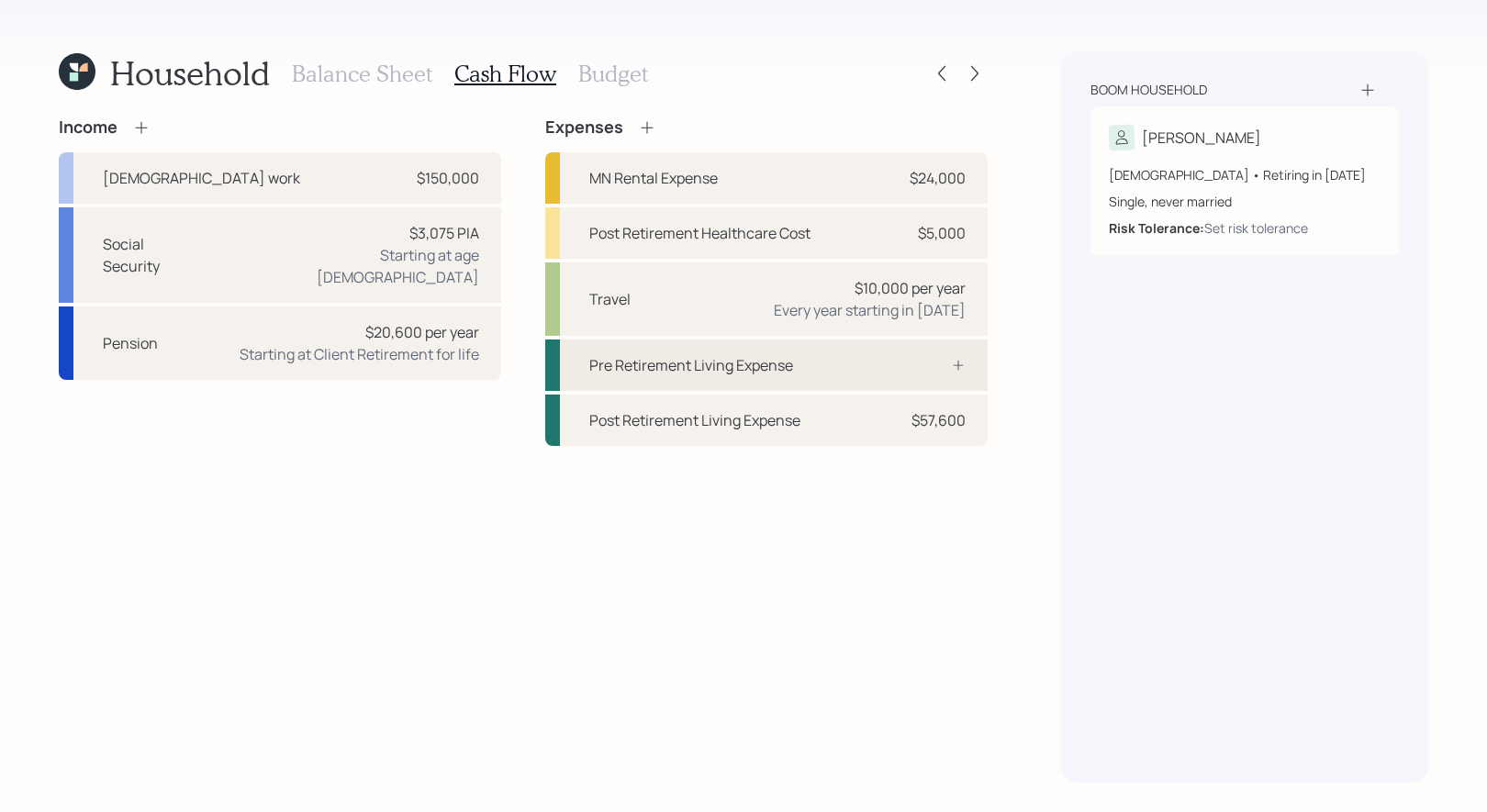
click at [790, 363] on div "Pre Retirement Living Expense" at bounding box center [692, 365] width 204 height 22
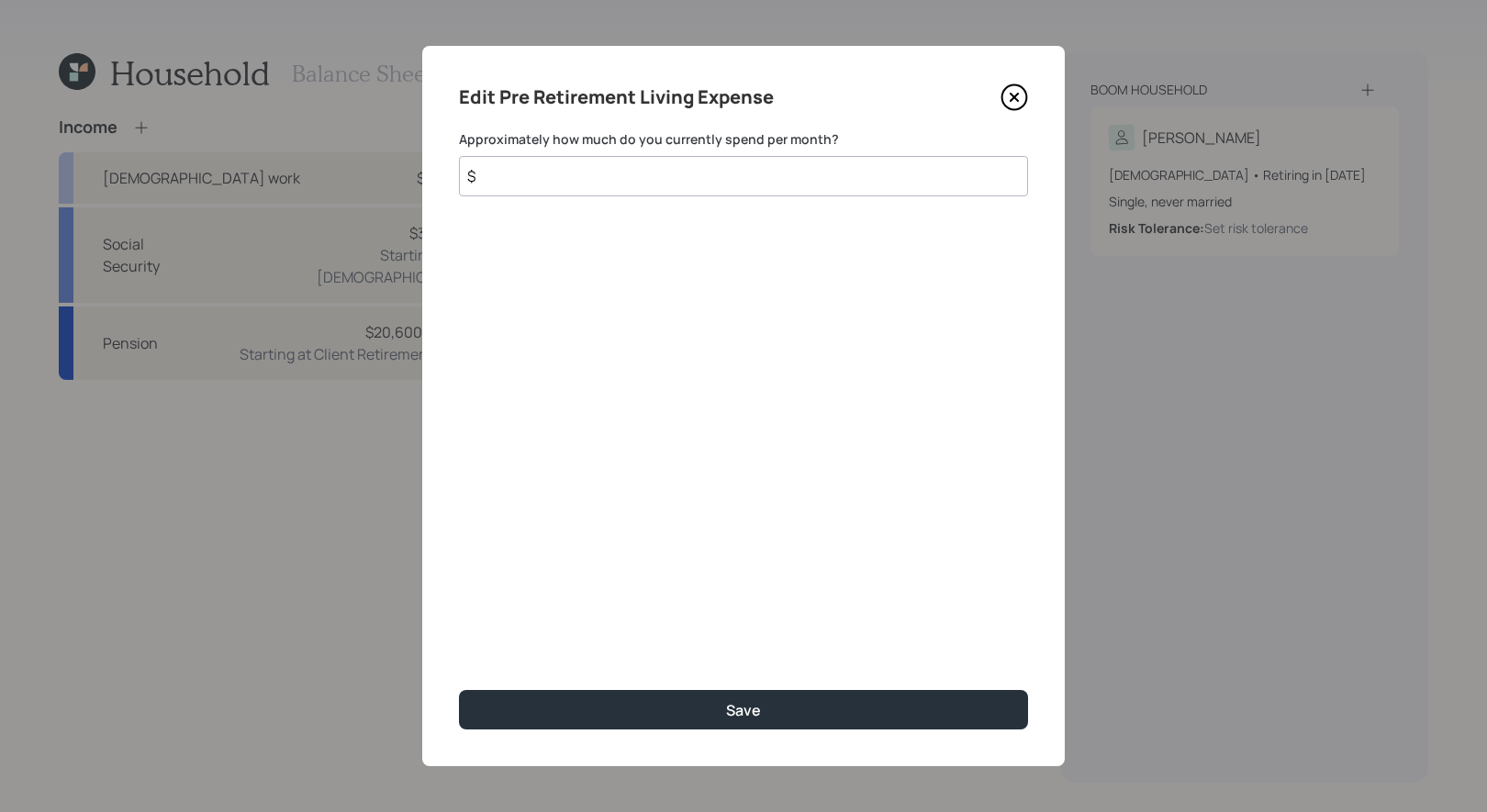
click at [749, 186] on input "$" at bounding box center [744, 175] width 569 height 40
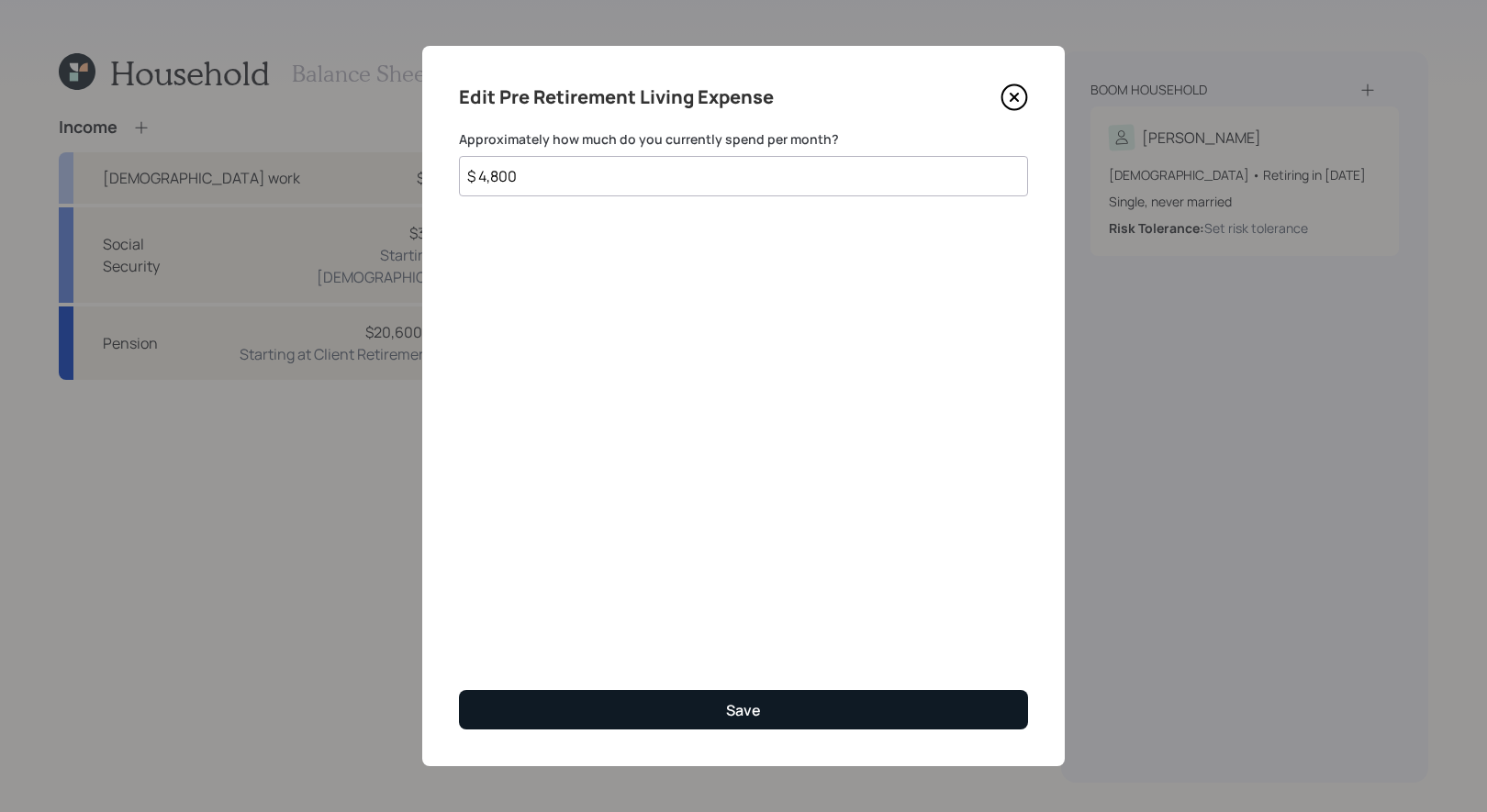
type input "$ 4,800"
click at [761, 709] on button "Save" at bounding box center [744, 710] width 569 height 39
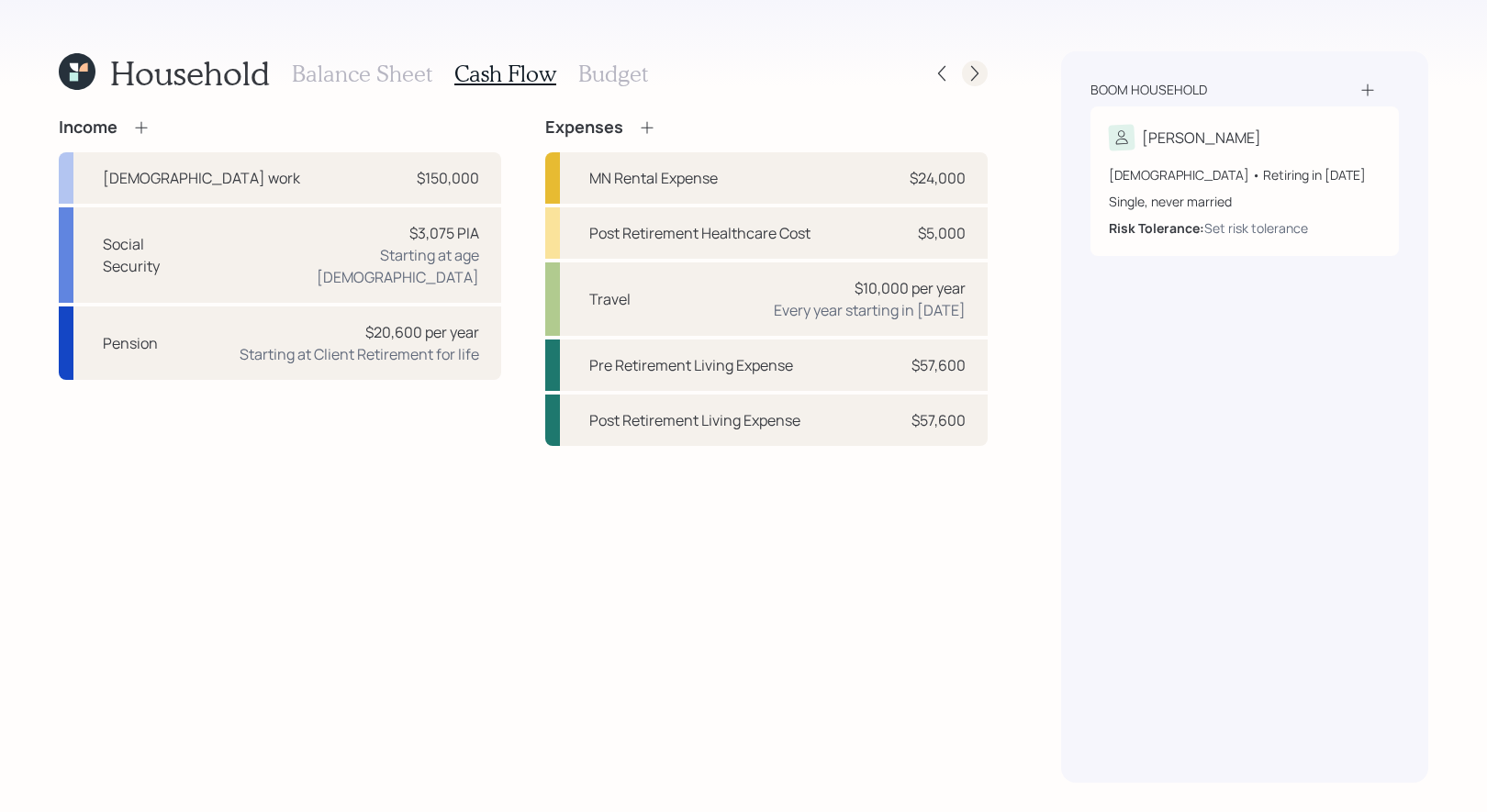
click at [978, 66] on icon at bounding box center [975, 73] width 19 height 19
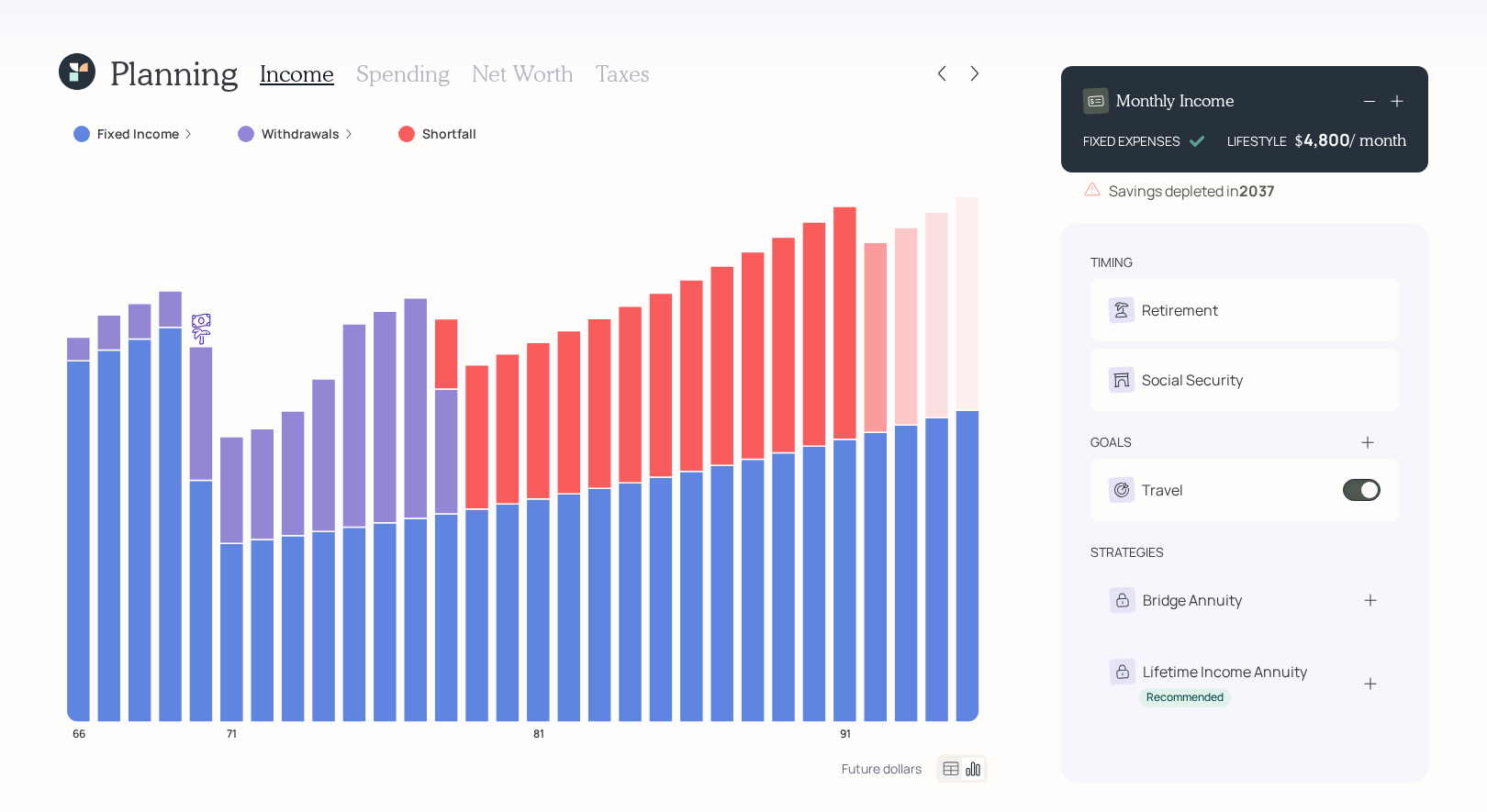
click at [134, 135] on label "Fixed Income" at bounding box center [137, 133] width 81 height 19
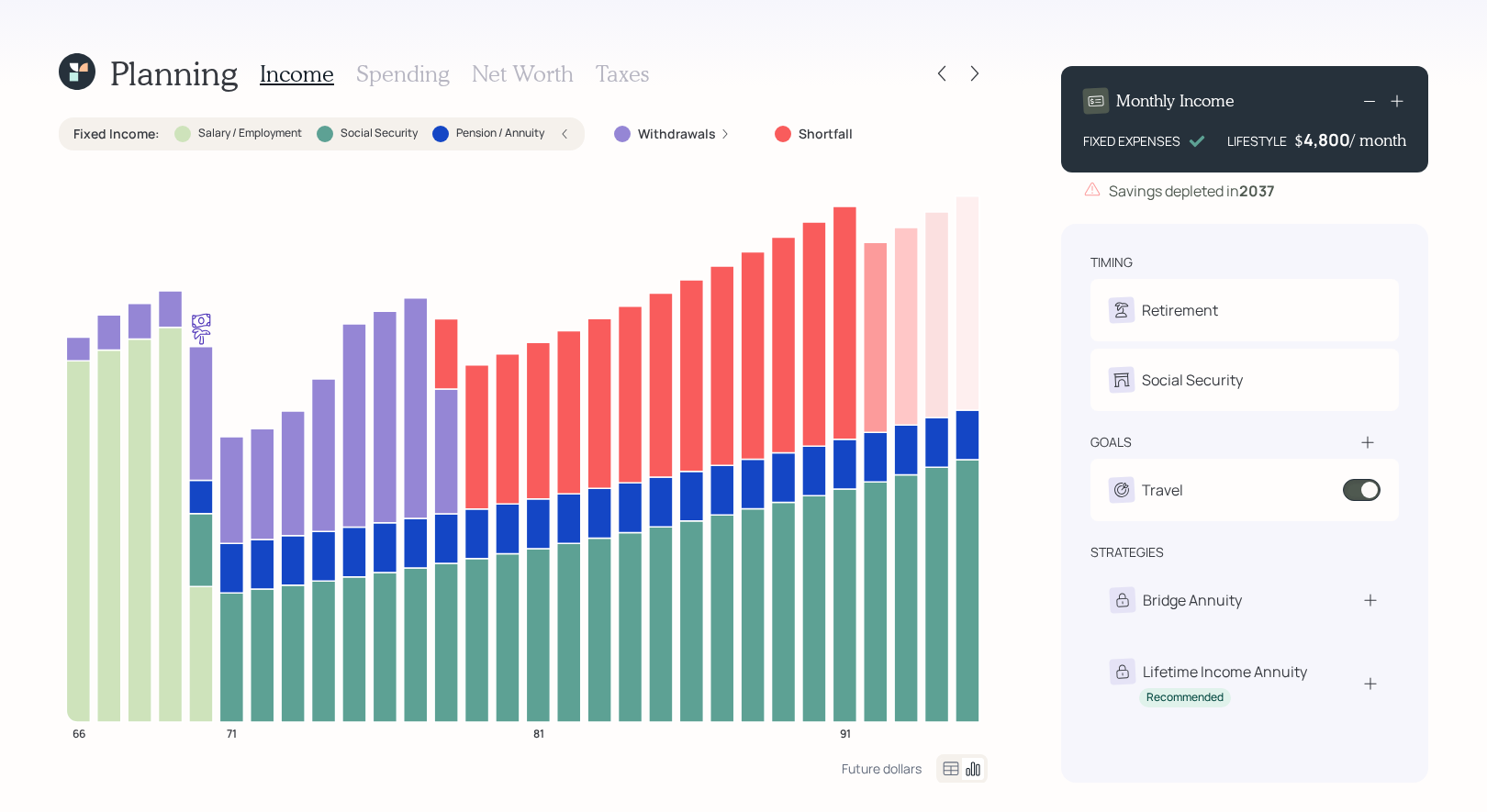
click at [553, 127] on div "Fixed Income : Salary / Employment Social Security Pension / Annuity" at bounding box center [321, 133] width 497 height 19
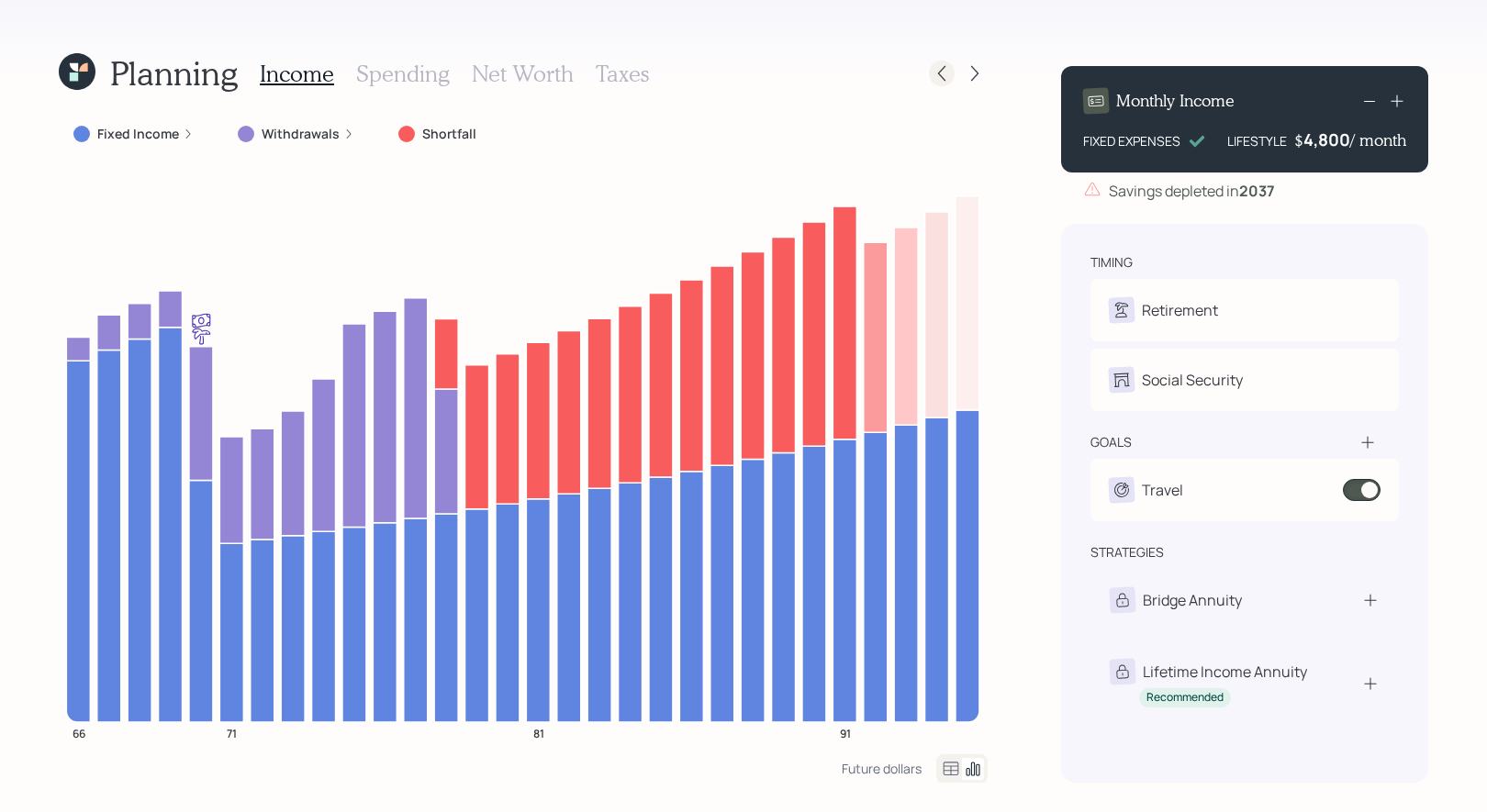
click at [949, 75] on icon at bounding box center [941, 73] width 19 height 19
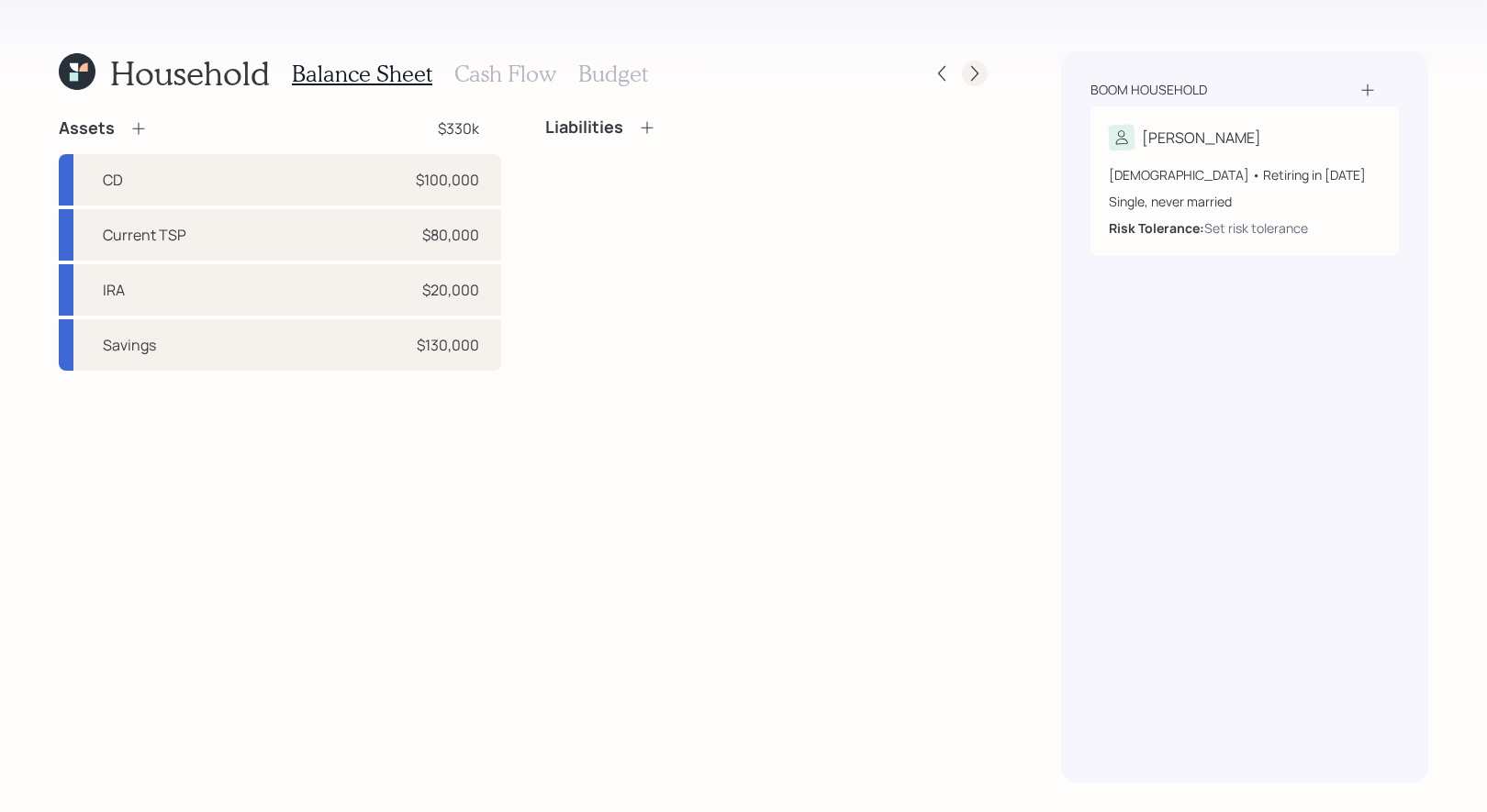
click at [978, 78] on icon at bounding box center [975, 73] width 19 height 19
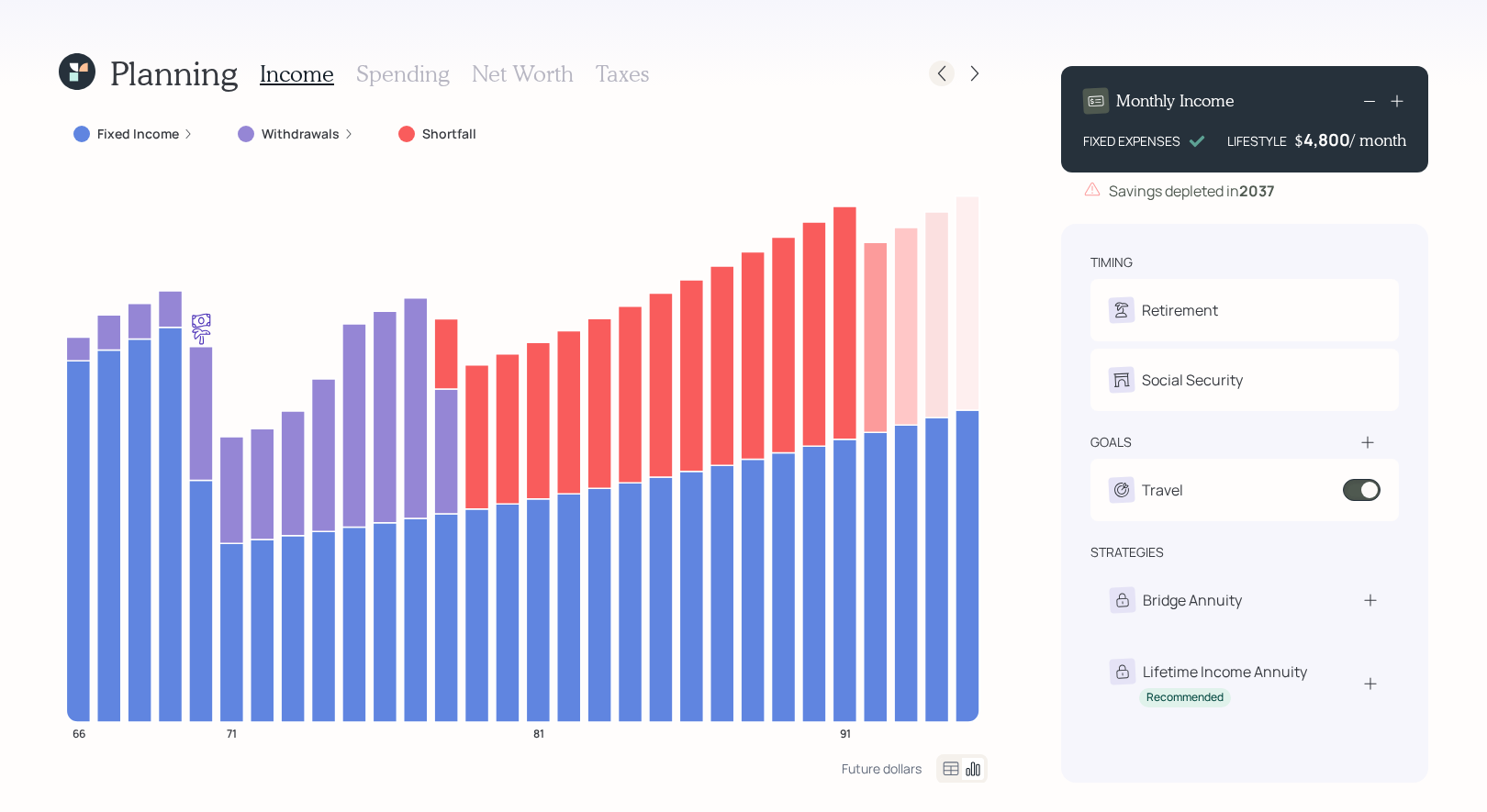
click at [944, 72] on icon at bounding box center [941, 73] width 19 height 19
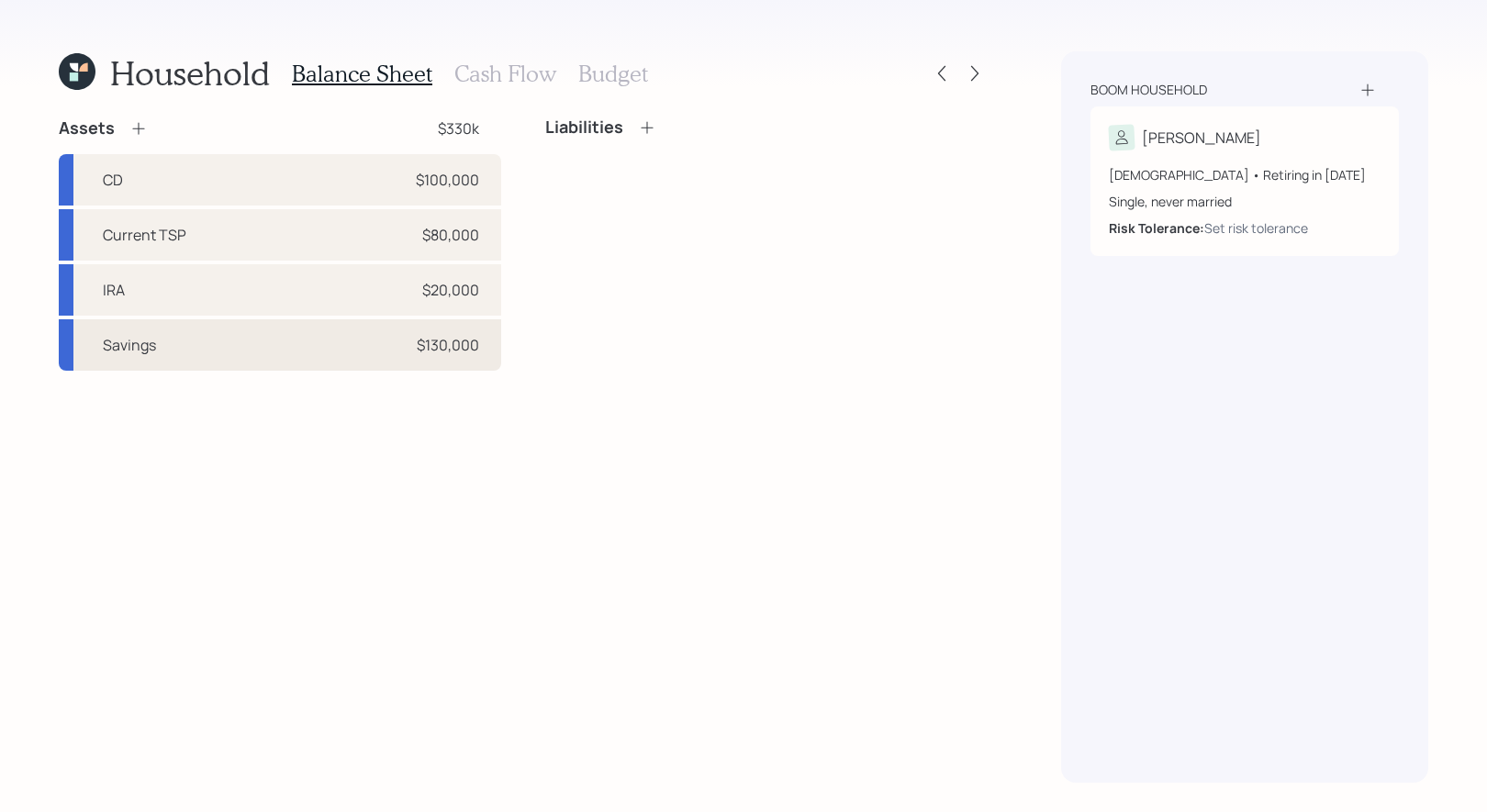
click at [320, 339] on div "Savings $130,000" at bounding box center [280, 345] width 443 height 51
select select "taxable"
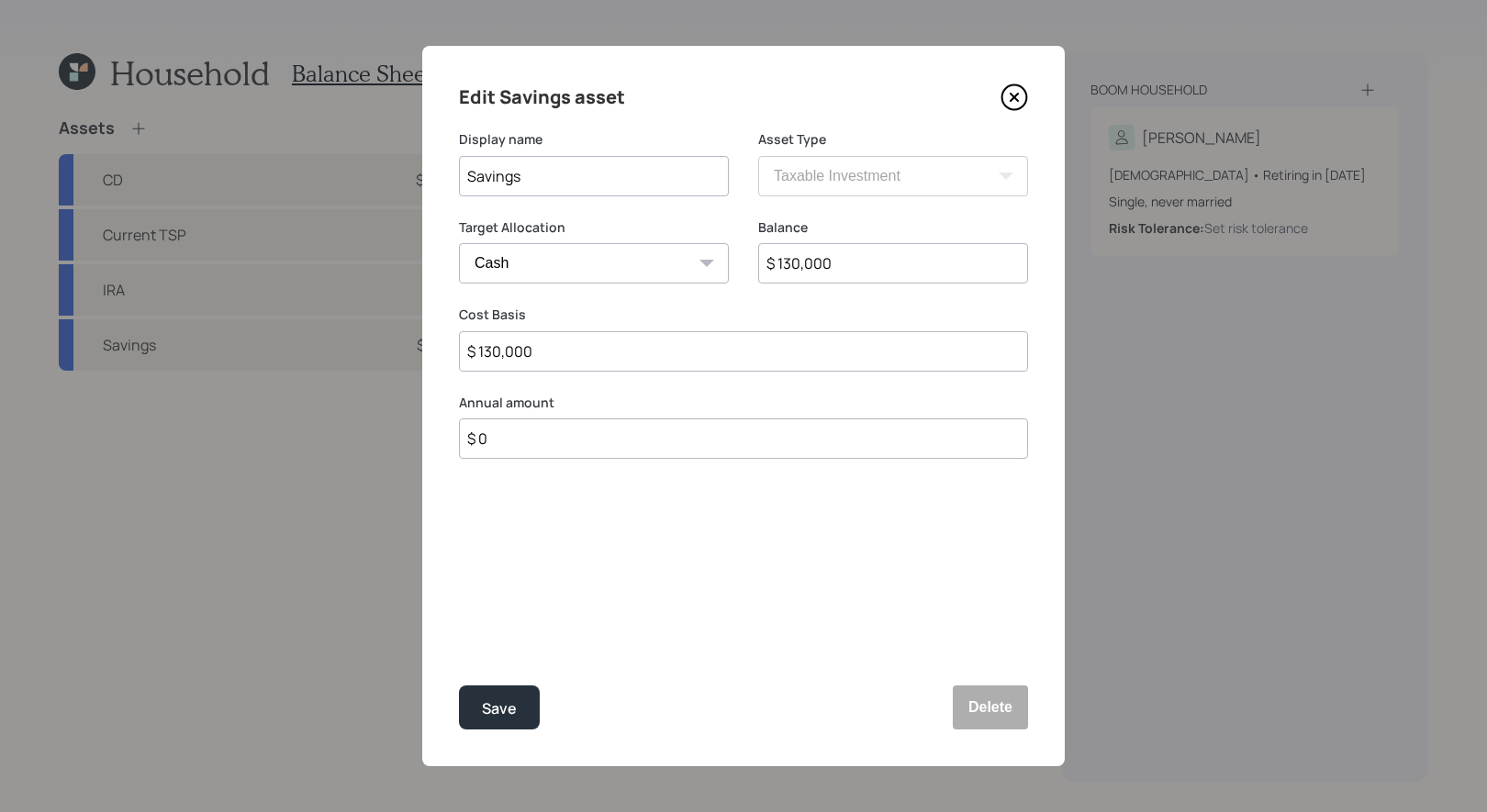
click at [600, 267] on select "Cash Conservative Balanced Aggressive" at bounding box center [595, 263] width 270 height 40
select select "balanced"
click at [856, 265] on input "$ 130,000" at bounding box center [893, 263] width 270 height 40
type input "$ 180,000"
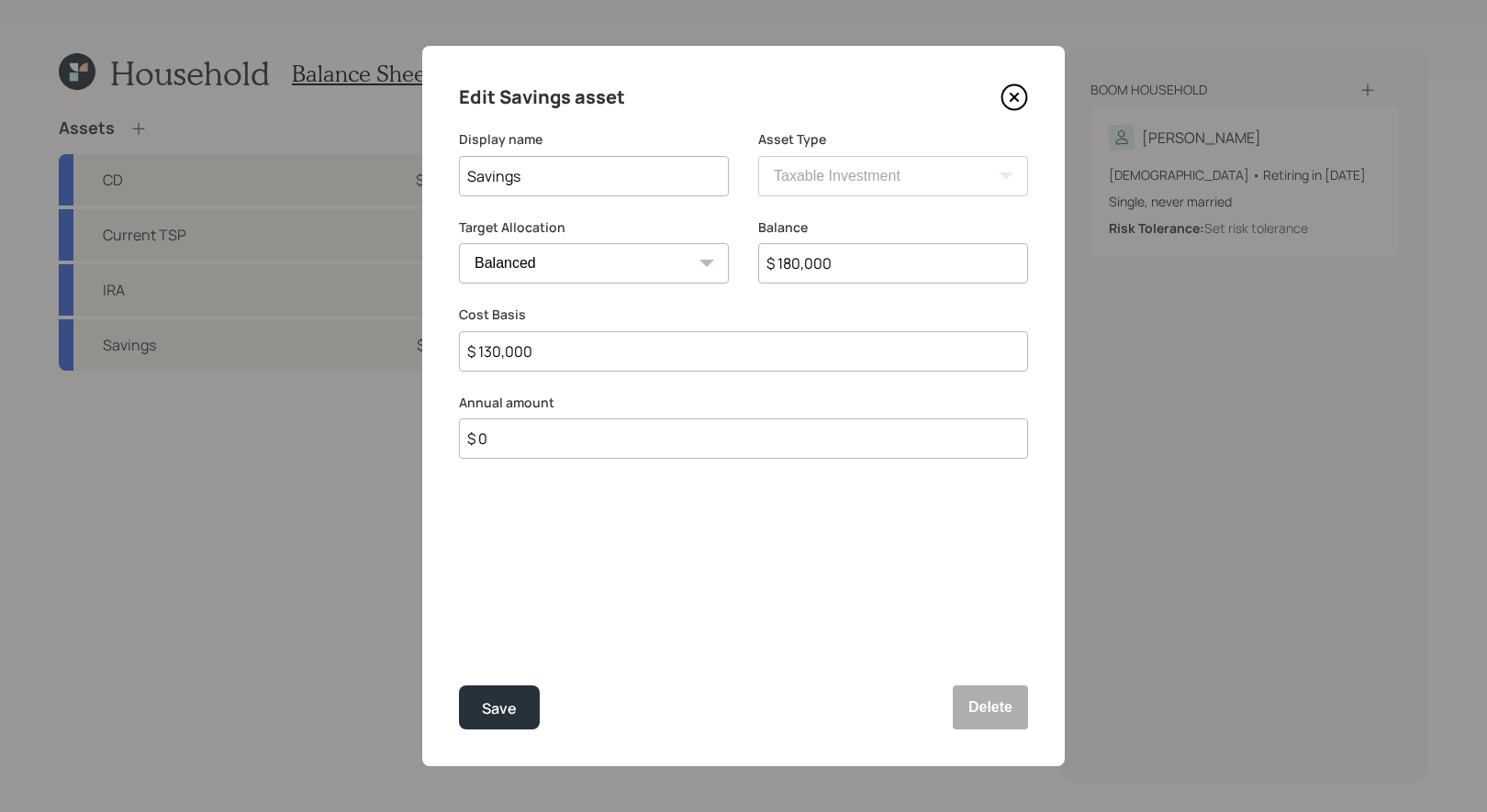
click at [635, 358] on input "$ 130,000" at bounding box center [744, 351] width 569 height 40
type input "$ 180,000"
click at [496, 711] on div "Save" at bounding box center [500, 708] width 35 height 24
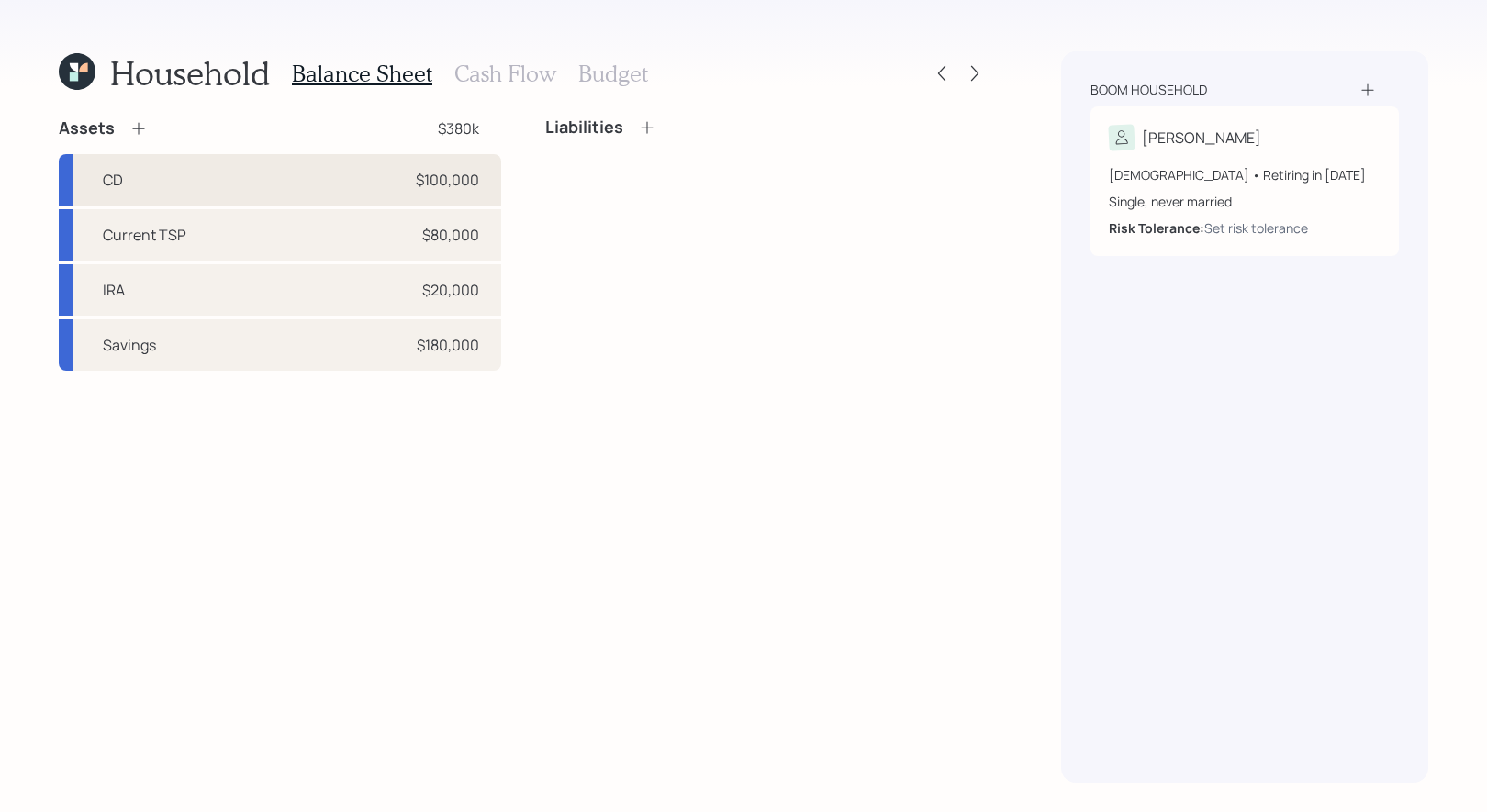
click at [285, 171] on div "CD $100,000" at bounding box center [280, 179] width 443 height 51
select select "taxable"
select select "conservative"
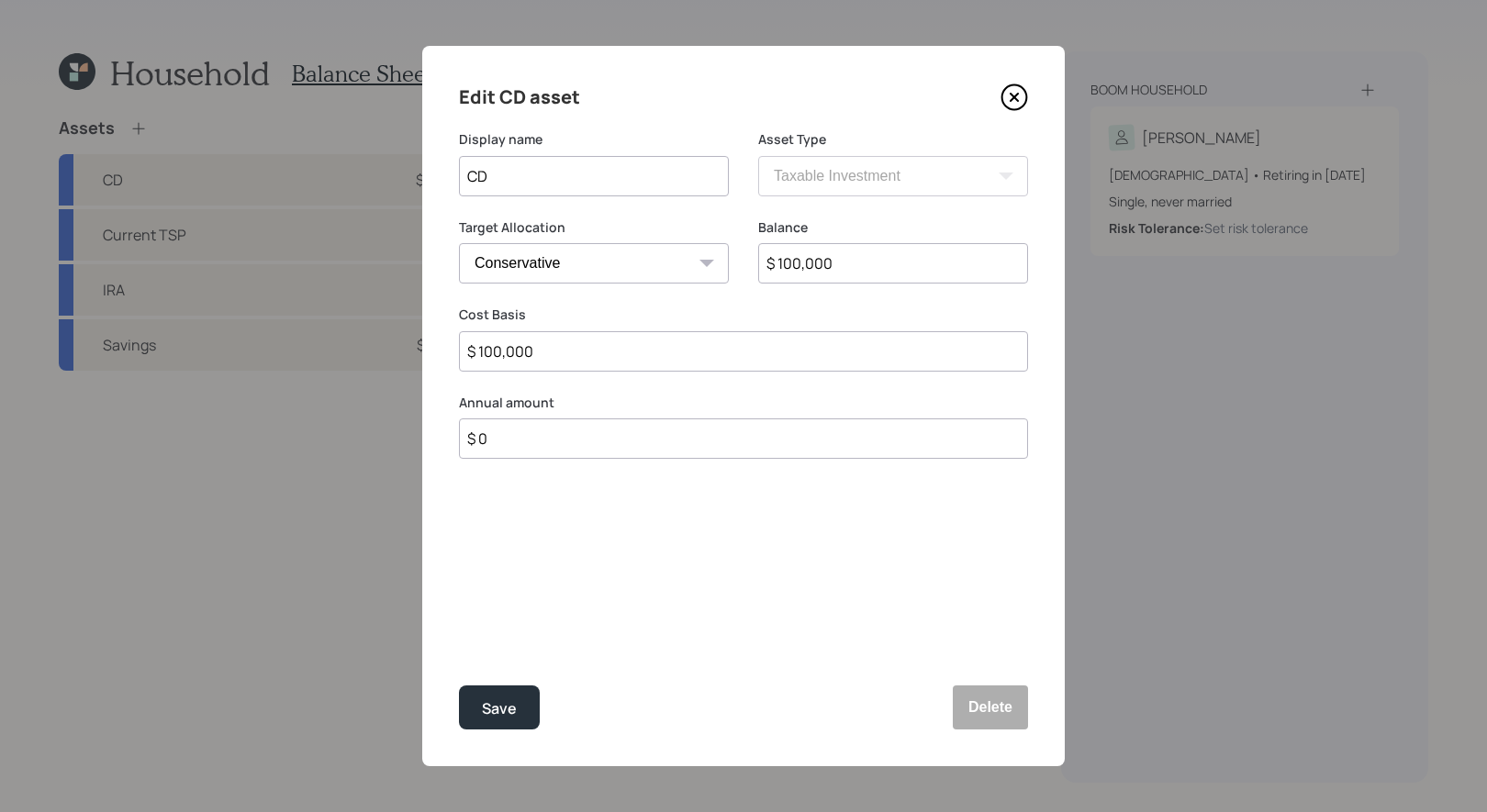
click at [858, 276] on input "$ 100,000" at bounding box center [893, 263] width 270 height 40
type input "$ 50,000"
click at [640, 358] on input "$ 100,000" at bounding box center [744, 351] width 569 height 40
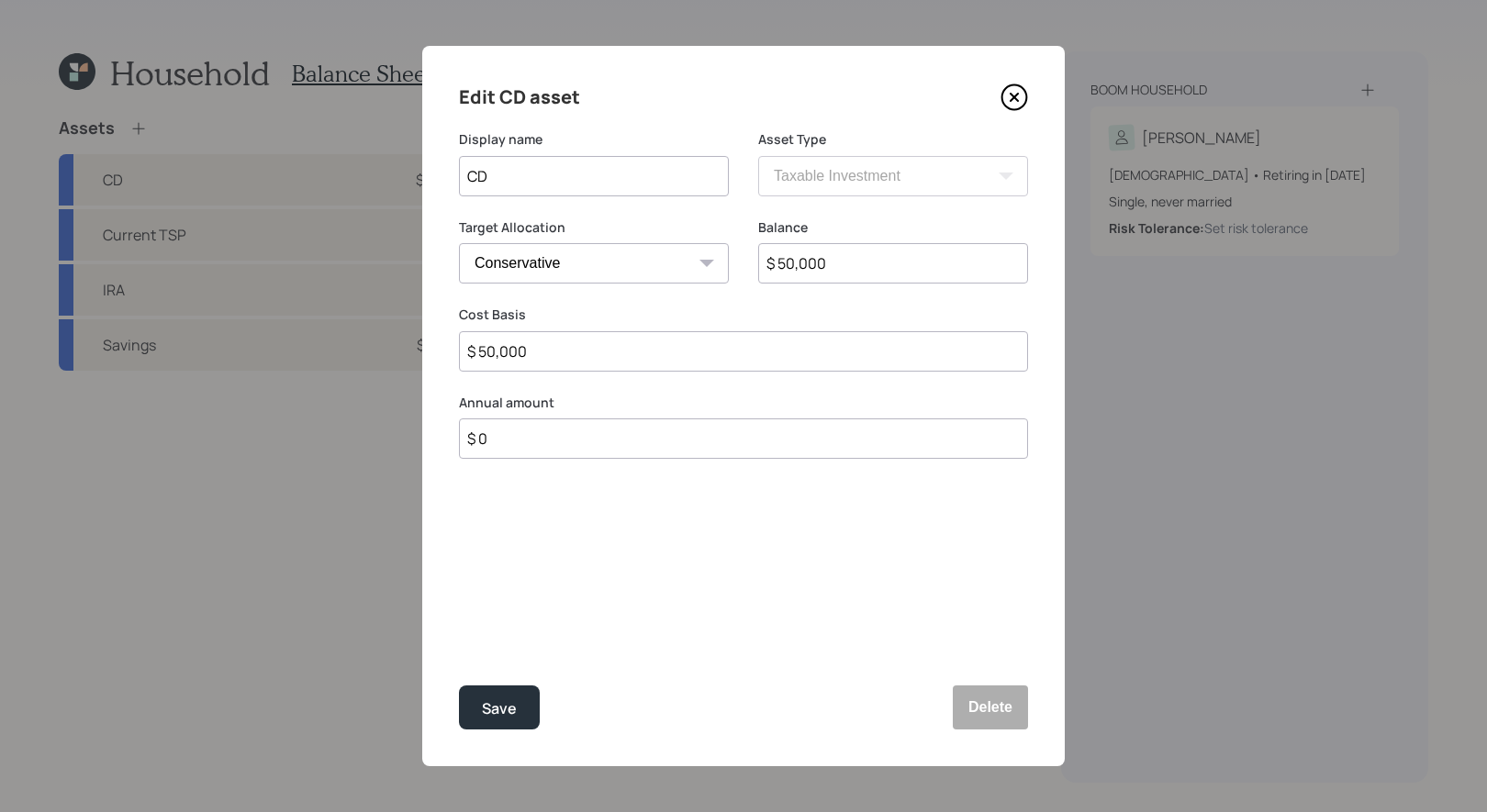
type input "$ 50,000"
click at [634, 270] on select "Cash Conservative Balanced Aggressive" at bounding box center [595, 263] width 270 height 40
select select "uninvested"
click at [589, 181] on input "CD" at bounding box center [595, 175] width 270 height 40
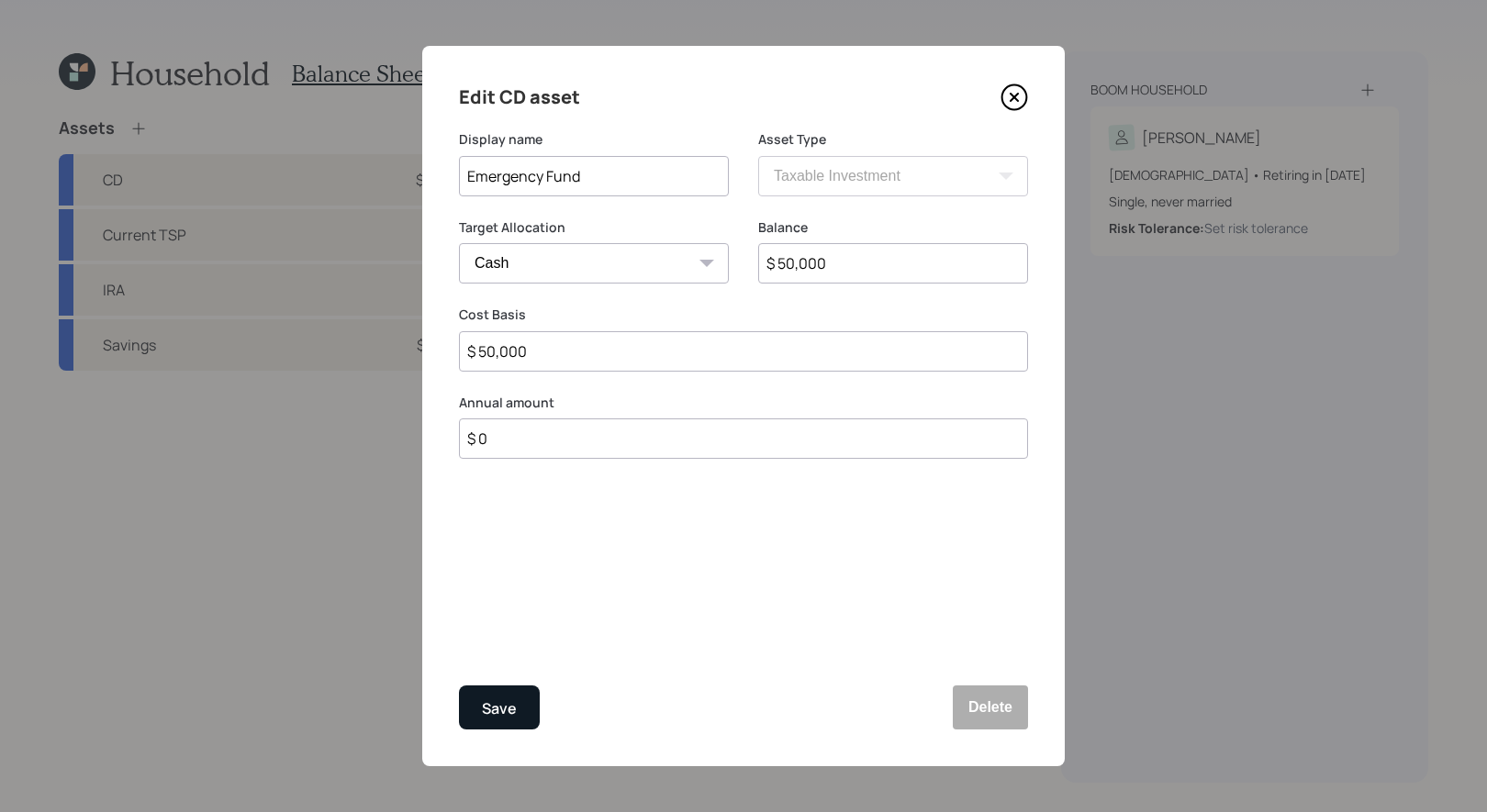
type input "Emergency Fund"
click at [505, 702] on div "Save" at bounding box center [500, 708] width 35 height 24
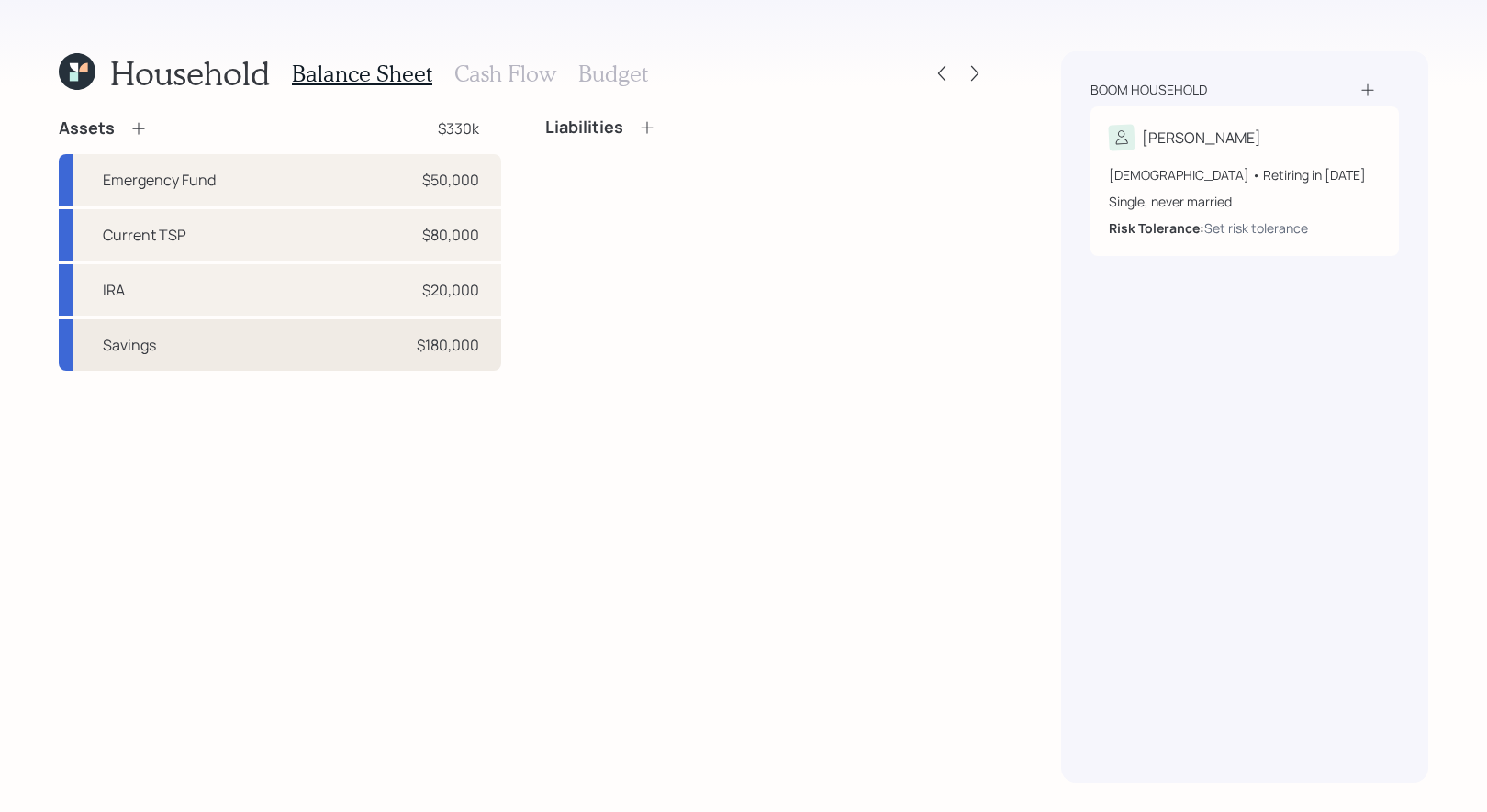
click at [267, 344] on div "Savings $180,000" at bounding box center [280, 345] width 443 height 51
select select "taxable"
select select "balanced"
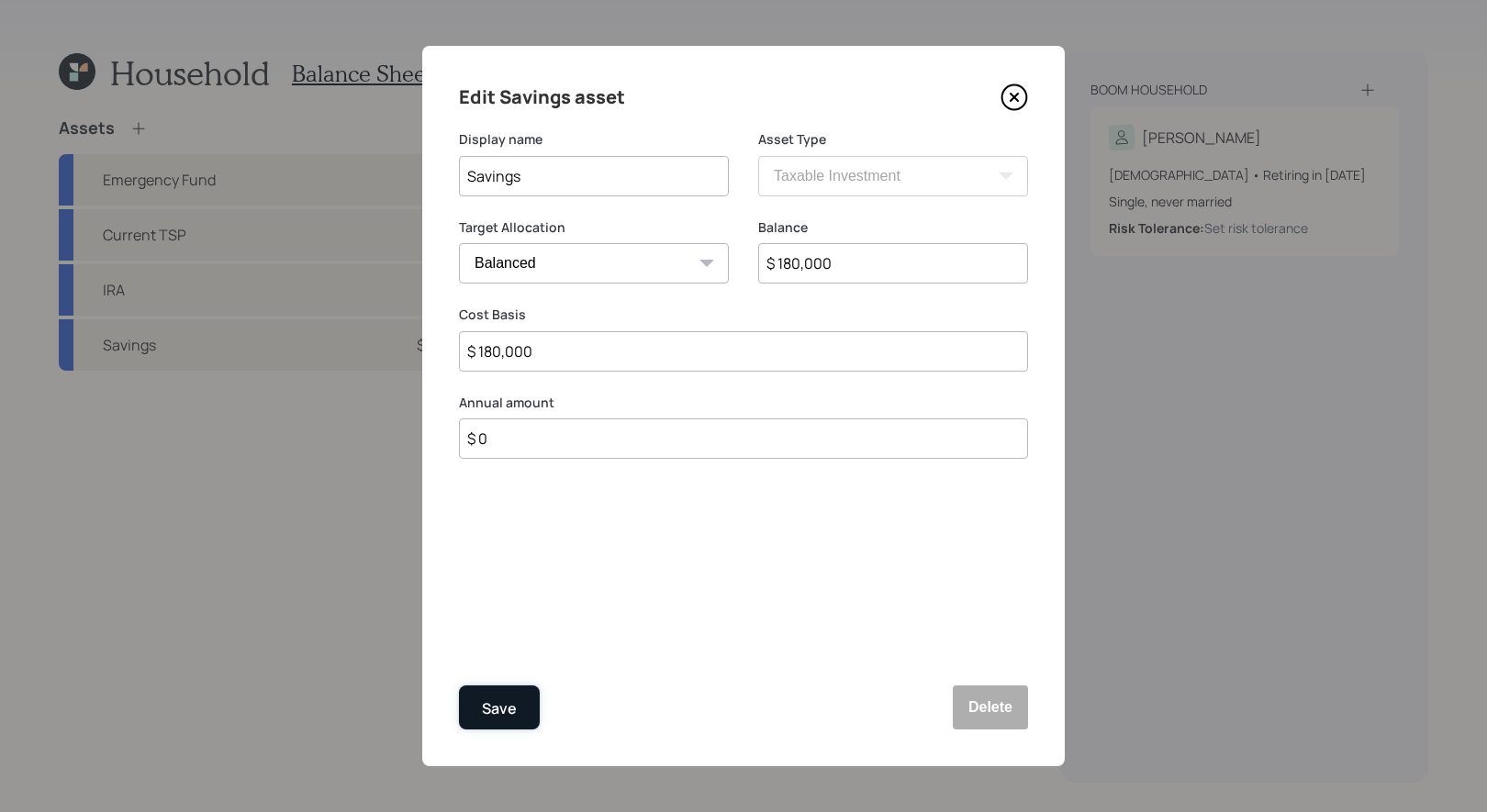
click at [514, 705] on div "Save" at bounding box center [500, 708] width 35 height 24
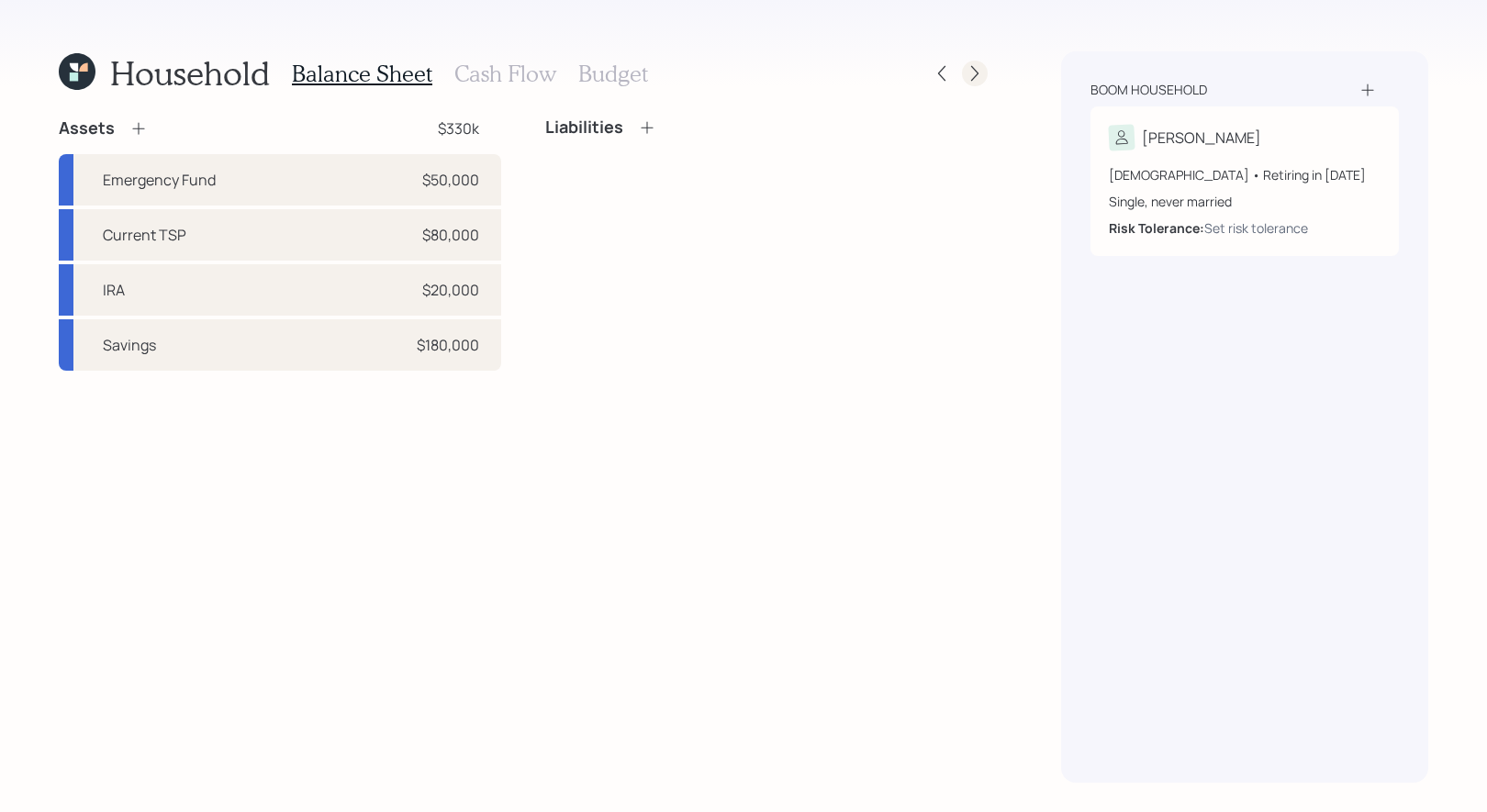
click at [979, 77] on icon at bounding box center [975, 73] width 19 height 19
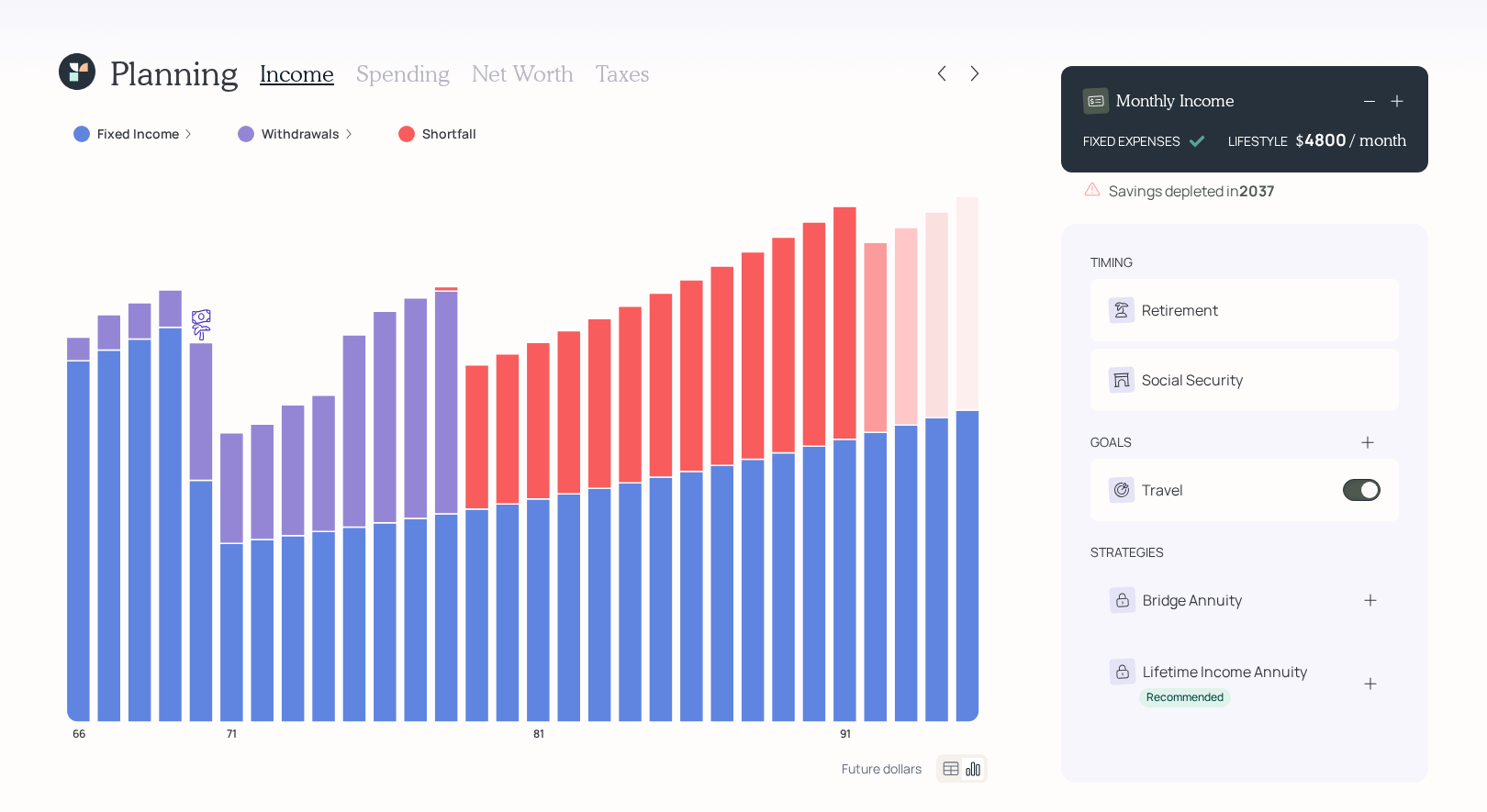
click at [1327, 142] on div "4800" at bounding box center [1327, 139] width 46 height 22
click at [1456, 227] on div "Planning Income Spending Net Worth Taxes Fixed Income Withdrawals Shortfall 66 …" at bounding box center [744, 406] width 1487 height 812
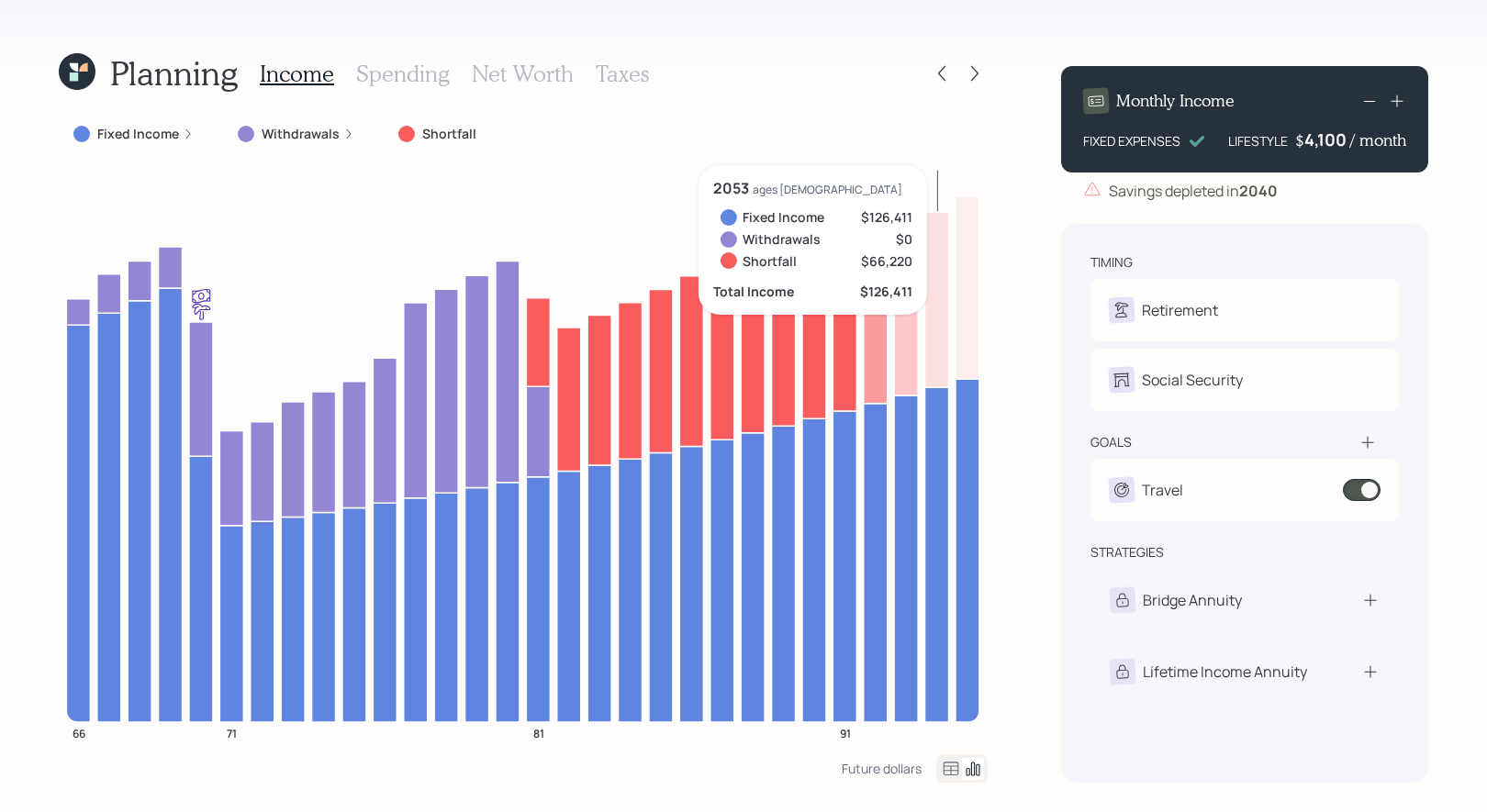
click at [1315, 137] on div "4,100" at bounding box center [1327, 139] width 46 height 22
click at [1450, 241] on div "Planning Income Spending Net Worth Taxes Fixed Income Withdrawals Shortfall 66 …" at bounding box center [744, 406] width 1487 height 812
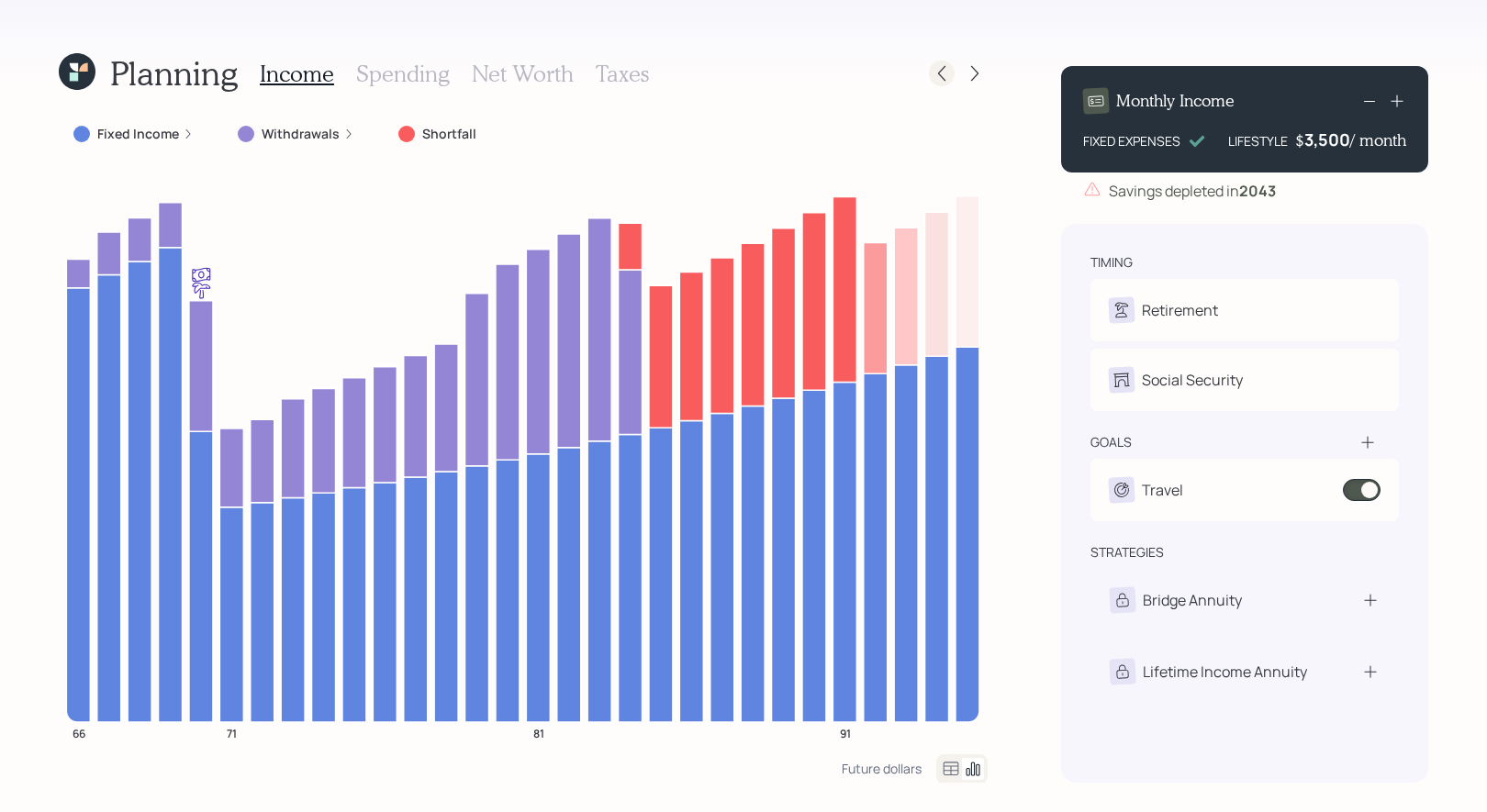
click at [935, 73] on icon at bounding box center [941, 73] width 19 height 19
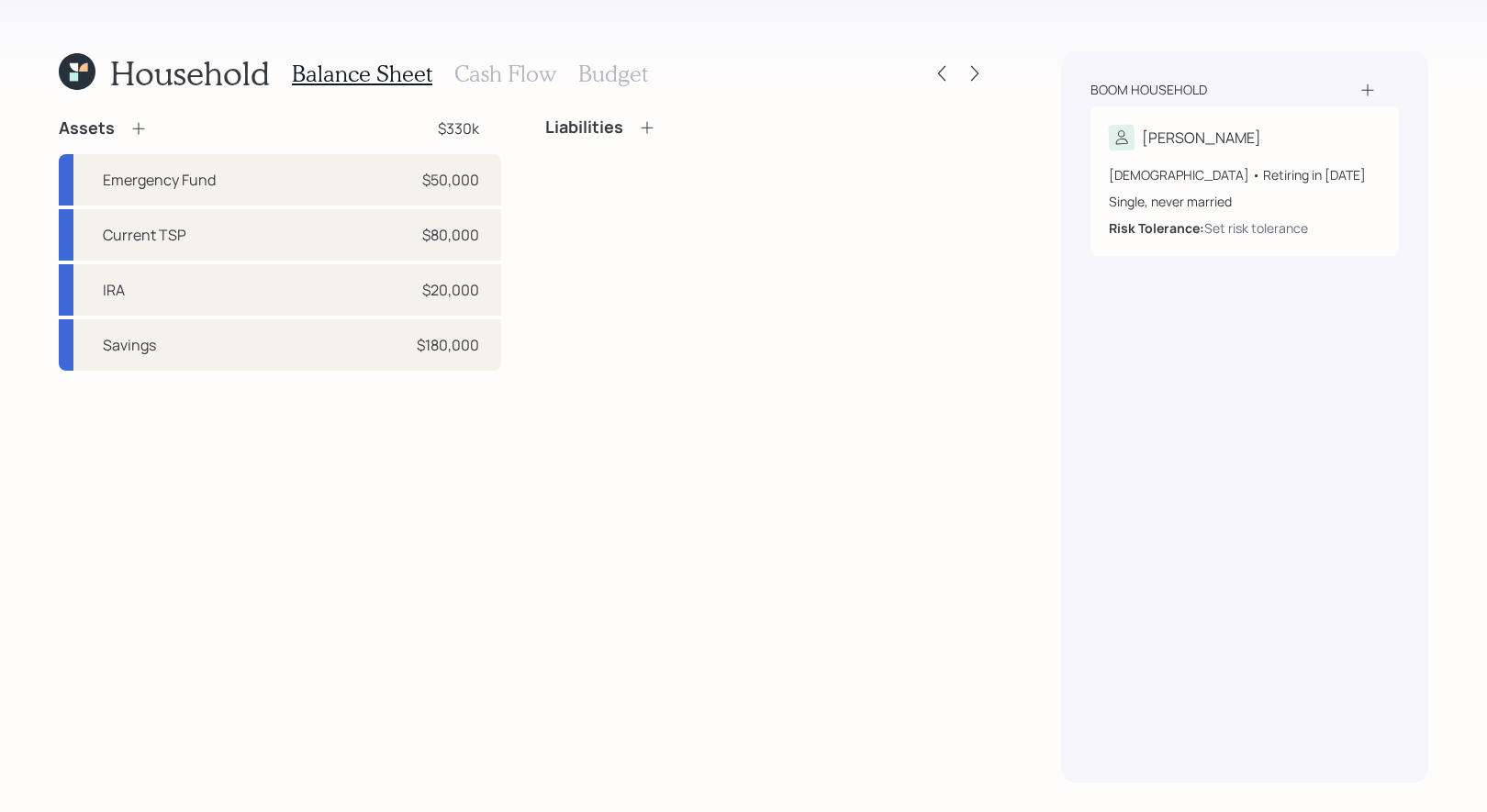
click at [583, 78] on h3 "Budget" at bounding box center [612, 73] width 70 height 26
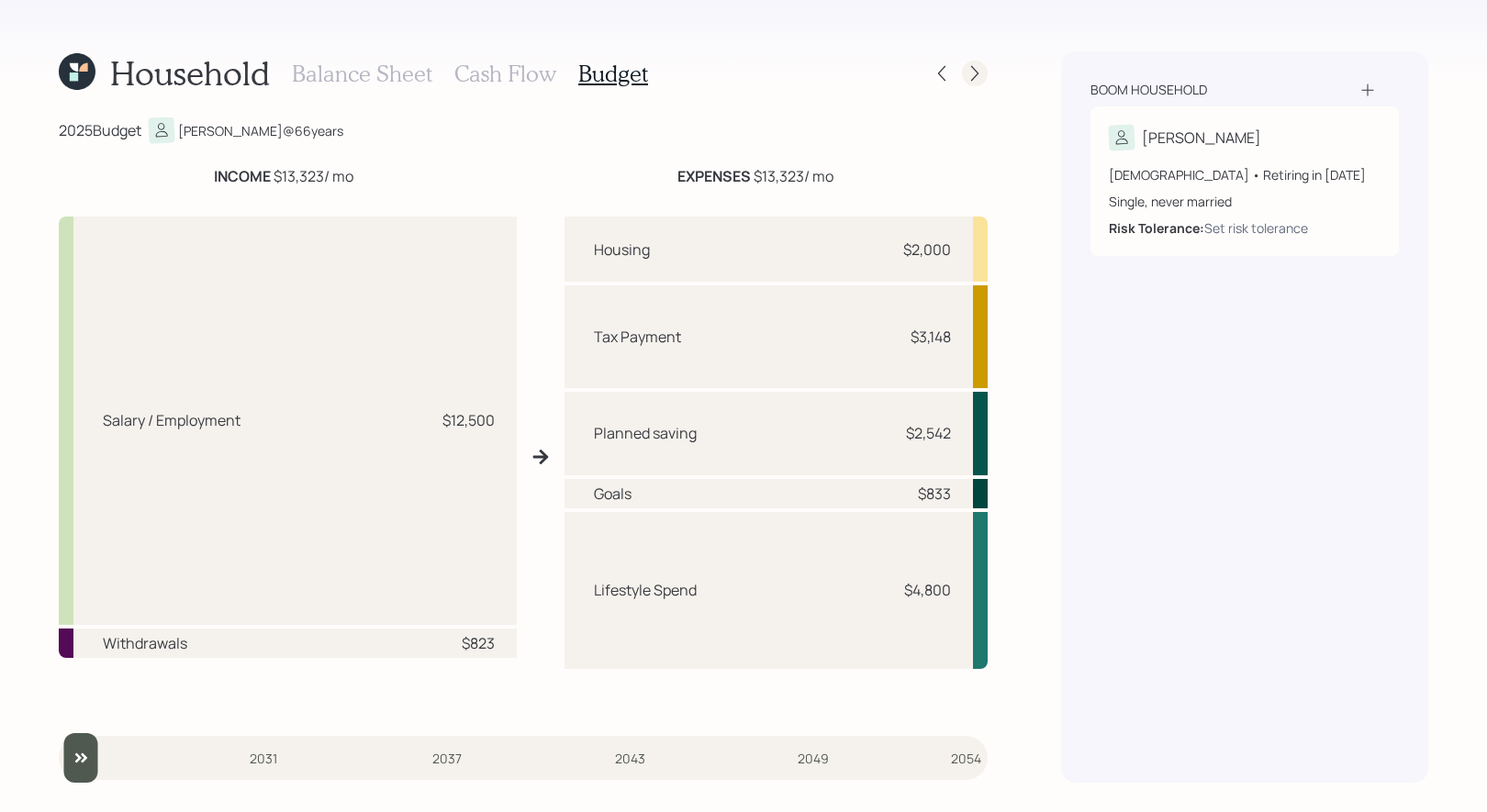
click at [973, 73] on icon at bounding box center [975, 73] width 19 height 19
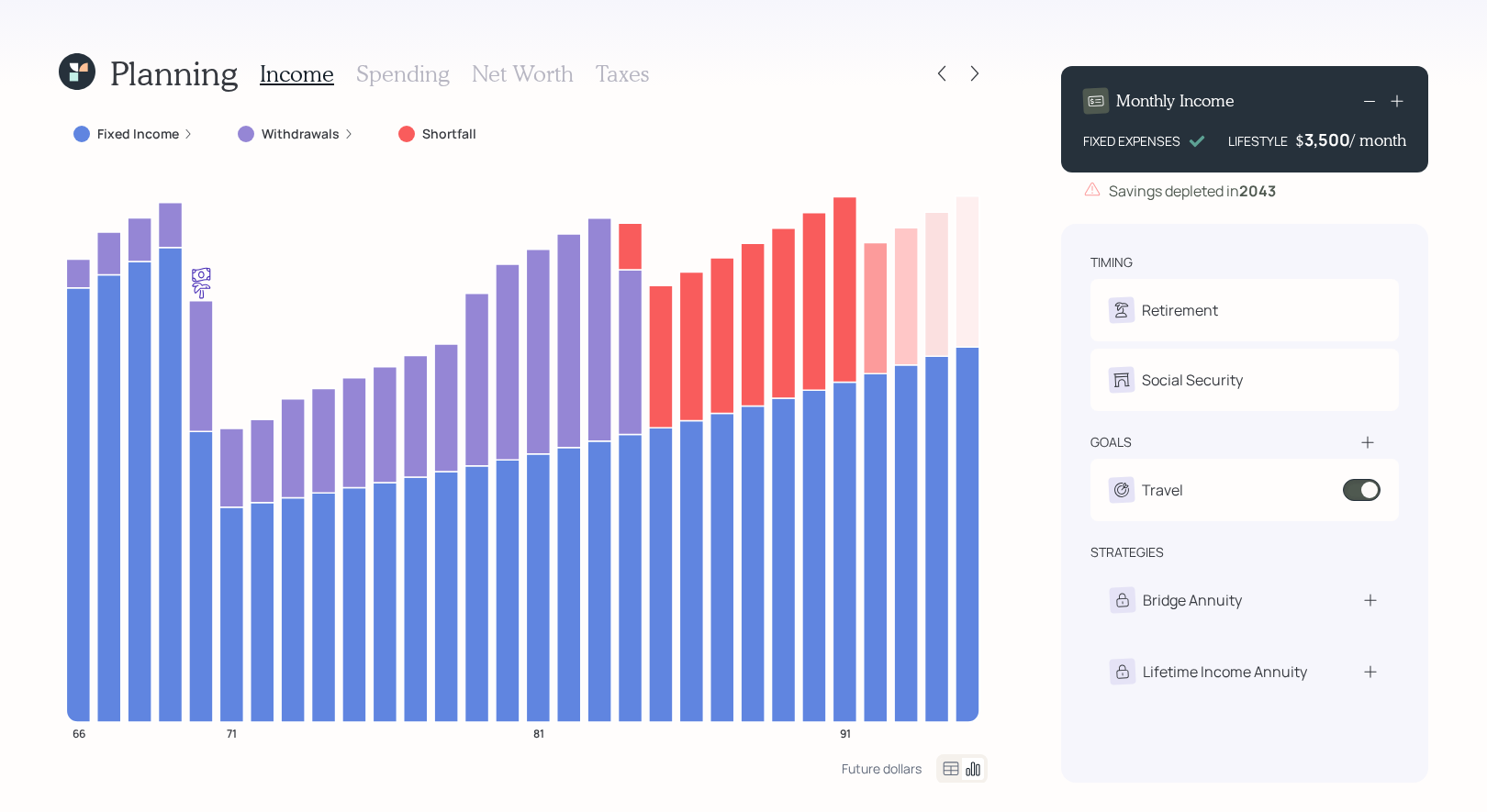
click at [606, 76] on h3 "Taxes" at bounding box center [622, 73] width 53 height 26
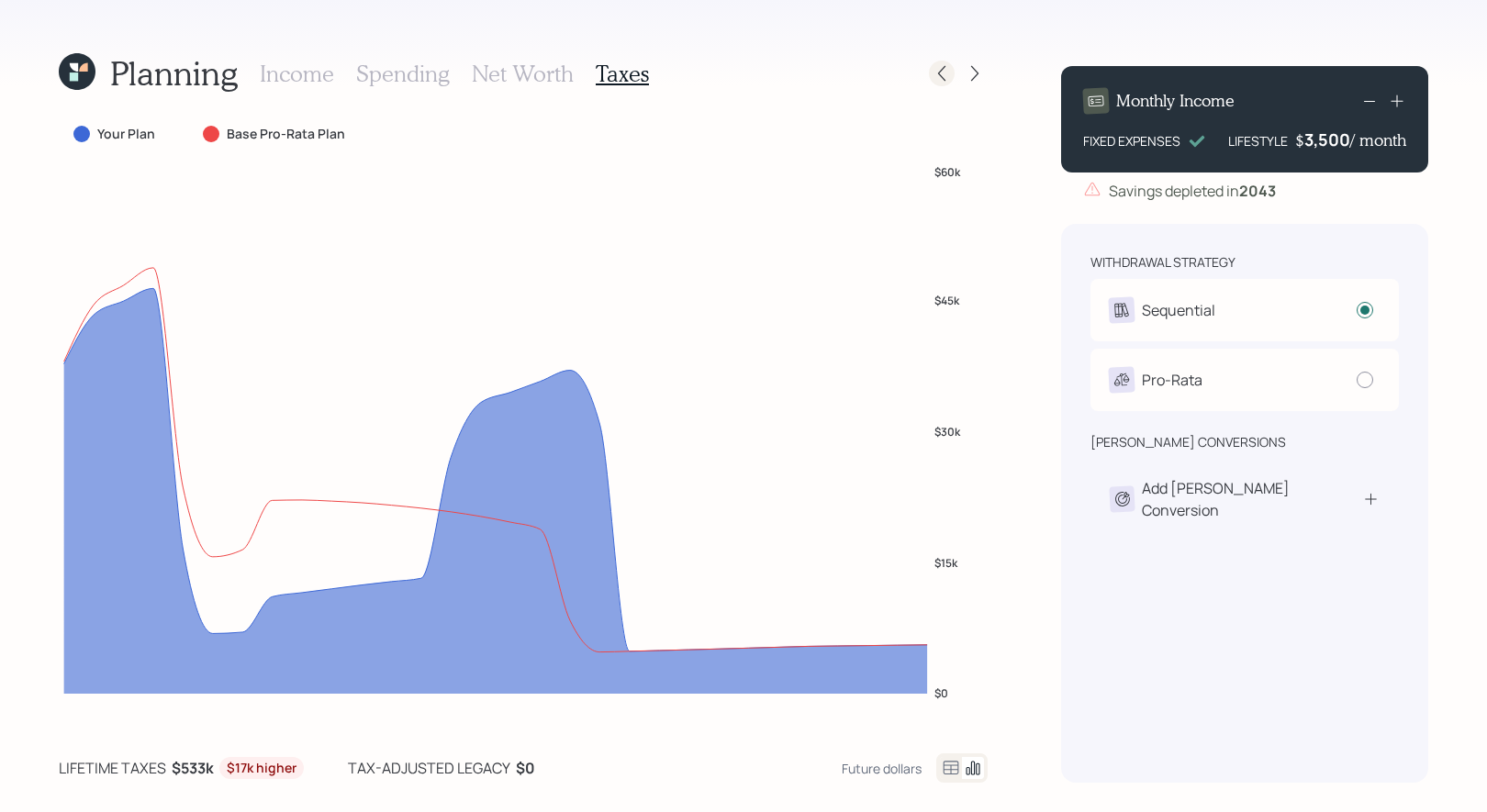
click at [945, 69] on icon at bounding box center [941, 73] width 19 height 19
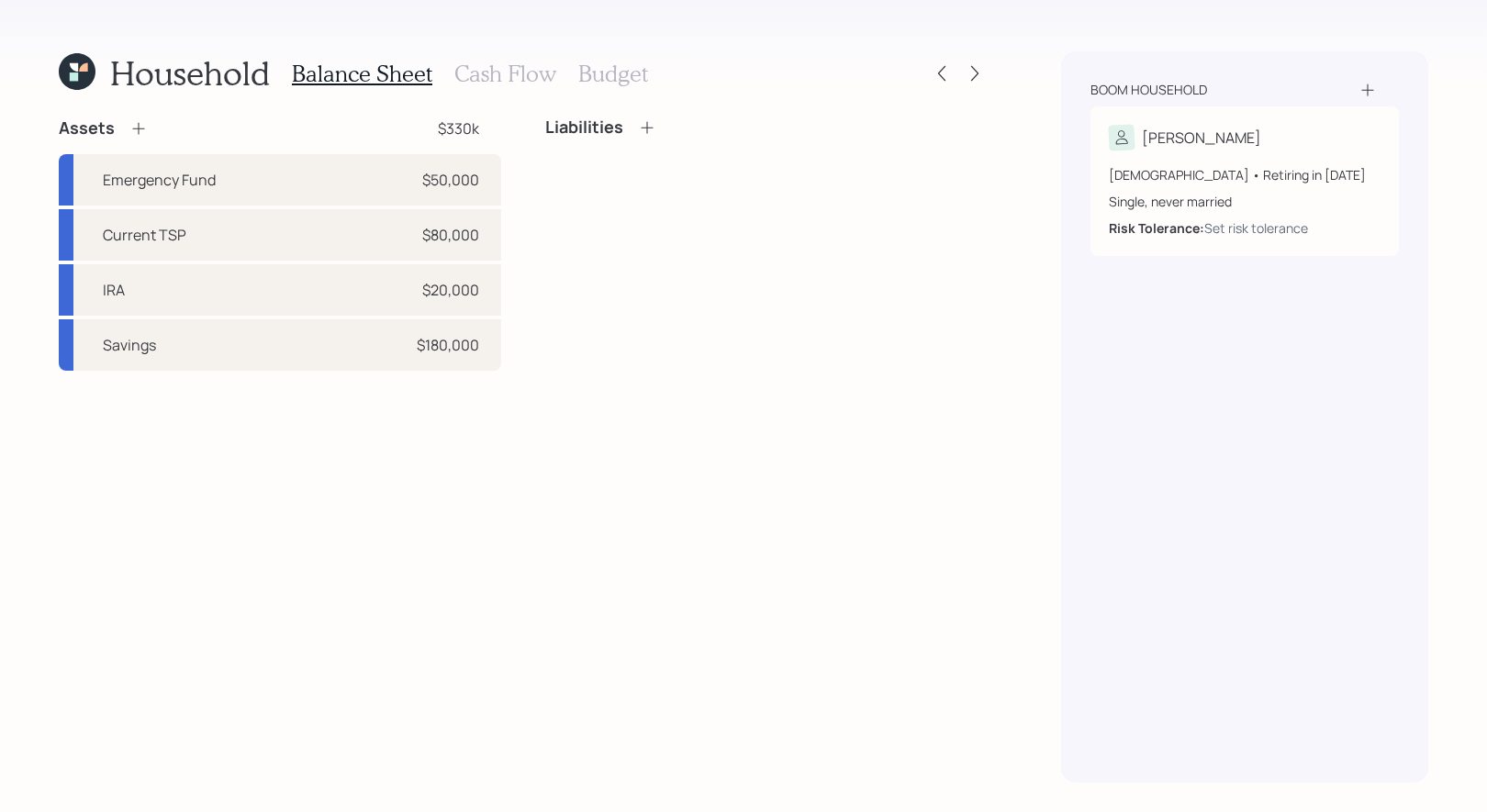
click at [602, 69] on h3 "Budget" at bounding box center [612, 73] width 70 height 26
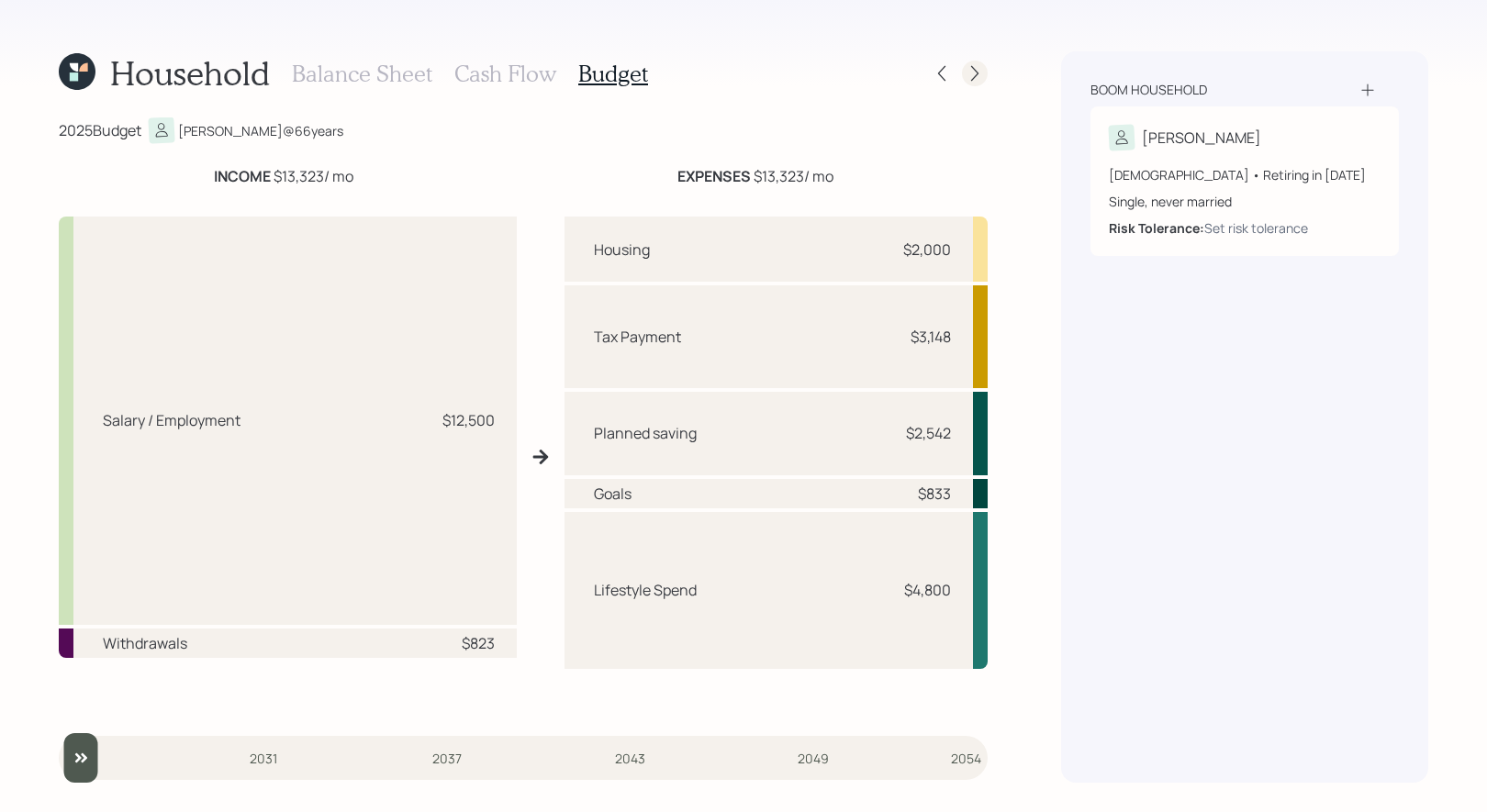
click at [973, 75] on icon at bounding box center [975, 73] width 19 height 19
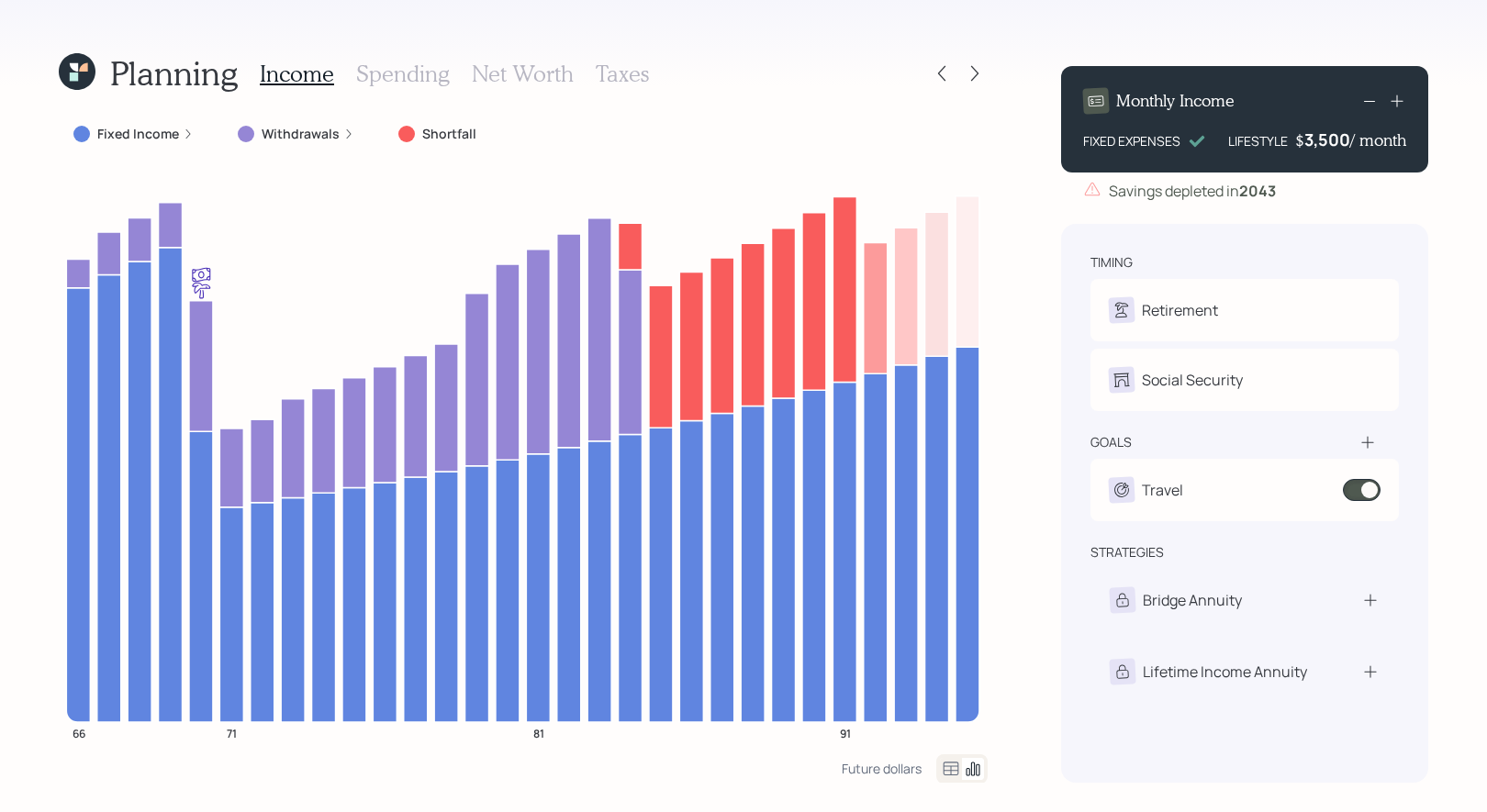
click at [77, 72] on icon at bounding box center [73, 76] width 8 height 8
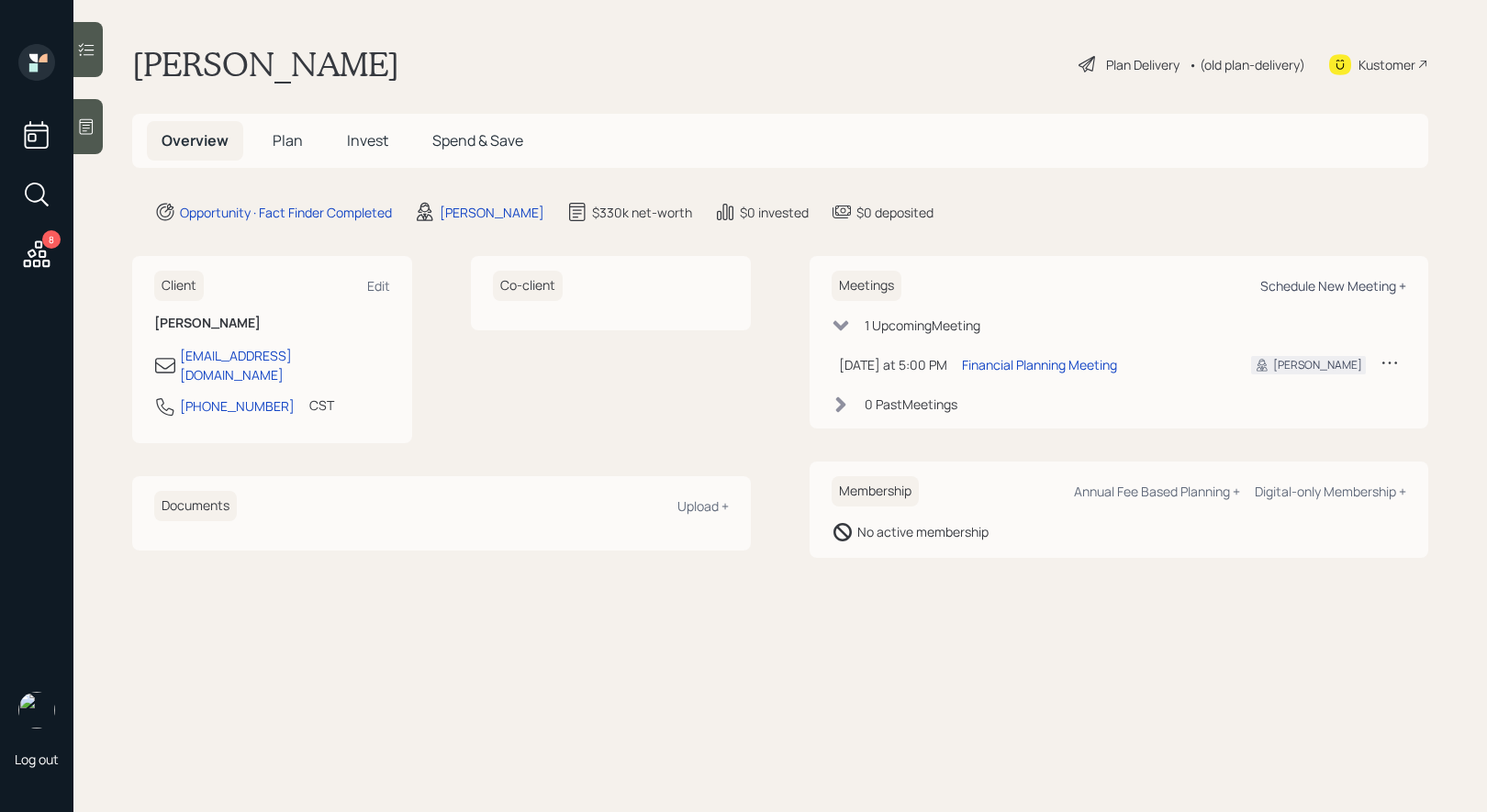
click at [1367, 281] on div "Schedule New Meeting +" at bounding box center [1333, 286] width 146 height 18
select select "8b79112e-3cfb-44f9-89e7-15267fe946c1"
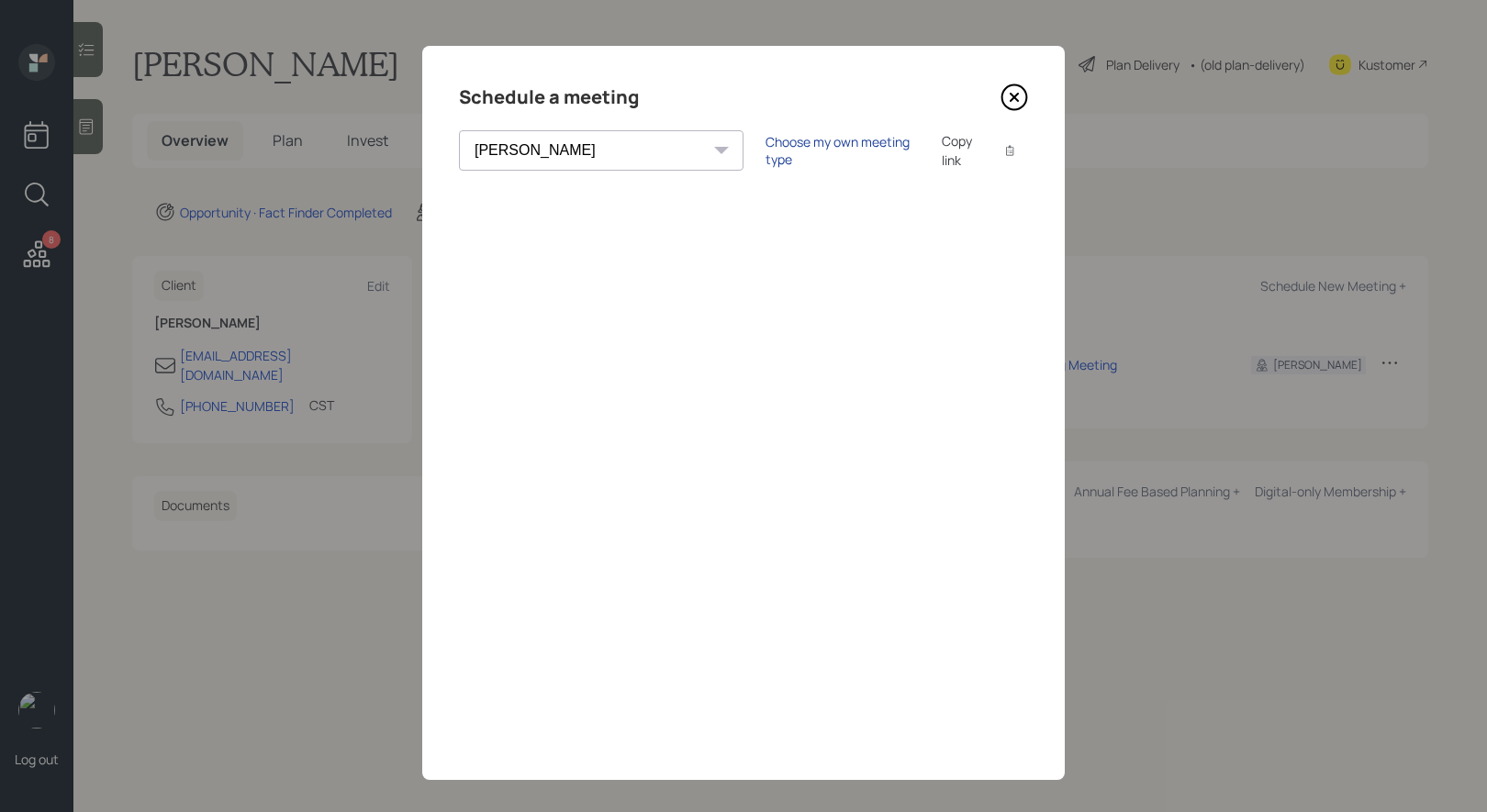
click at [766, 153] on div "Choose my own meeting type" at bounding box center [842, 151] width 154 height 35
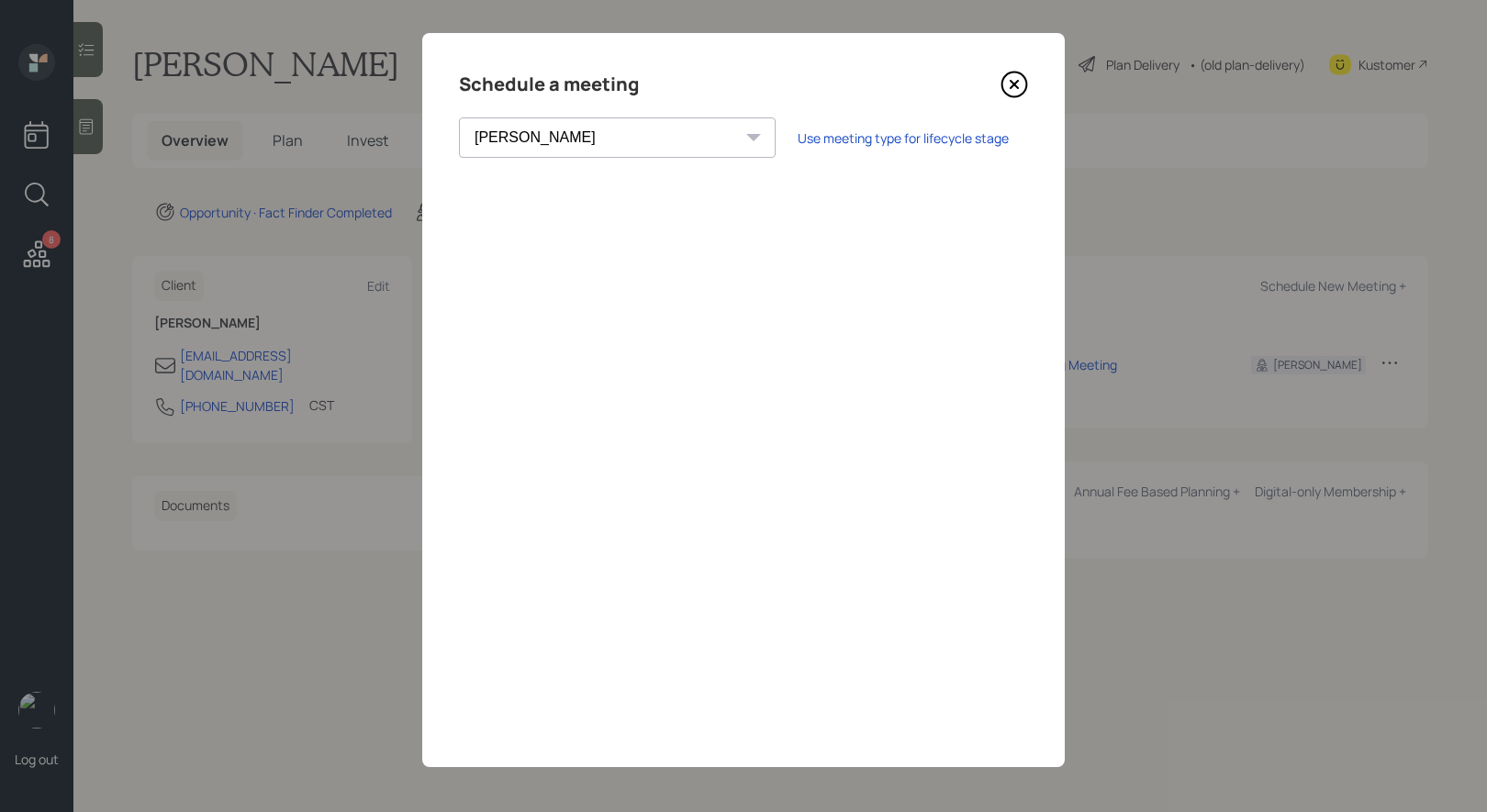
click at [1016, 77] on icon at bounding box center [1015, 84] width 27 height 27
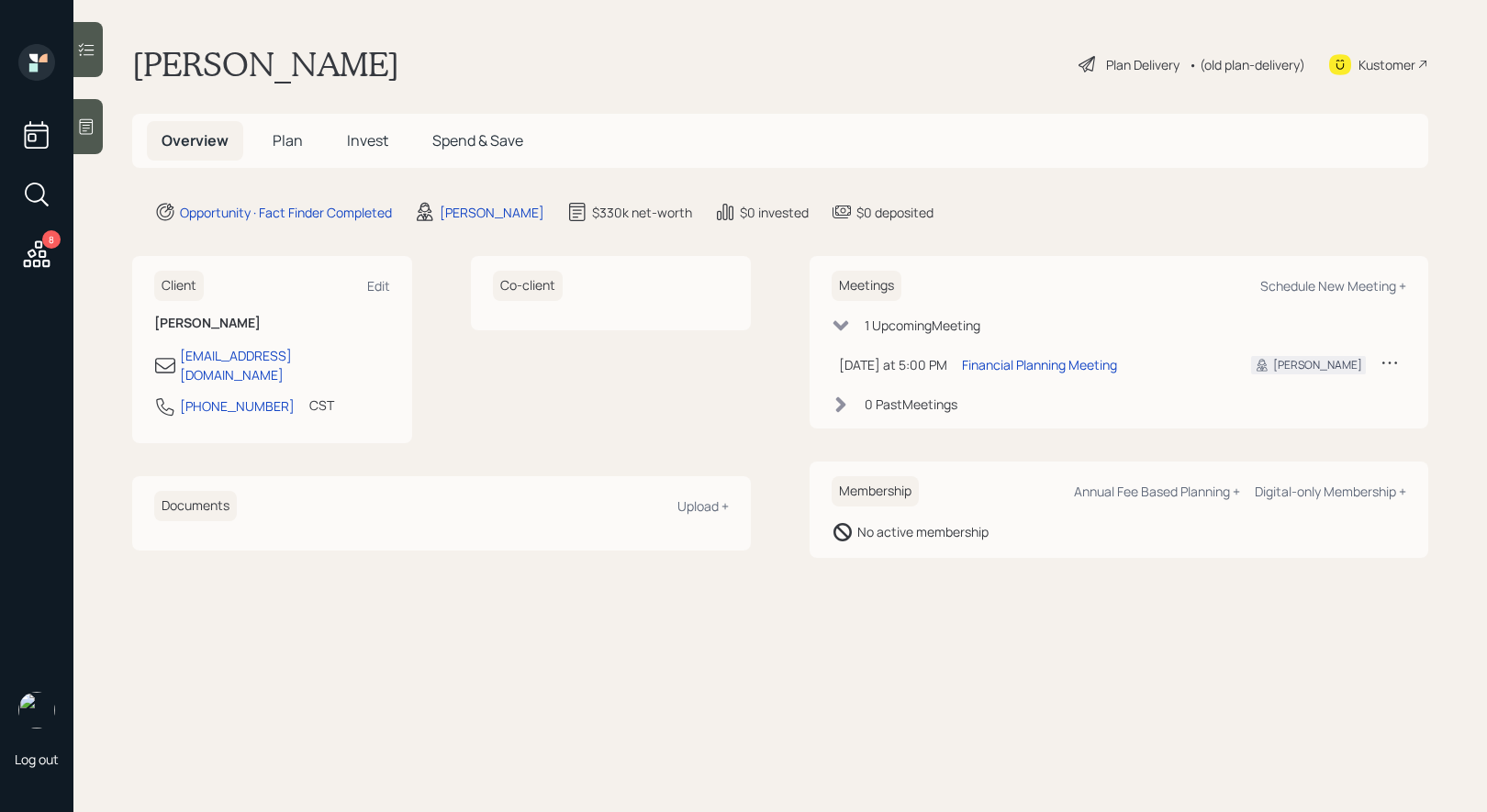
click at [285, 141] on span "Plan" at bounding box center [287, 140] width 30 height 21
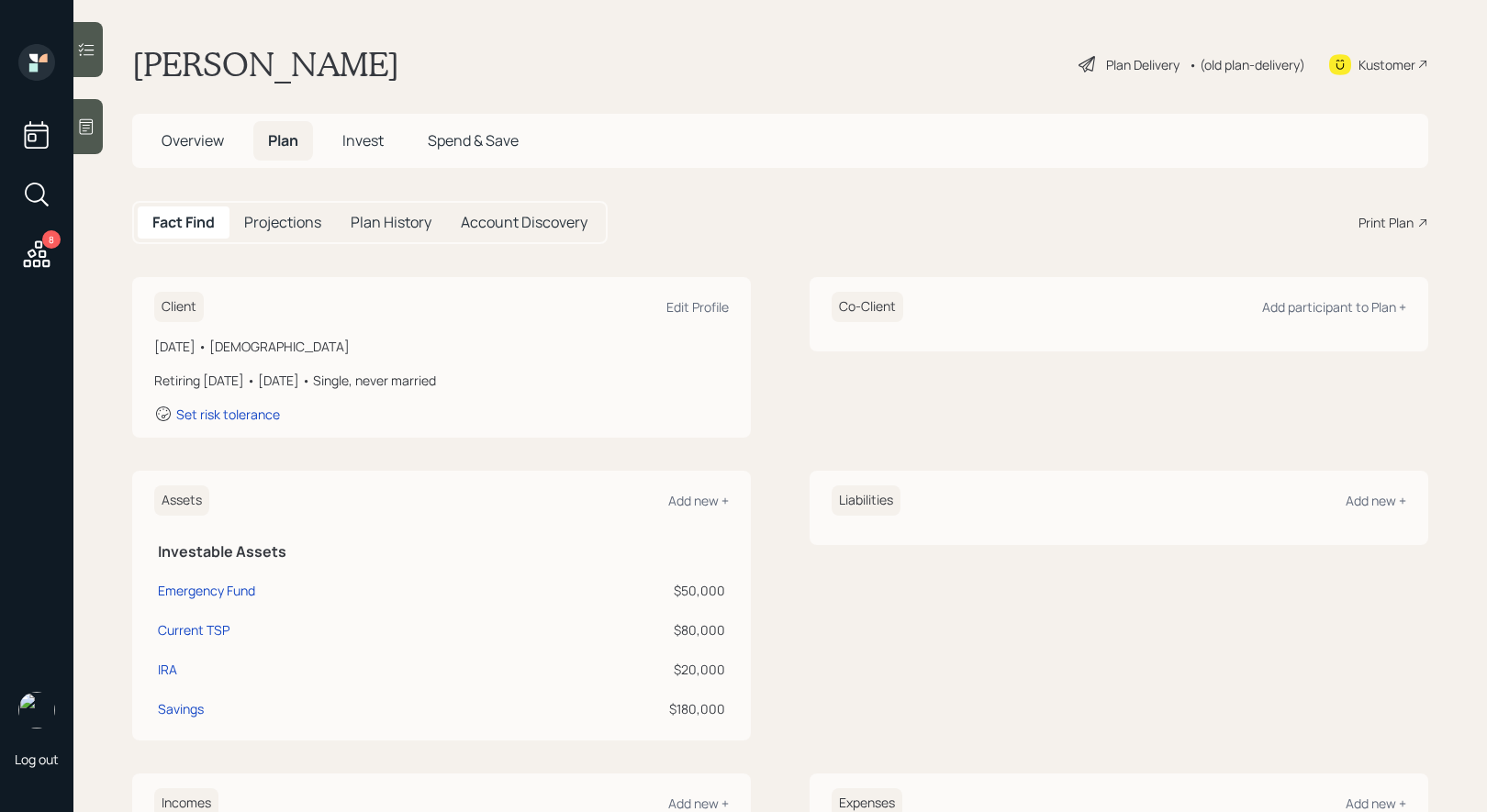
click at [1385, 216] on div "Print Plan" at bounding box center [1386, 222] width 55 height 20
